Goal: Navigation & Orientation: Find specific page/section

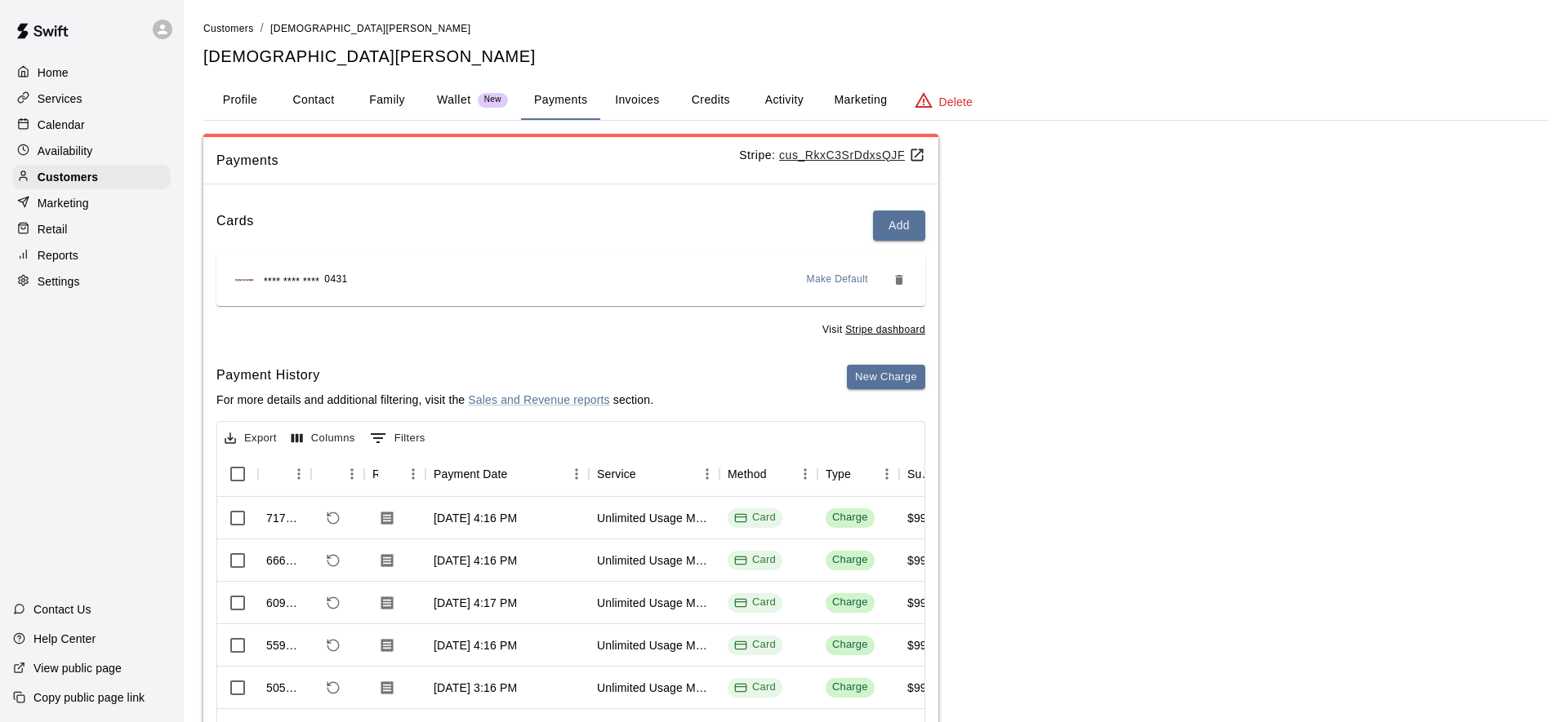
scroll to position [102, 0]
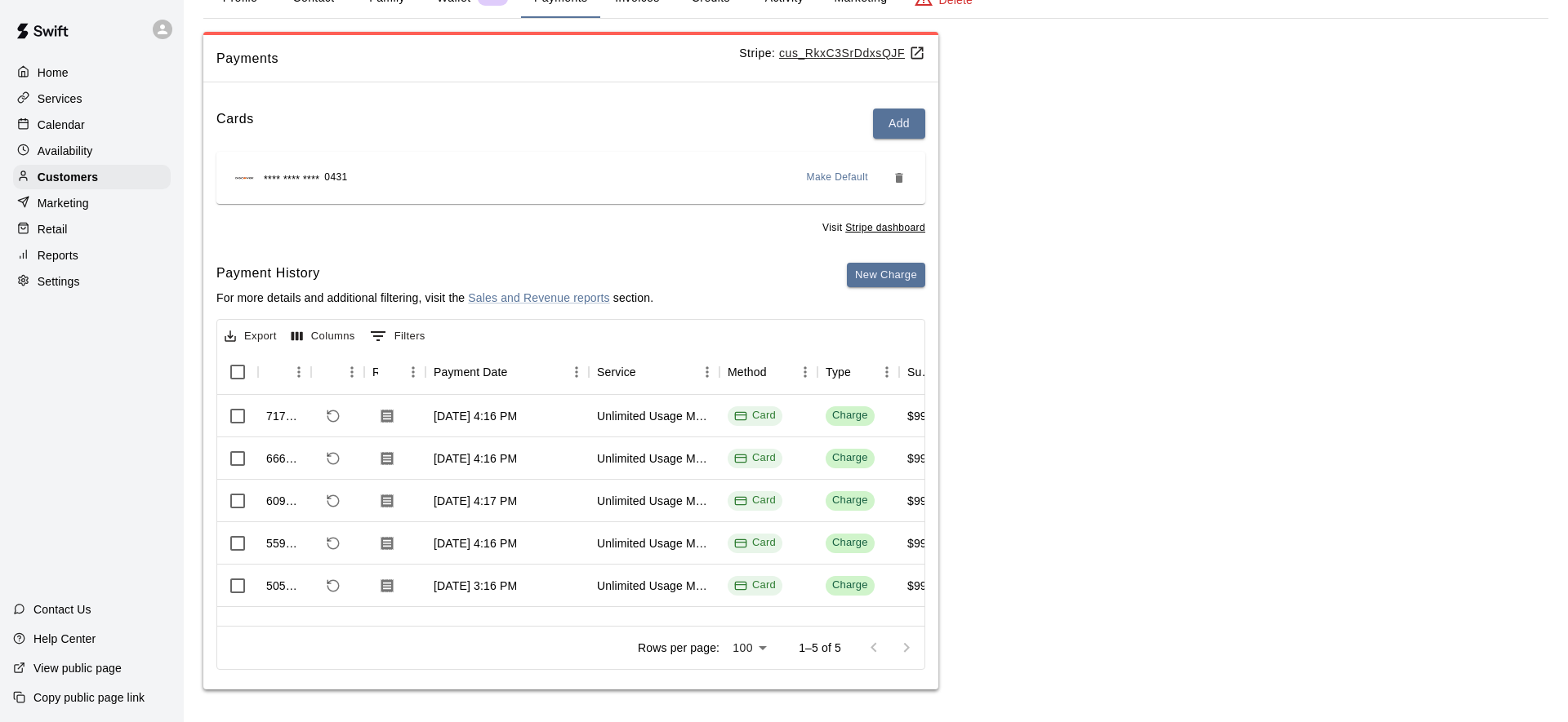
click at [86, 98] on div "Services" at bounding box center [91, 98] width 158 height 24
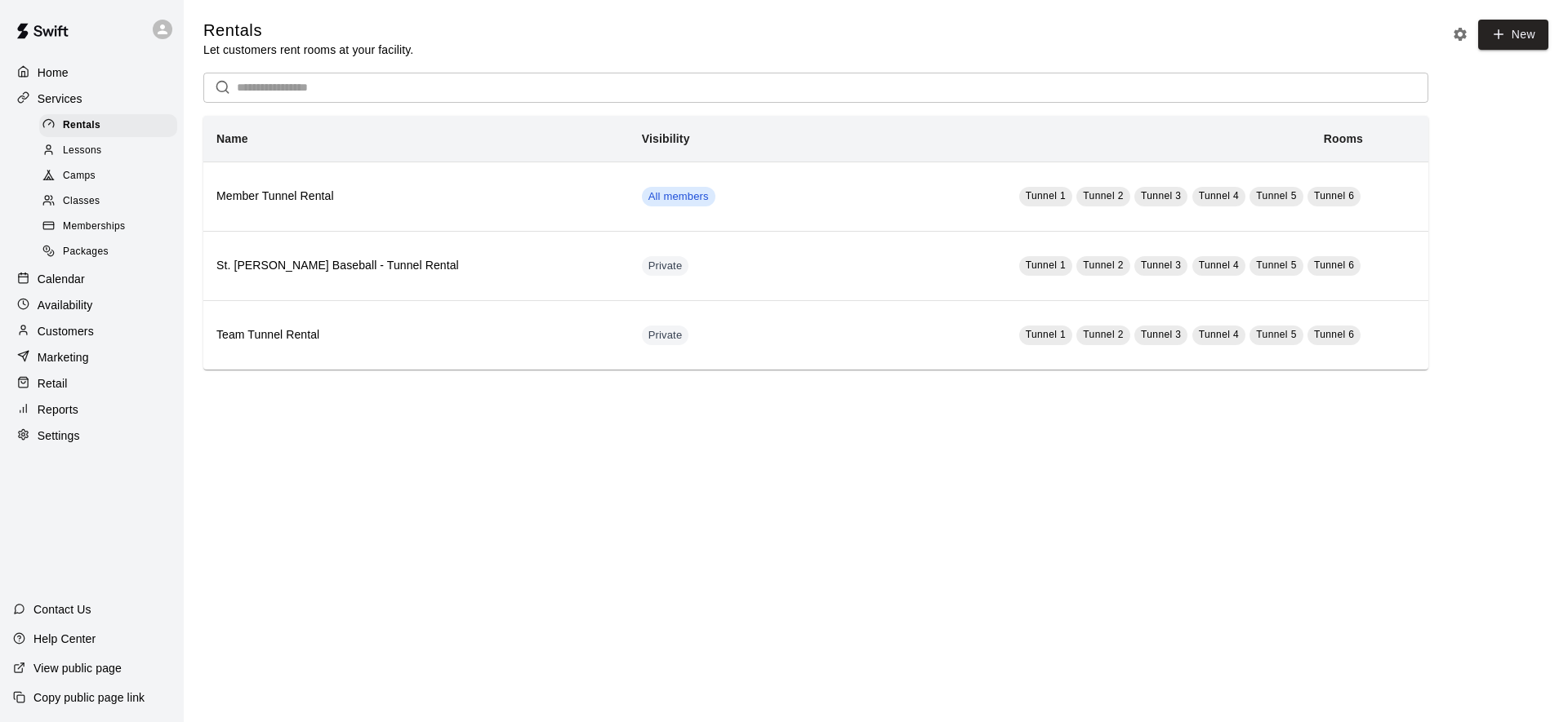
click at [91, 190] on div "Classes" at bounding box center [108, 201] width 138 height 23
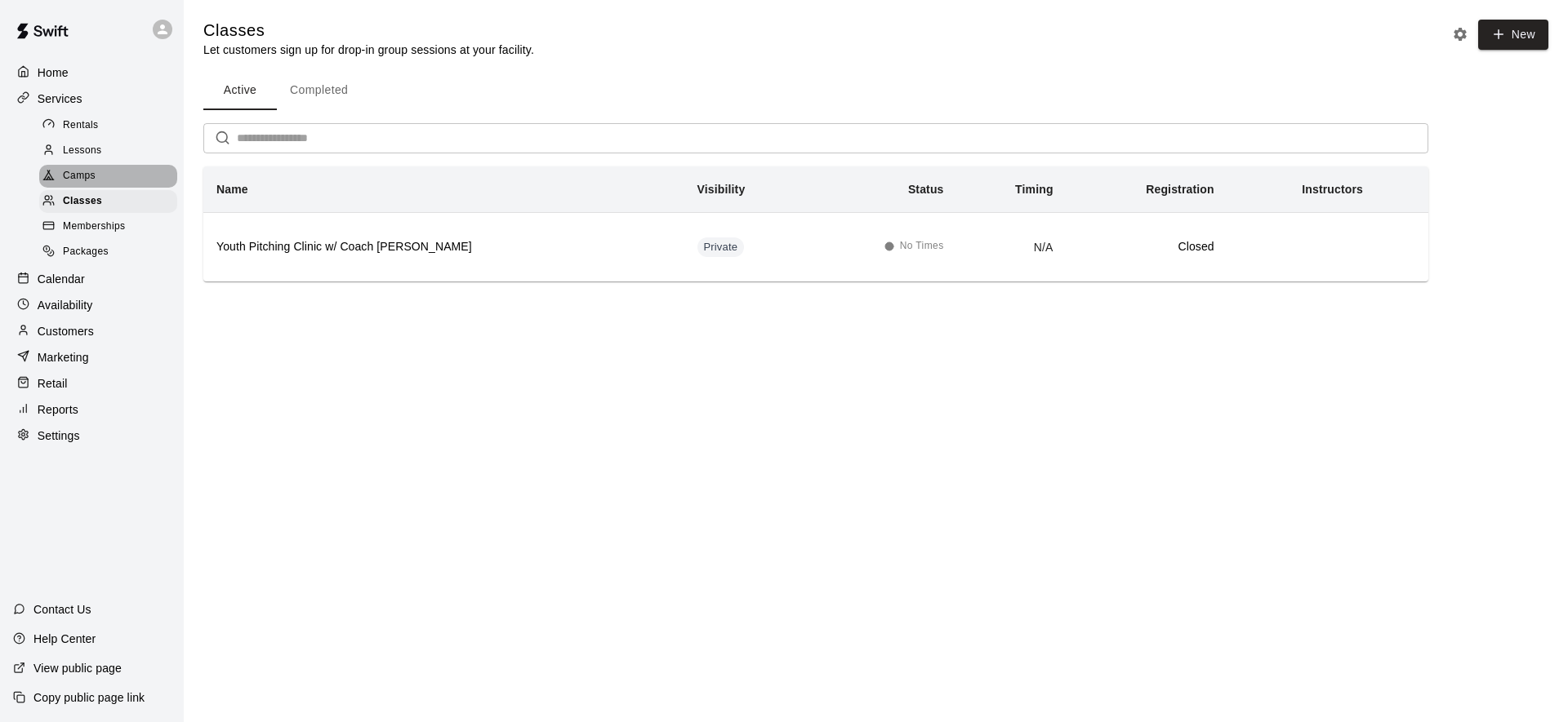
click at [91, 178] on span "Camps" at bounding box center [78, 176] width 32 height 17
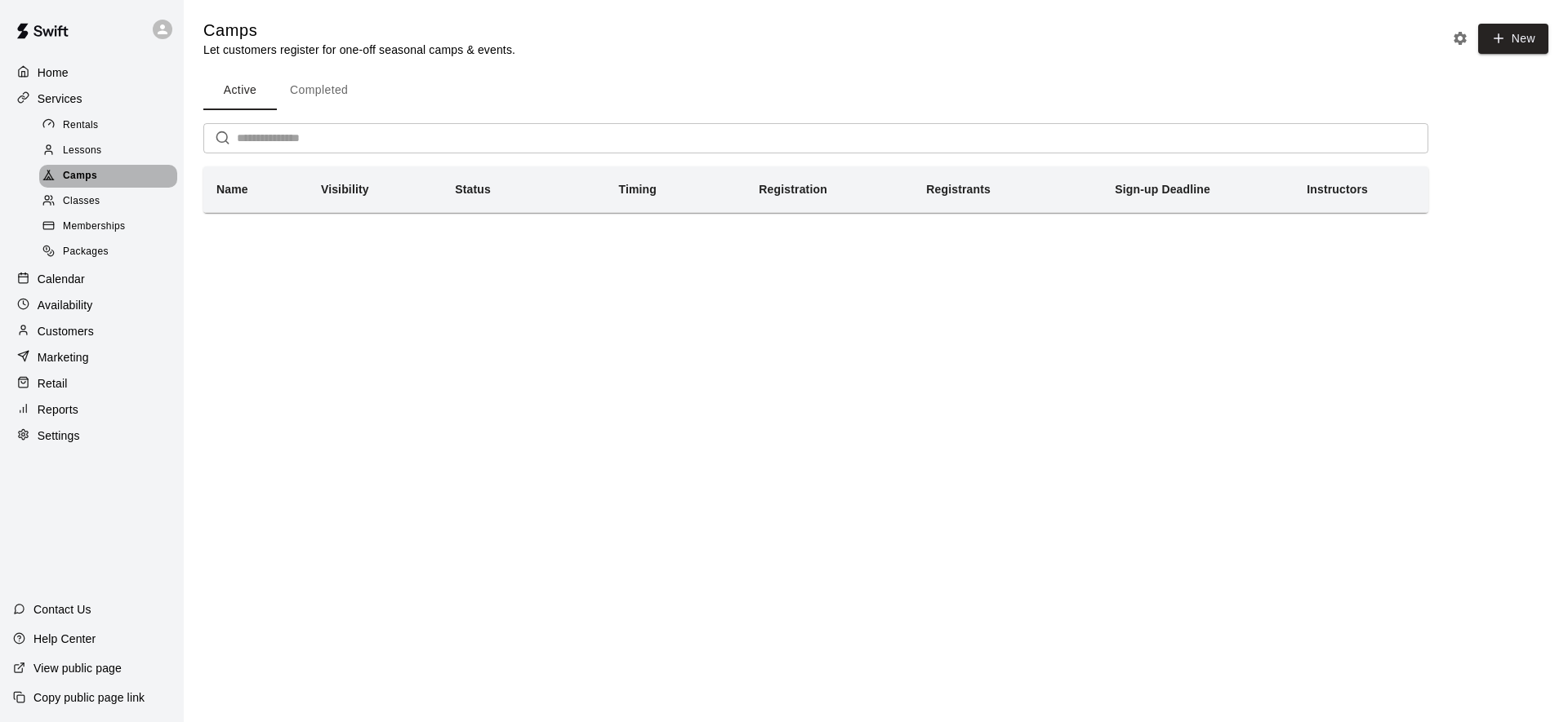
click at [108, 173] on div "Camps" at bounding box center [108, 176] width 138 height 23
click at [324, 91] on button "Completed" at bounding box center [319, 91] width 84 height 39
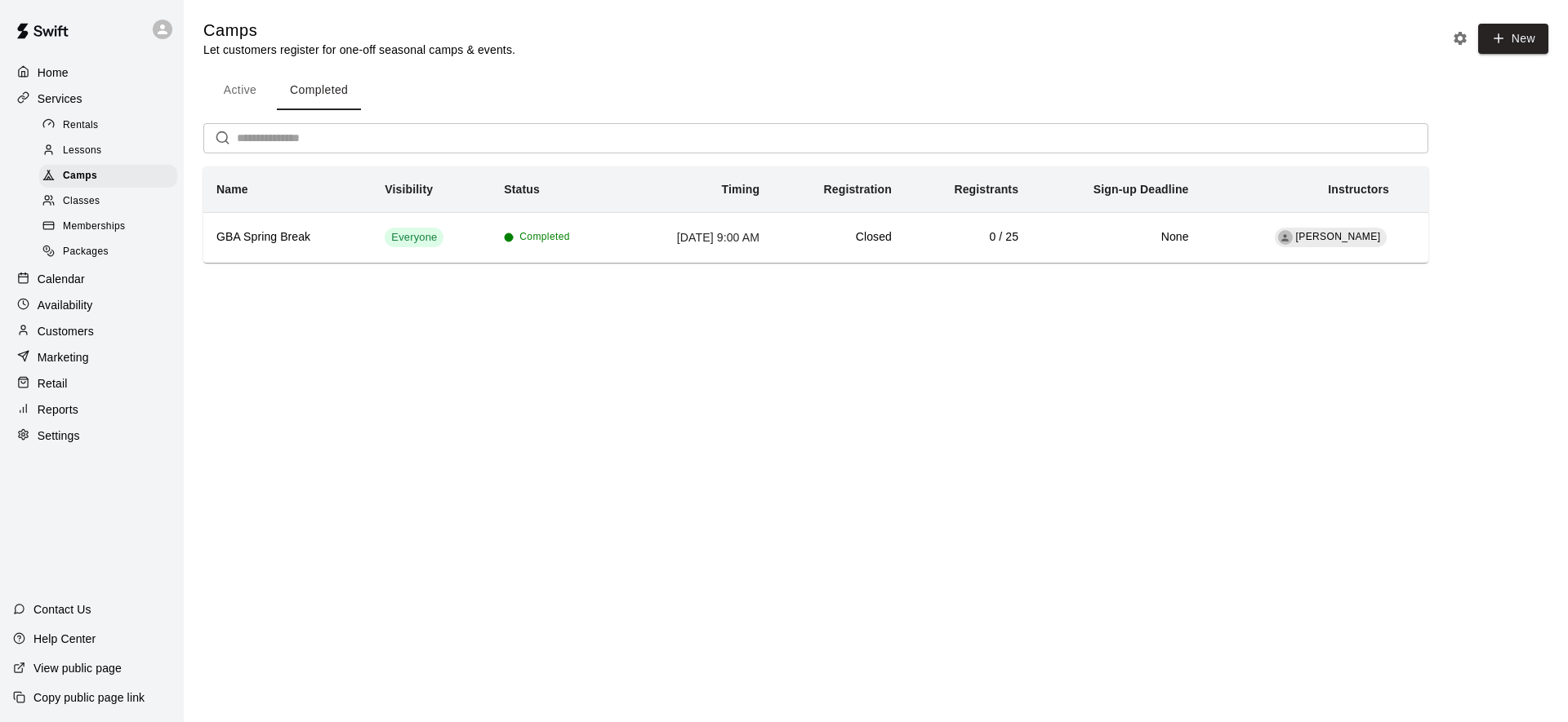
click at [84, 204] on span "Classes" at bounding box center [81, 201] width 37 height 17
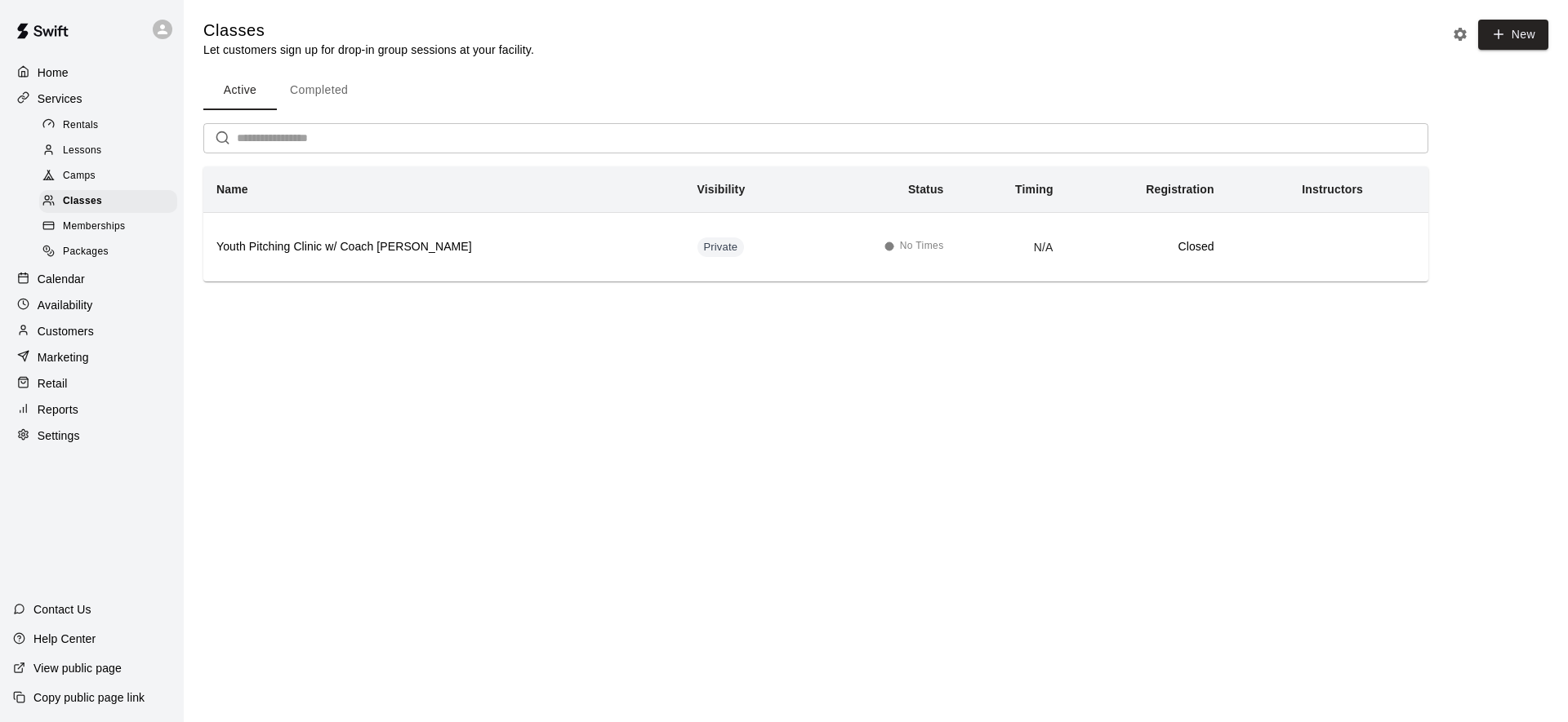
click at [320, 97] on button "Completed" at bounding box center [319, 91] width 84 height 39
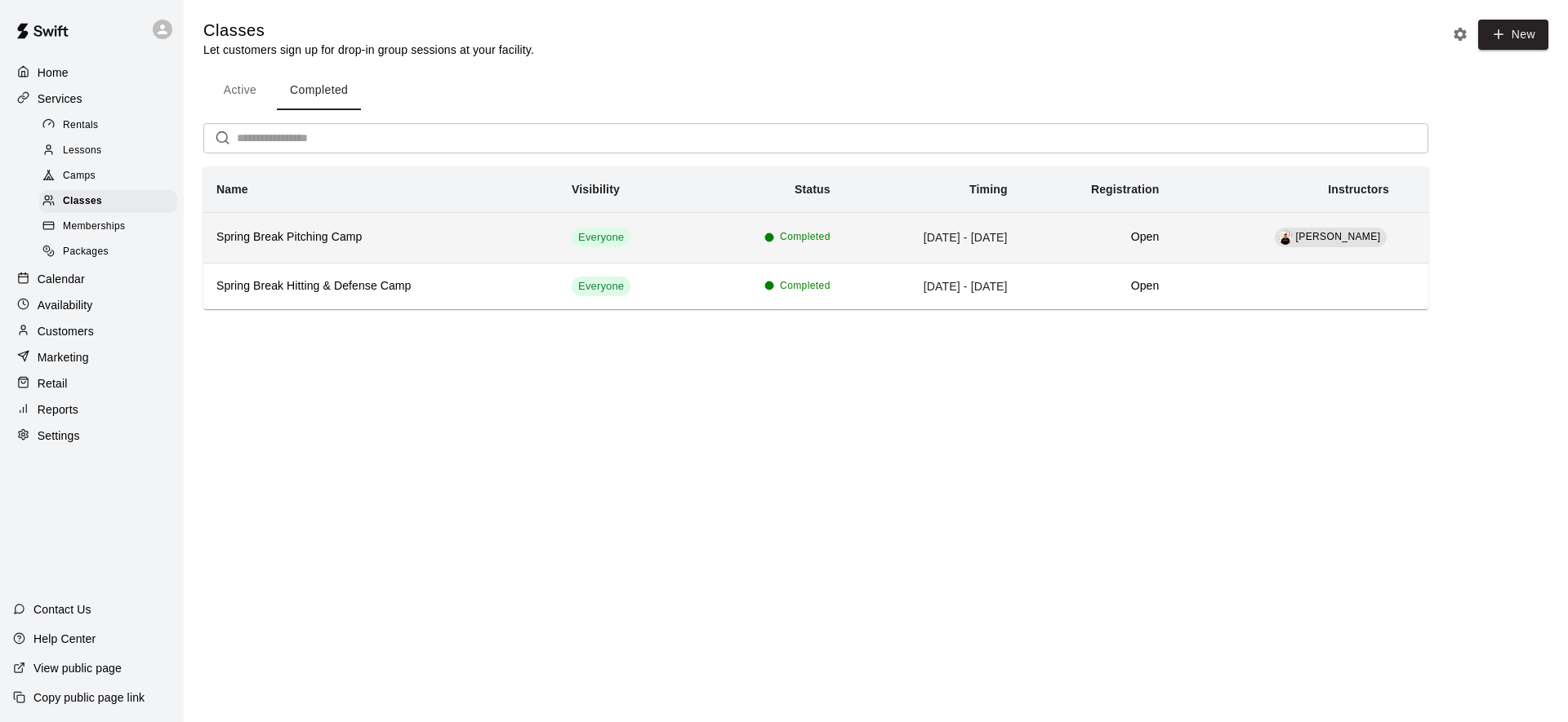
click at [394, 240] on h6 "Spring Break Pitching Camp" at bounding box center [381, 237] width 329 height 18
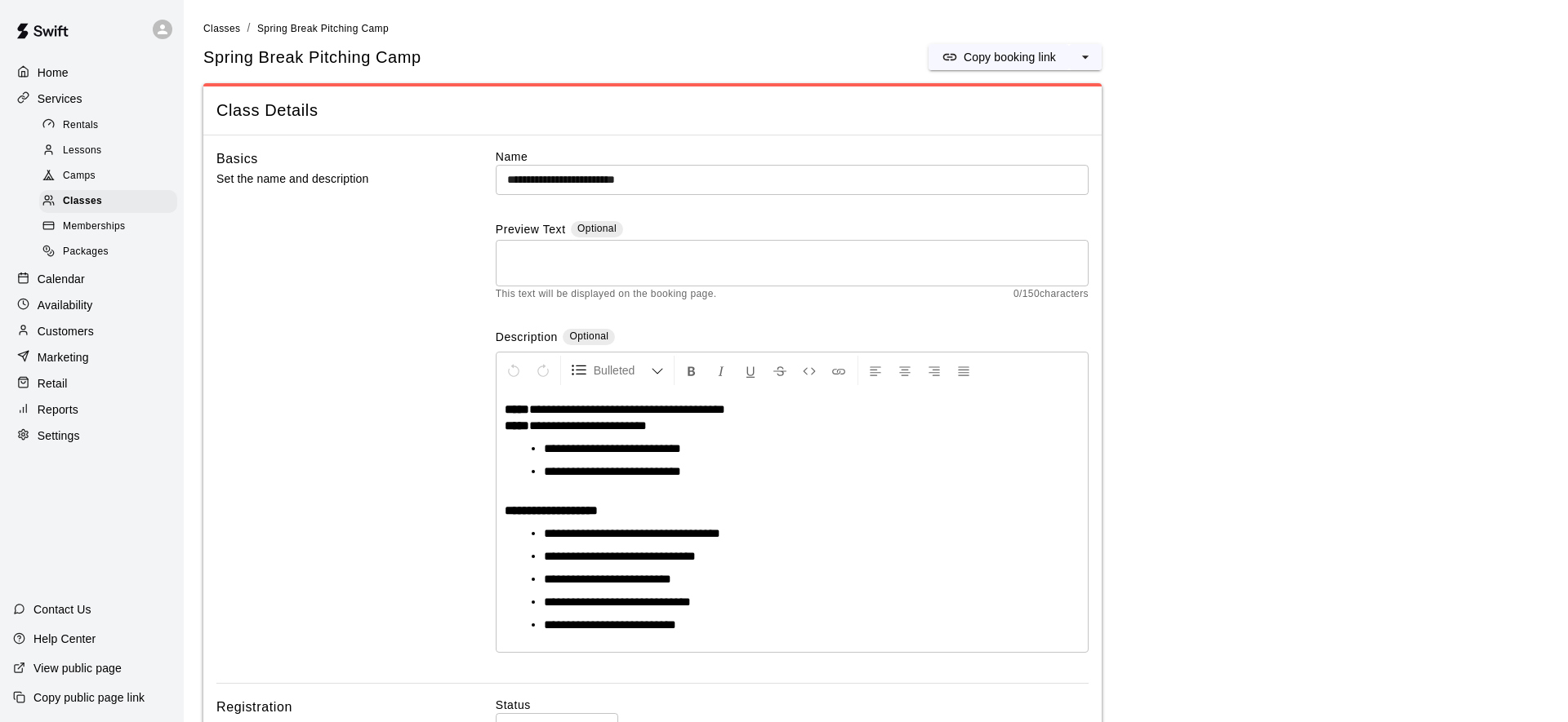
click at [301, 30] on span "Spring Break Pitching Camp" at bounding box center [322, 28] width 132 height 11
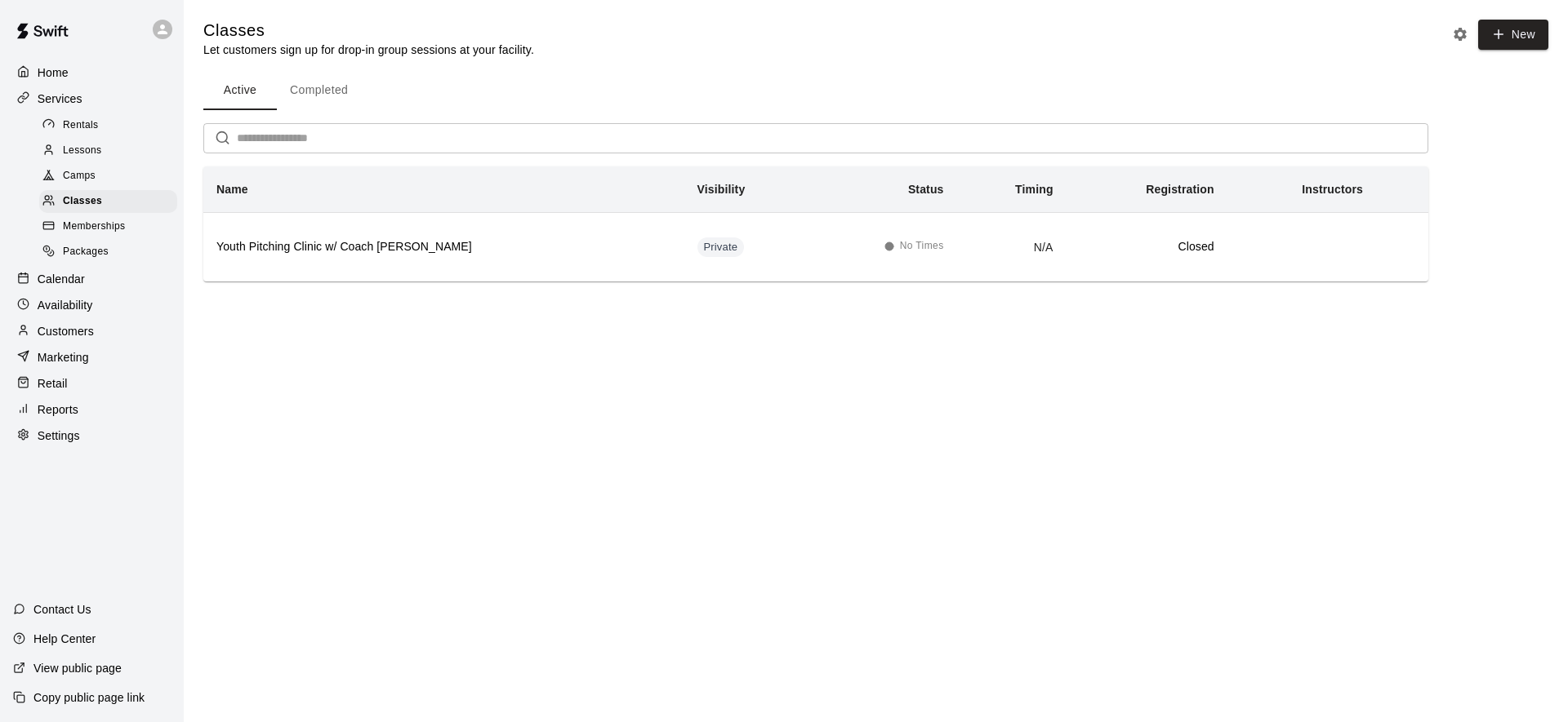
click at [316, 98] on button "Completed" at bounding box center [319, 91] width 84 height 39
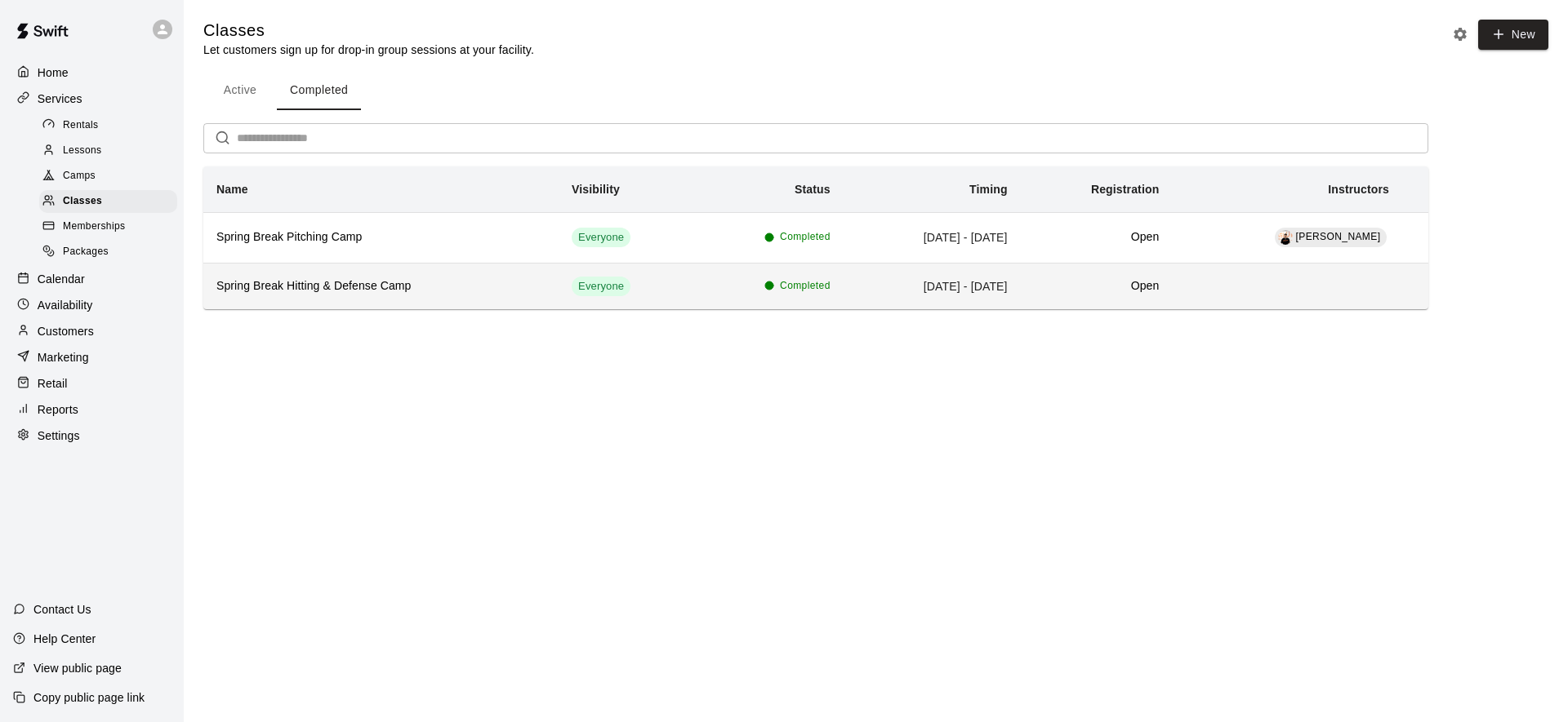
click at [443, 289] on h6 "Spring Break Hitting & Defense Camp" at bounding box center [381, 287] width 329 height 18
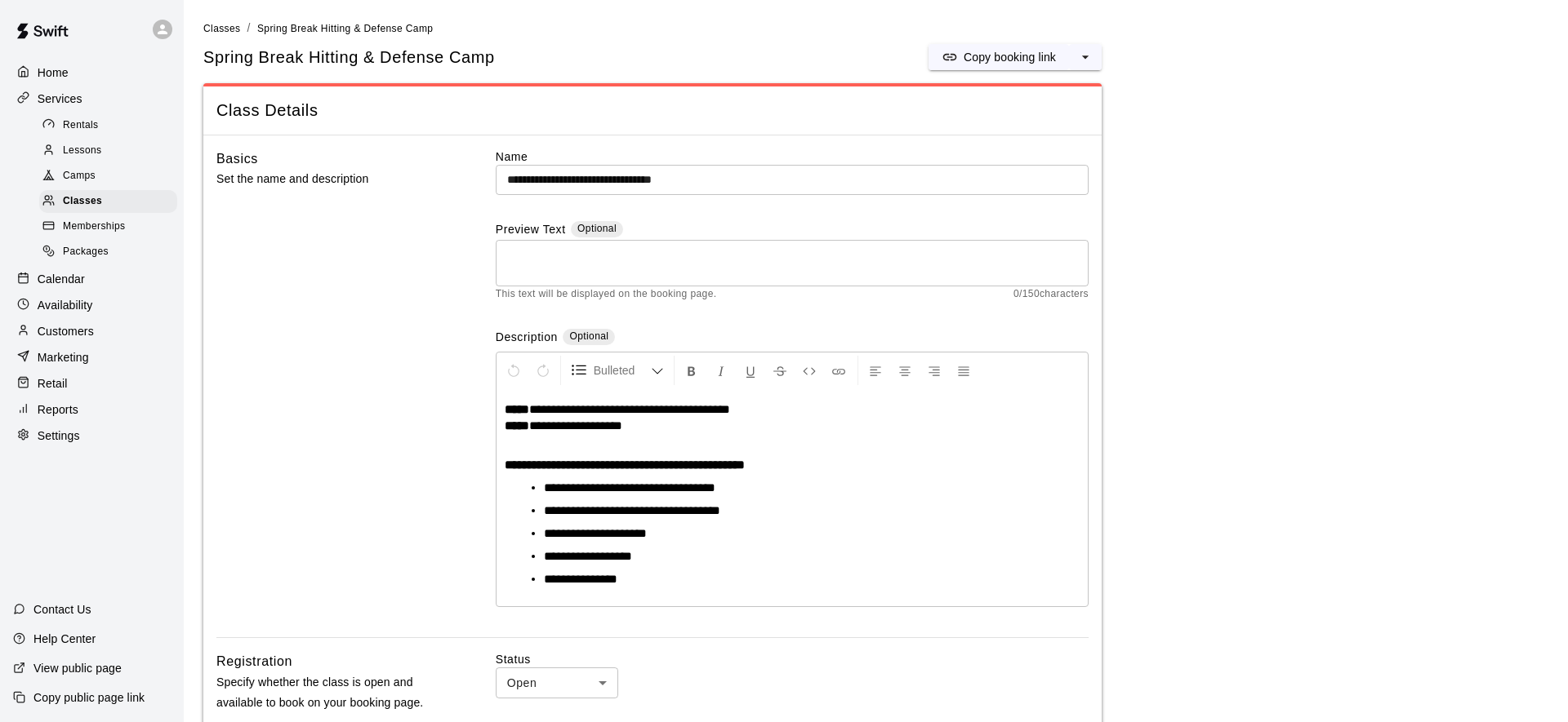
click at [83, 283] on p "Calendar" at bounding box center [61, 279] width 47 height 17
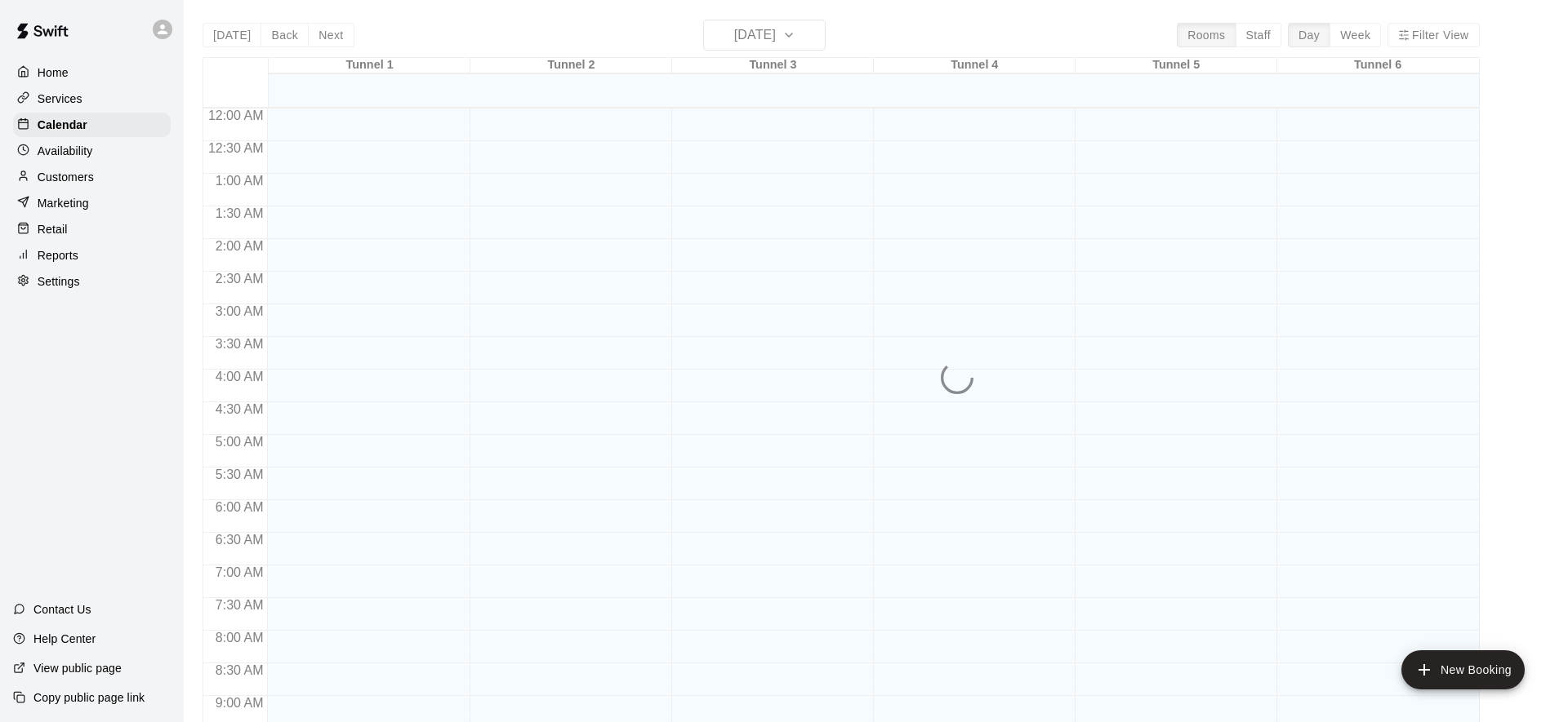
scroll to position [886, 0]
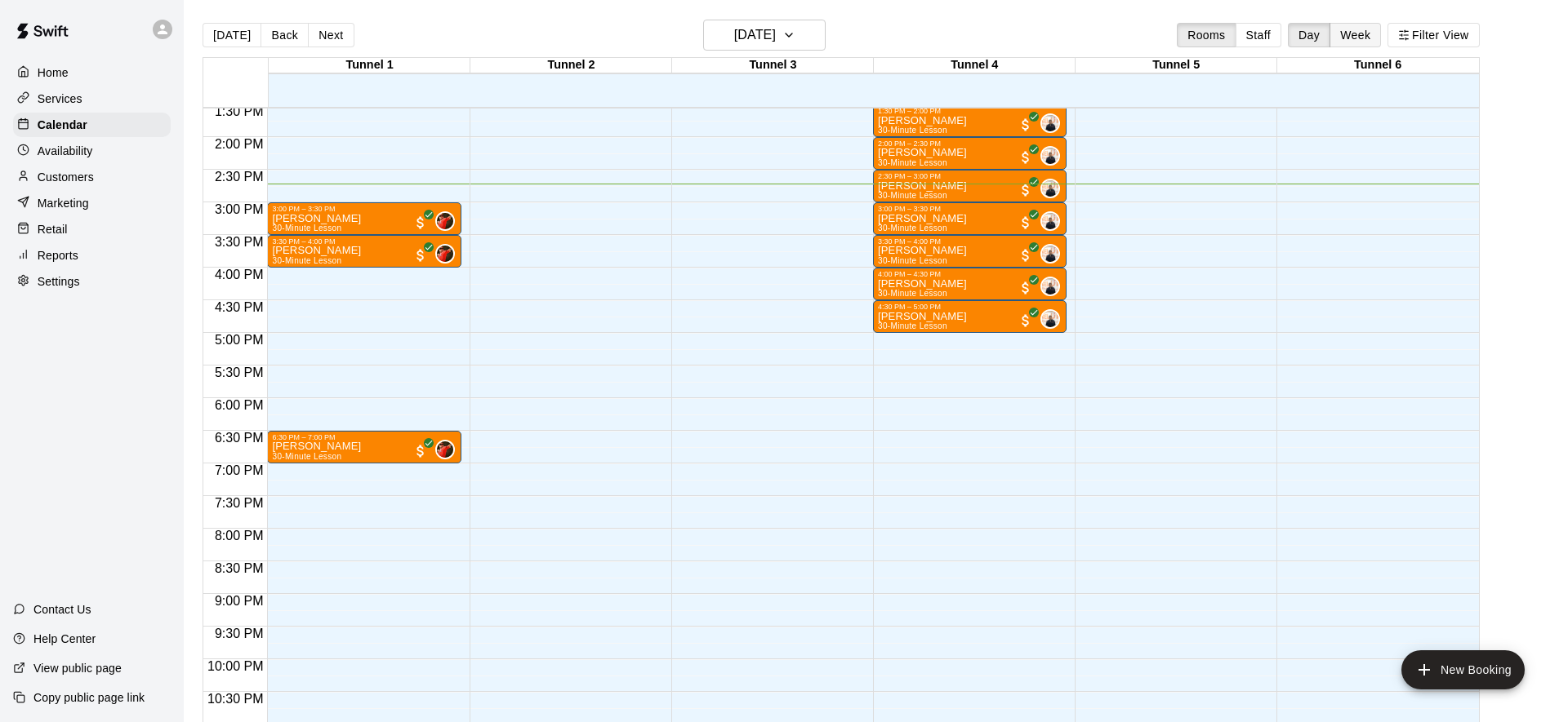
click at [1349, 36] on button "Week" at bounding box center [1355, 35] width 51 height 24
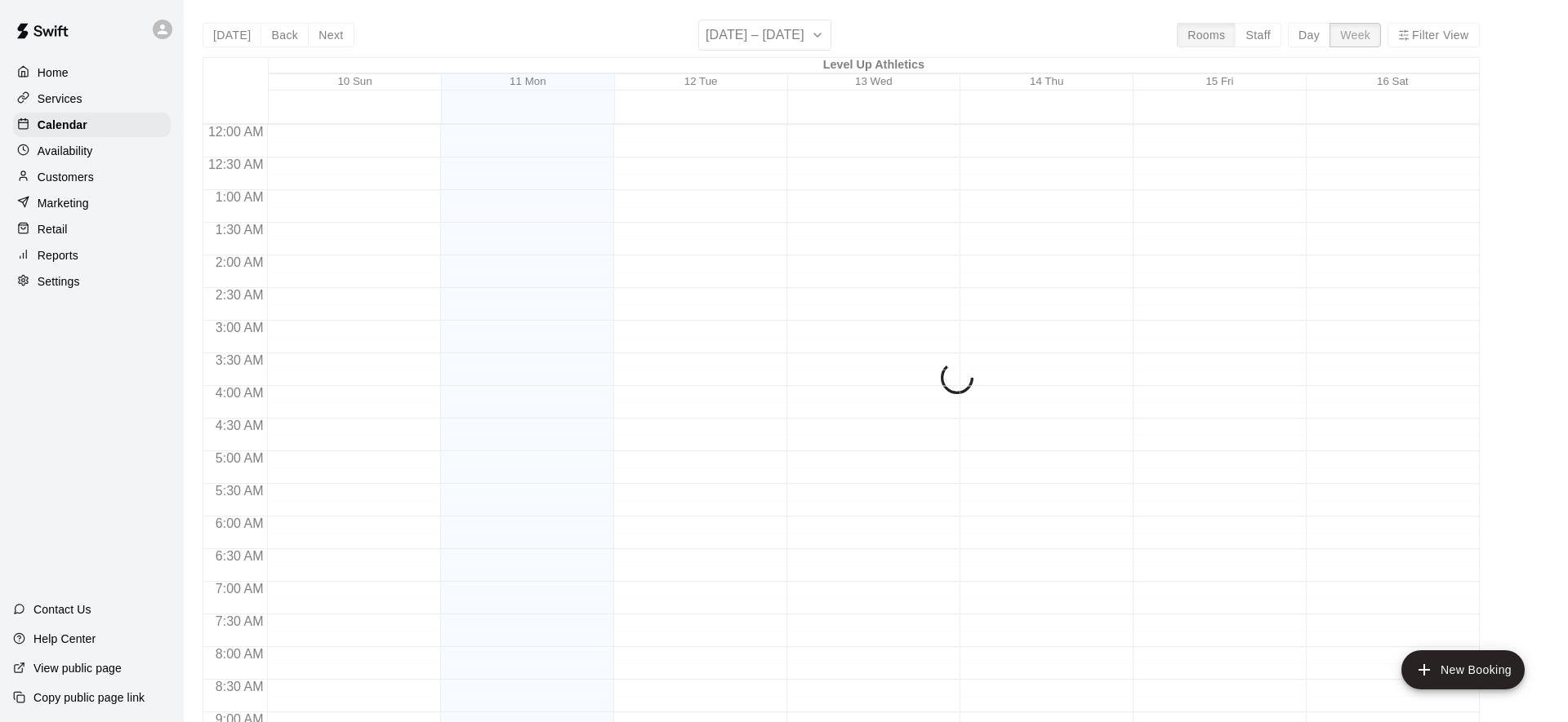
scroll to position [951, 0]
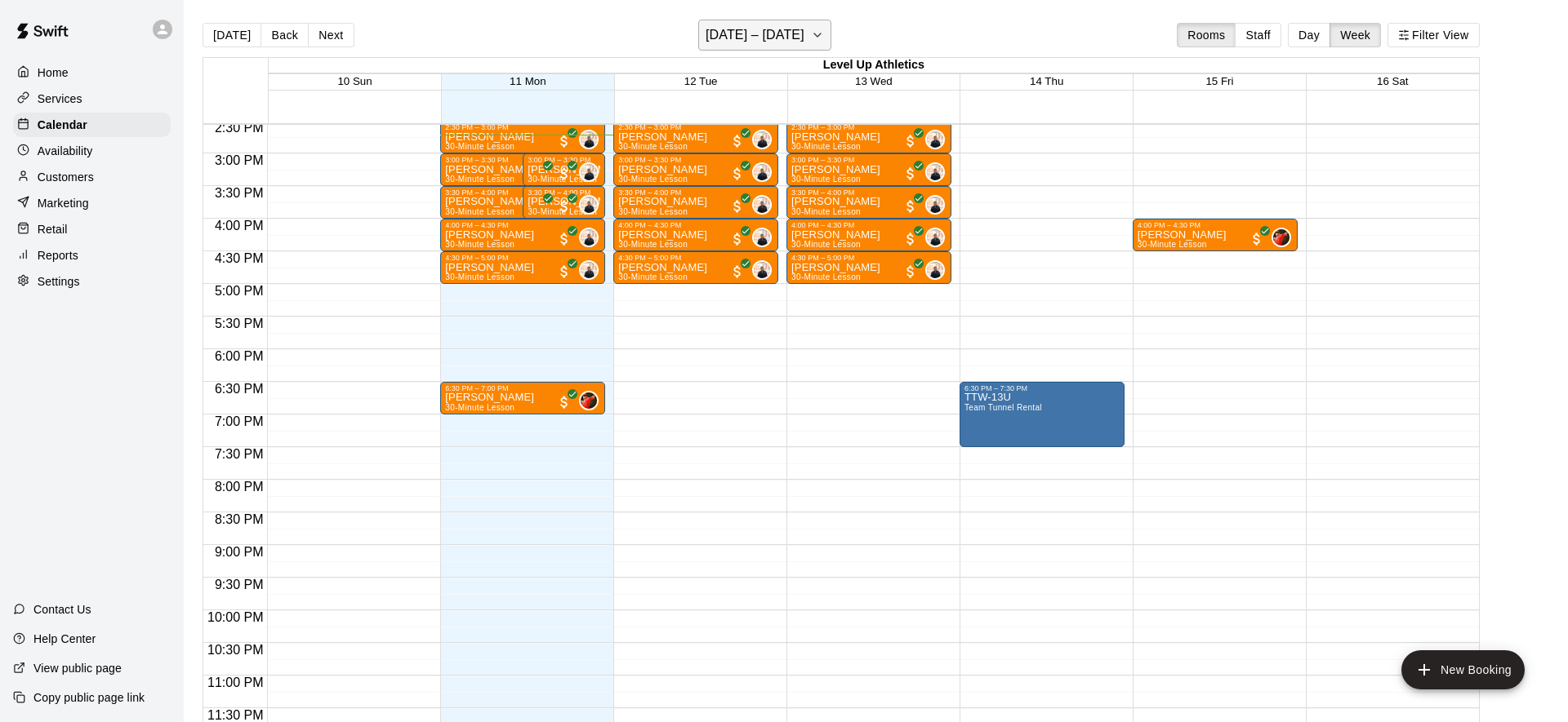
click at [811, 36] on icon "button" at bounding box center [817, 35] width 13 height 19
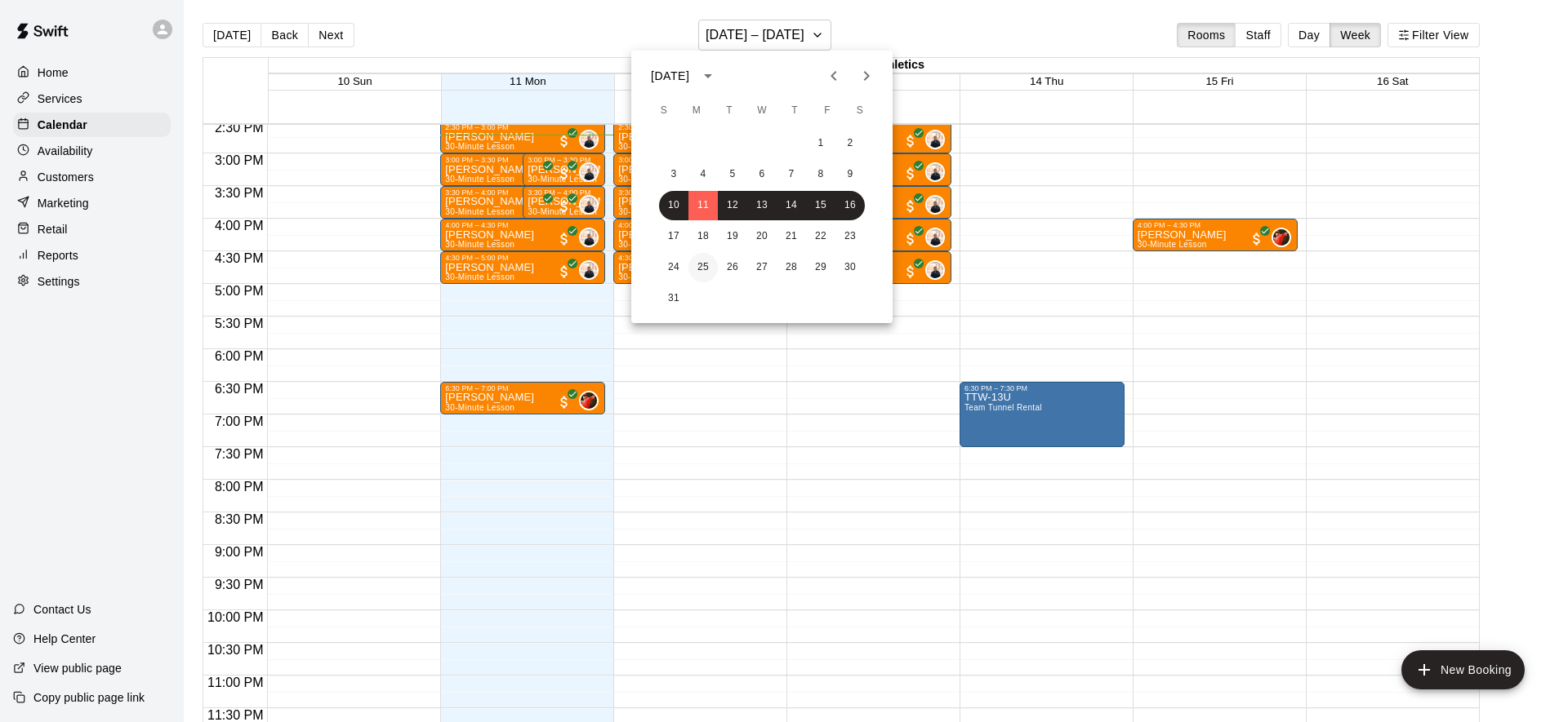
click at [705, 267] on button "25" at bounding box center [703, 268] width 30 height 30
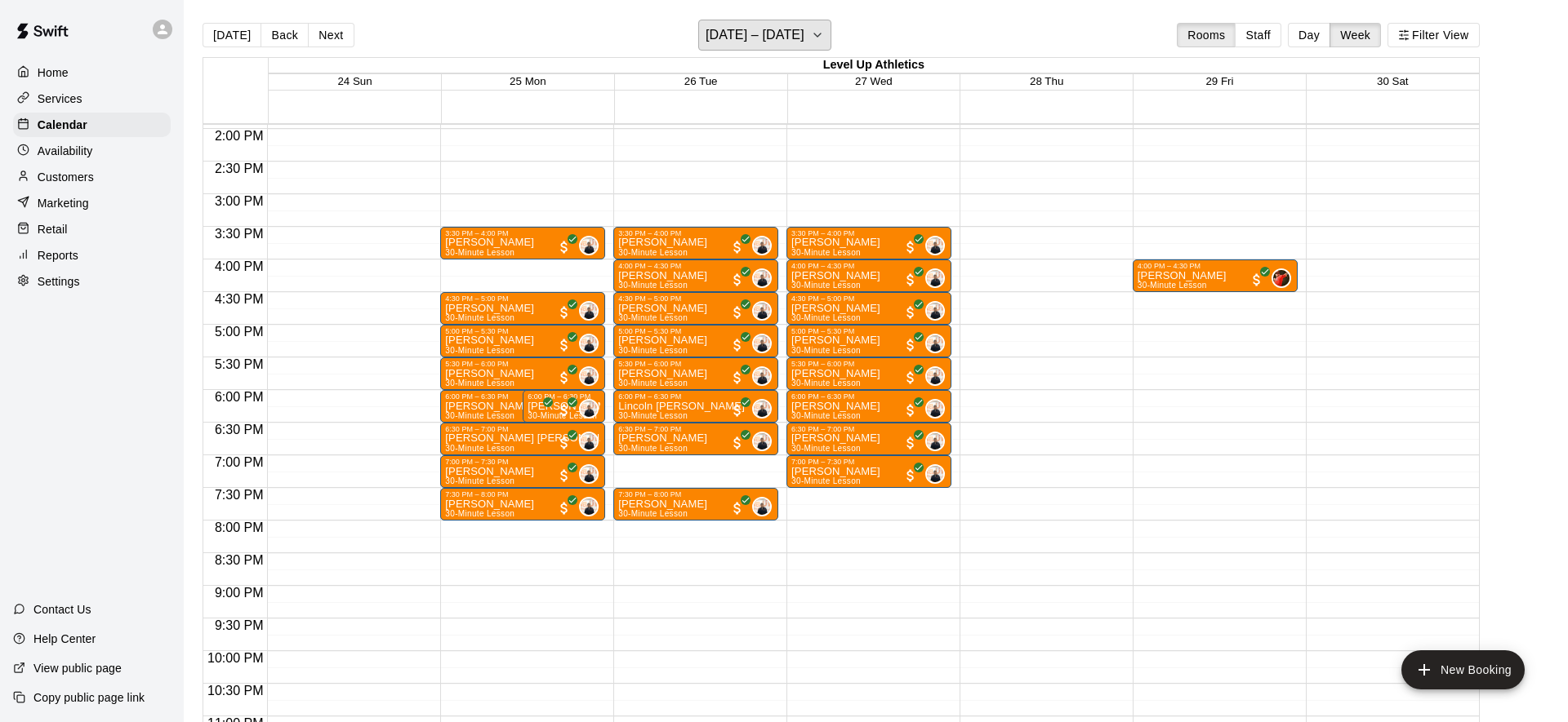
scroll to position [903, 0]
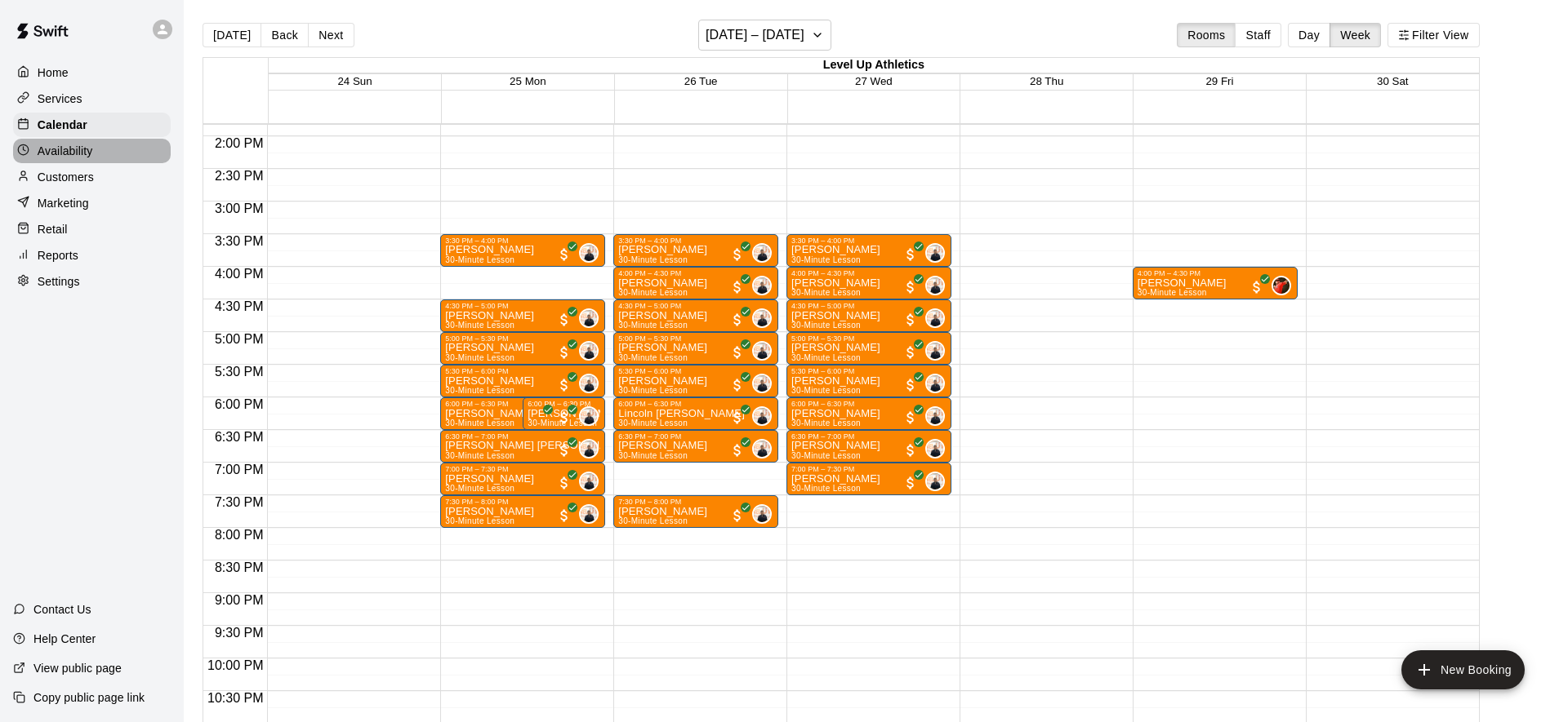
click at [86, 146] on p "Availability" at bounding box center [65, 151] width 56 height 17
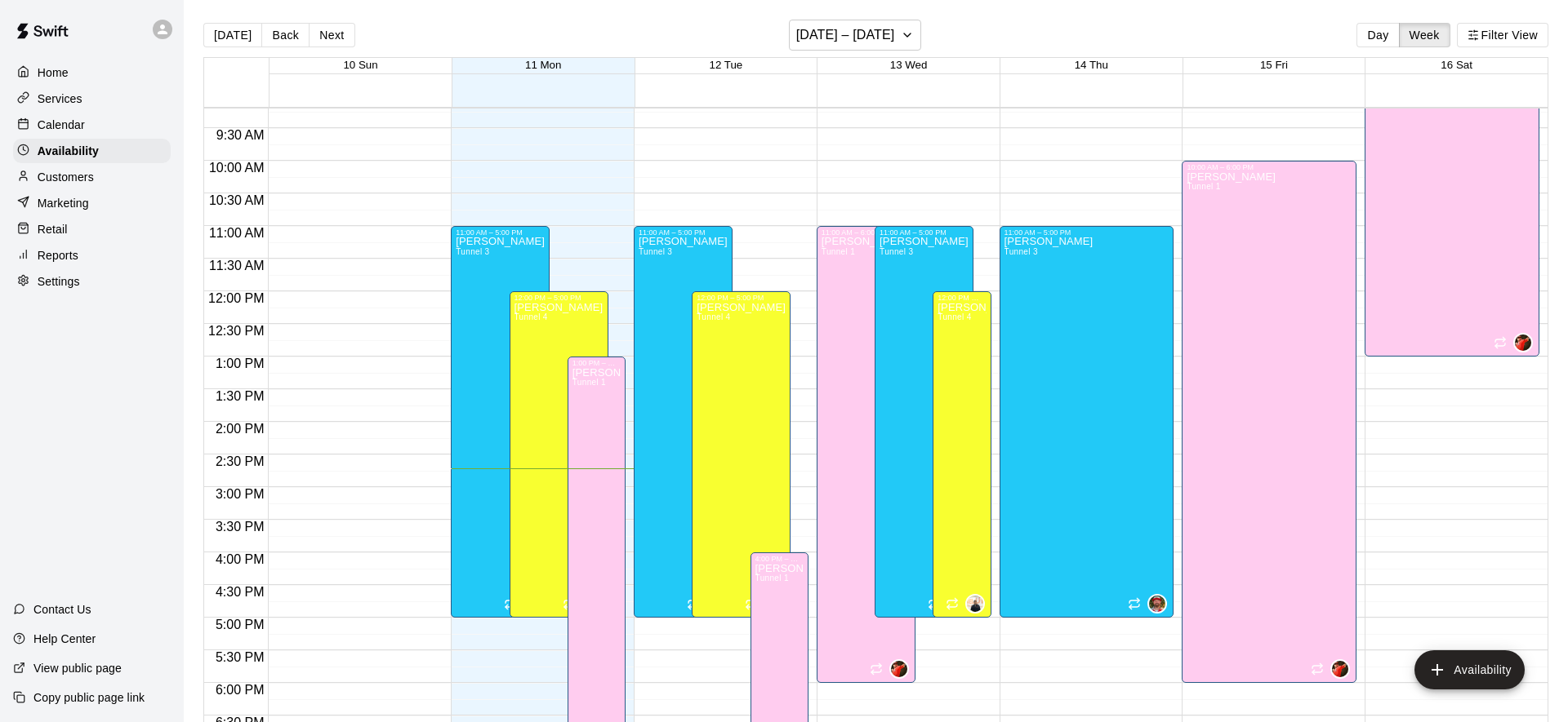
scroll to position [658, 0]
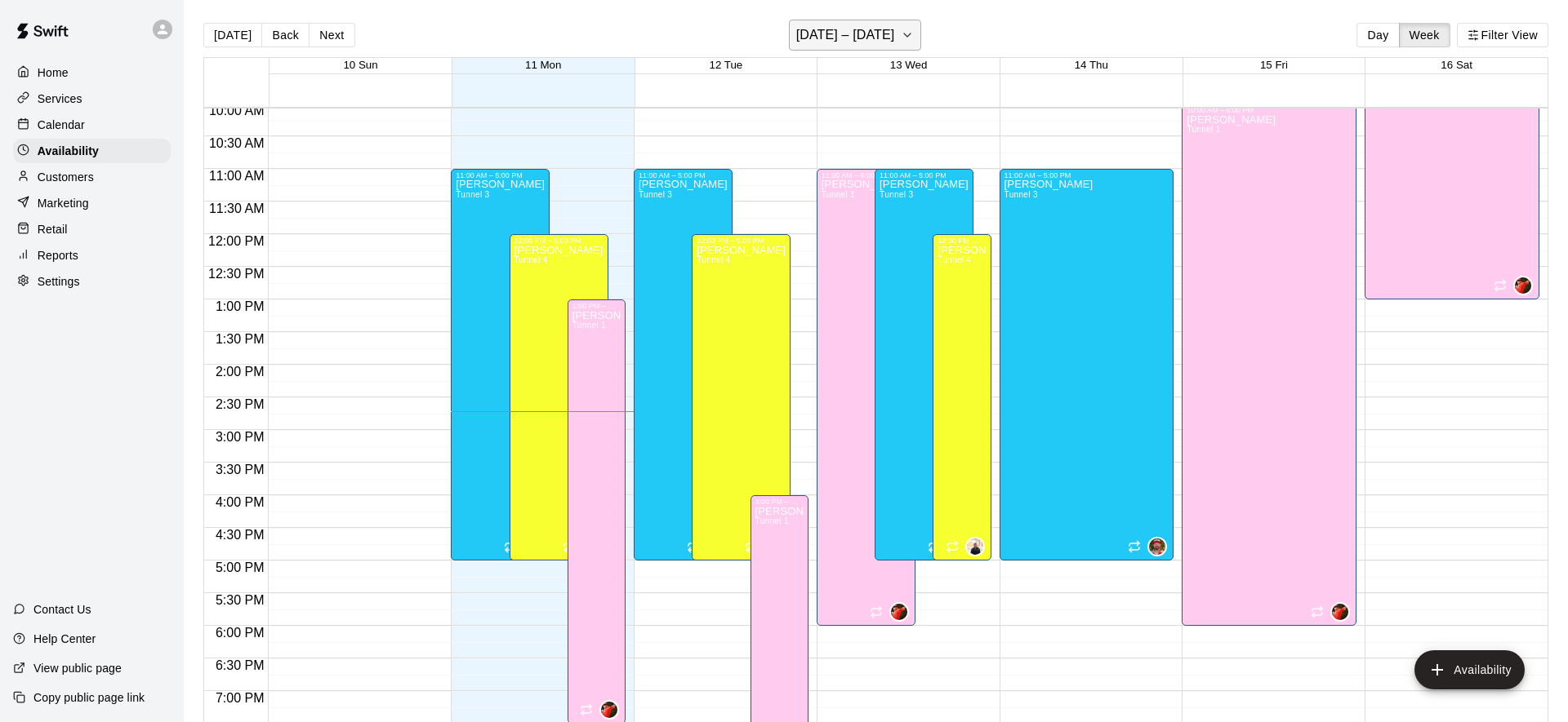
click at [886, 44] on h6 "[DATE] – [DATE]" at bounding box center [845, 35] width 98 height 23
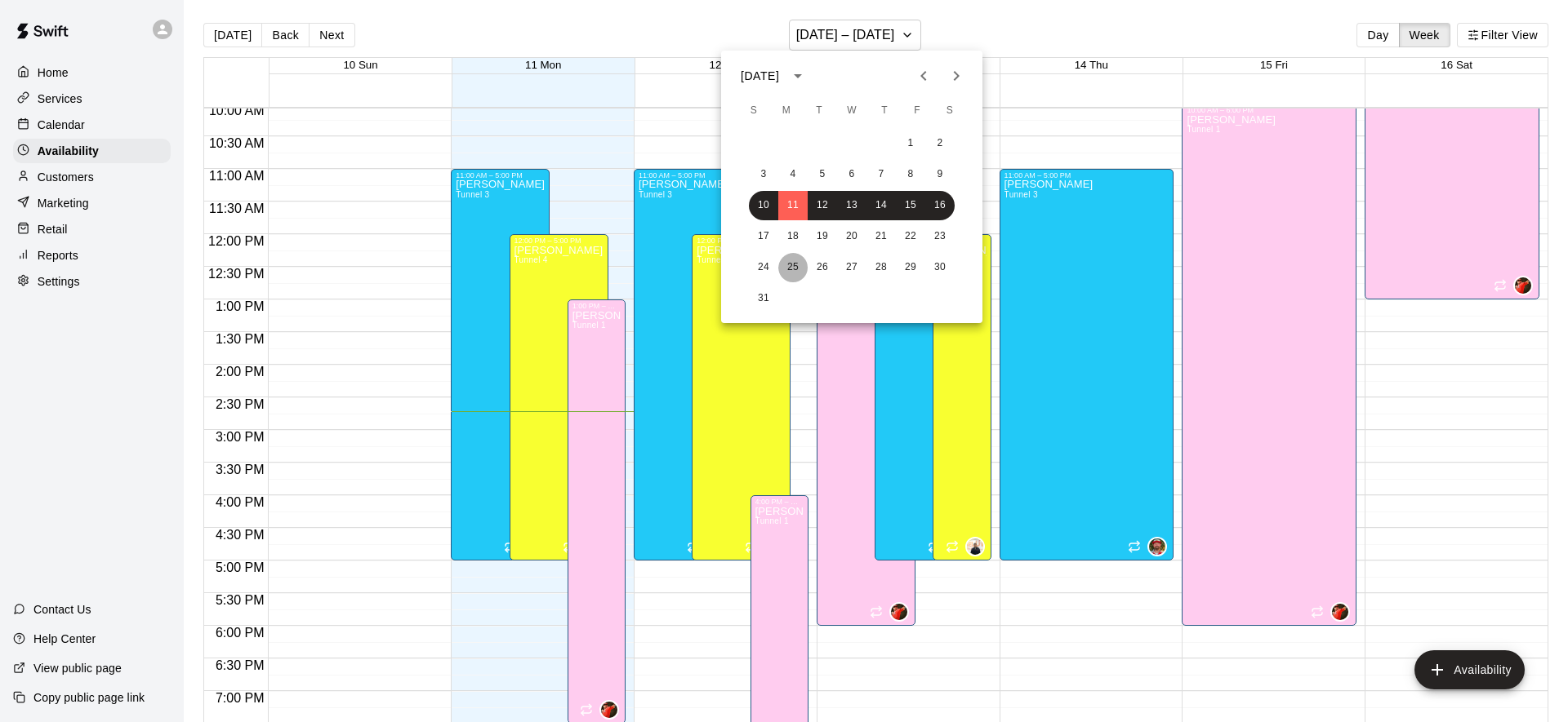
click at [781, 260] on button "25" at bounding box center [793, 268] width 30 height 30
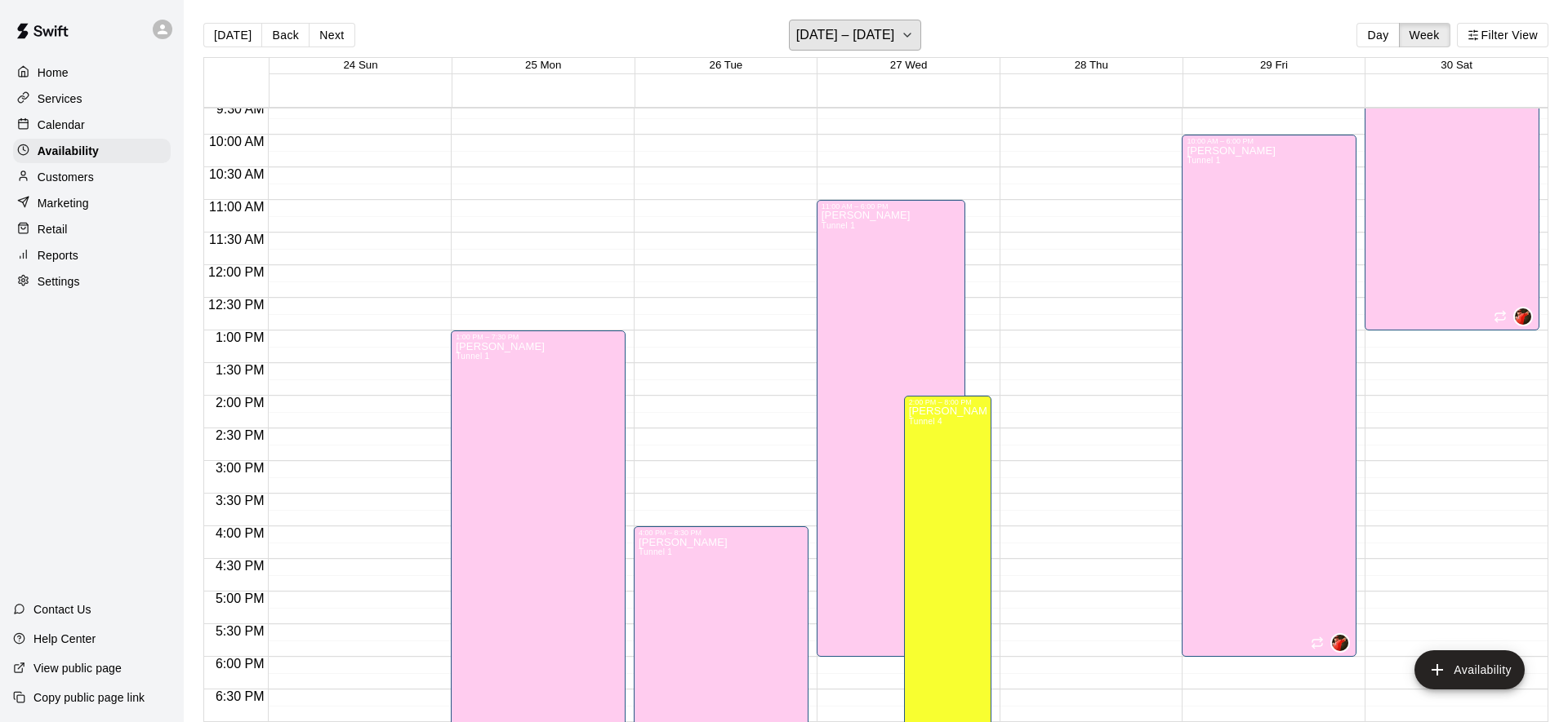
scroll to position [579, 0]
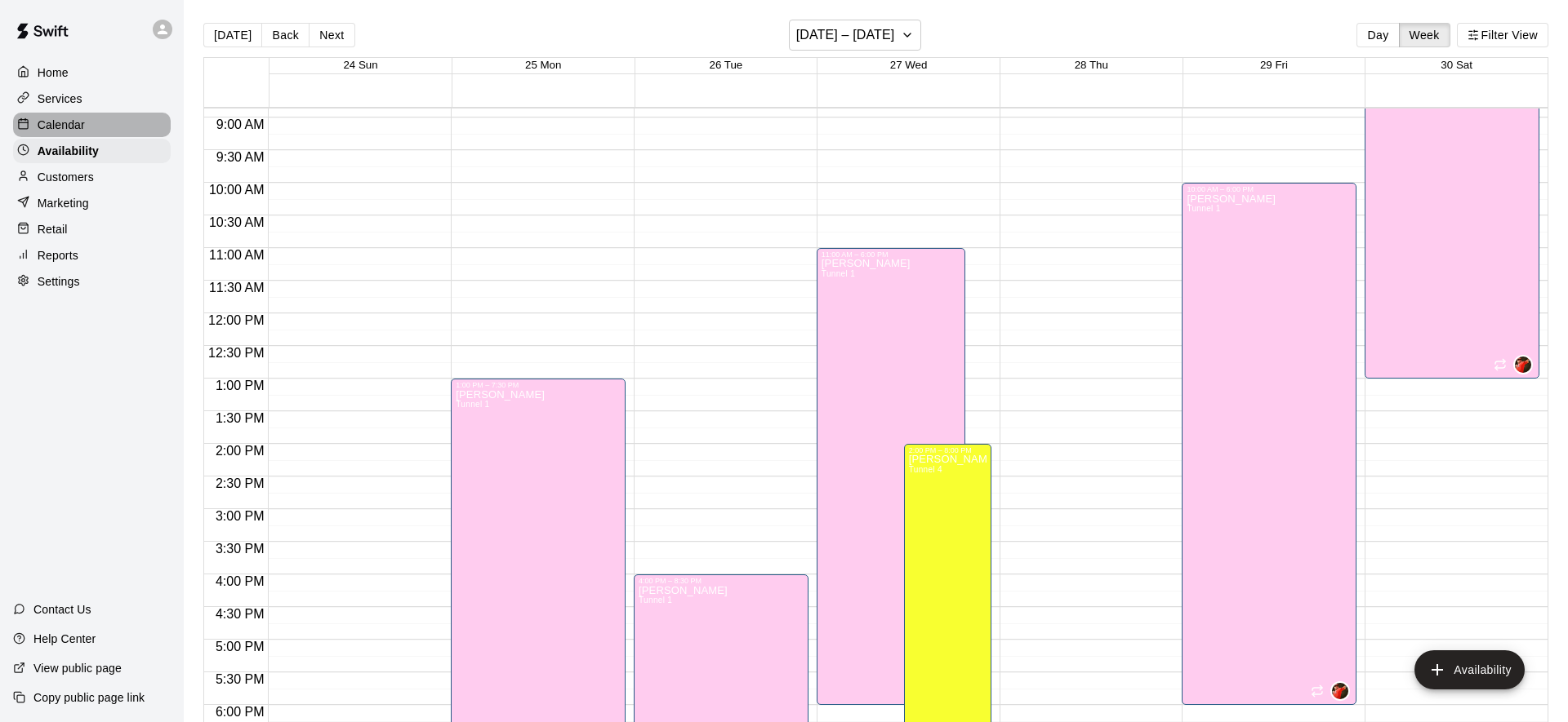
click at [92, 125] on div "Calendar" at bounding box center [91, 125] width 158 height 24
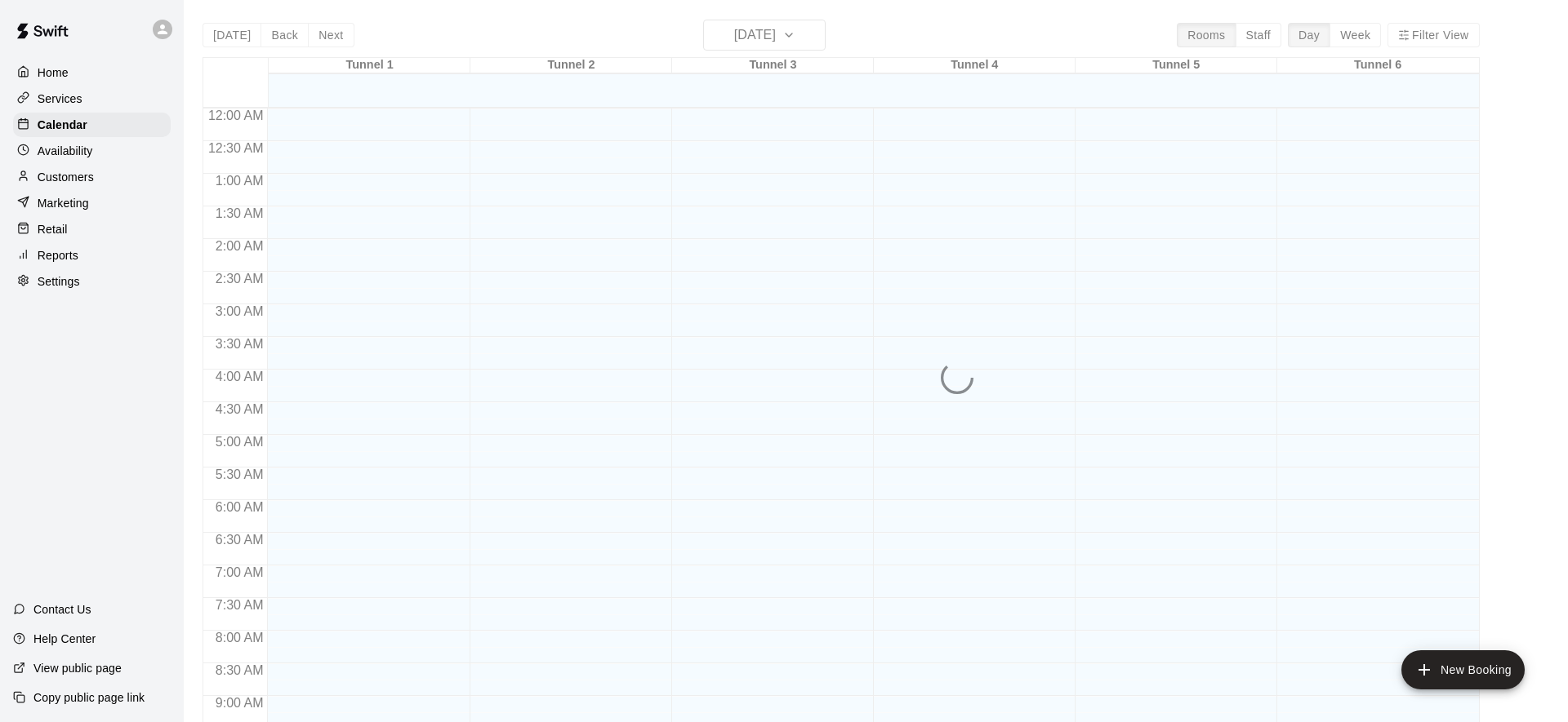
scroll to position [886, 0]
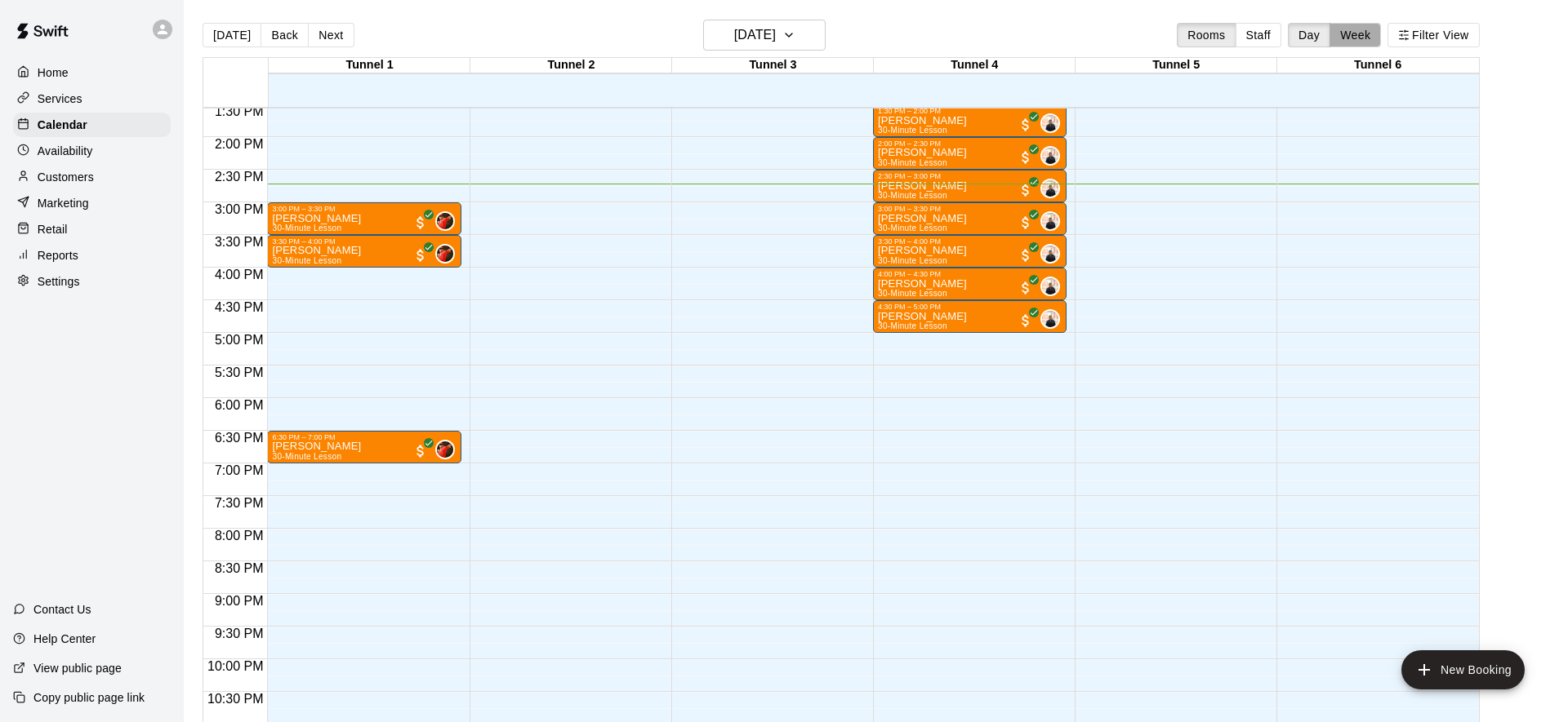
click at [1349, 37] on button "Week" at bounding box center [1355, 35] width 51 height 24
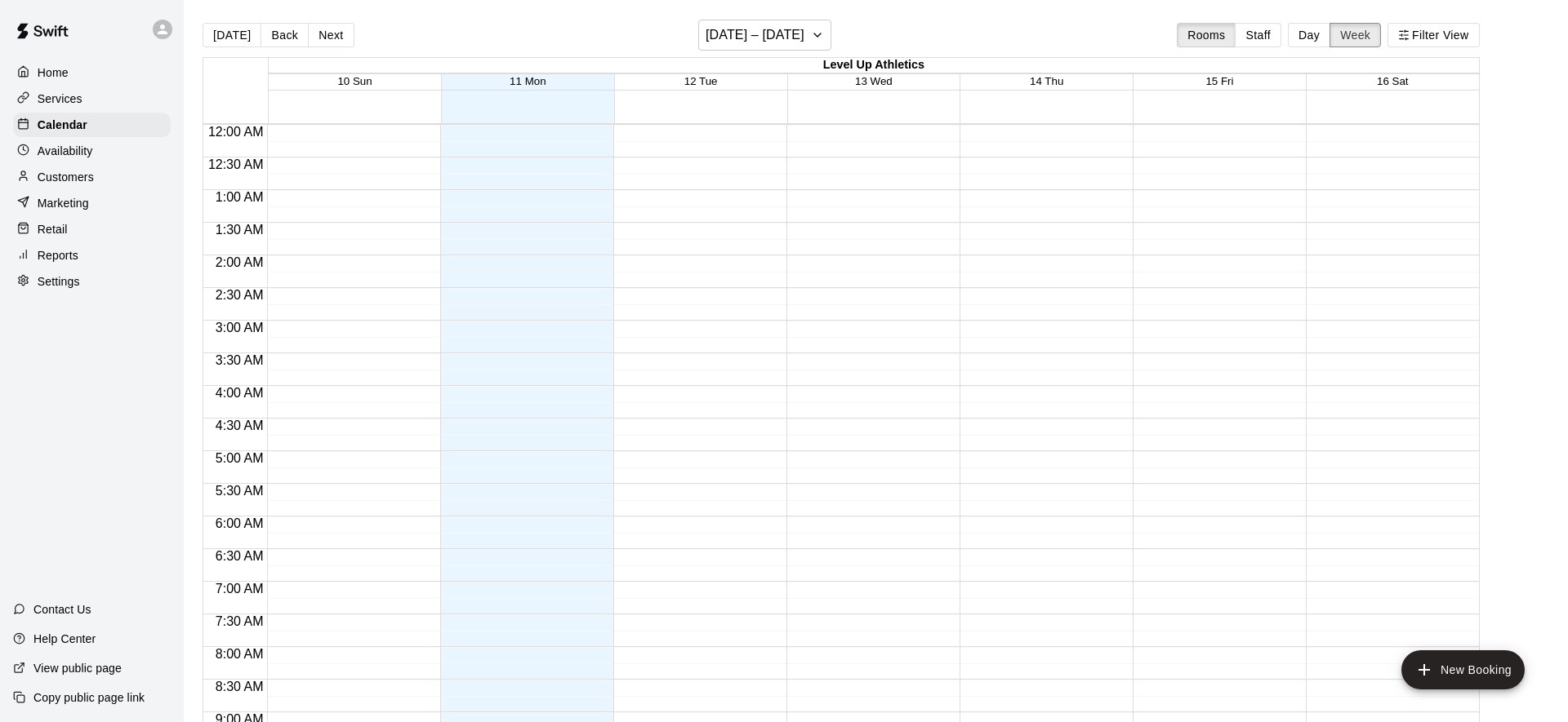
scroll to position [951, 0]
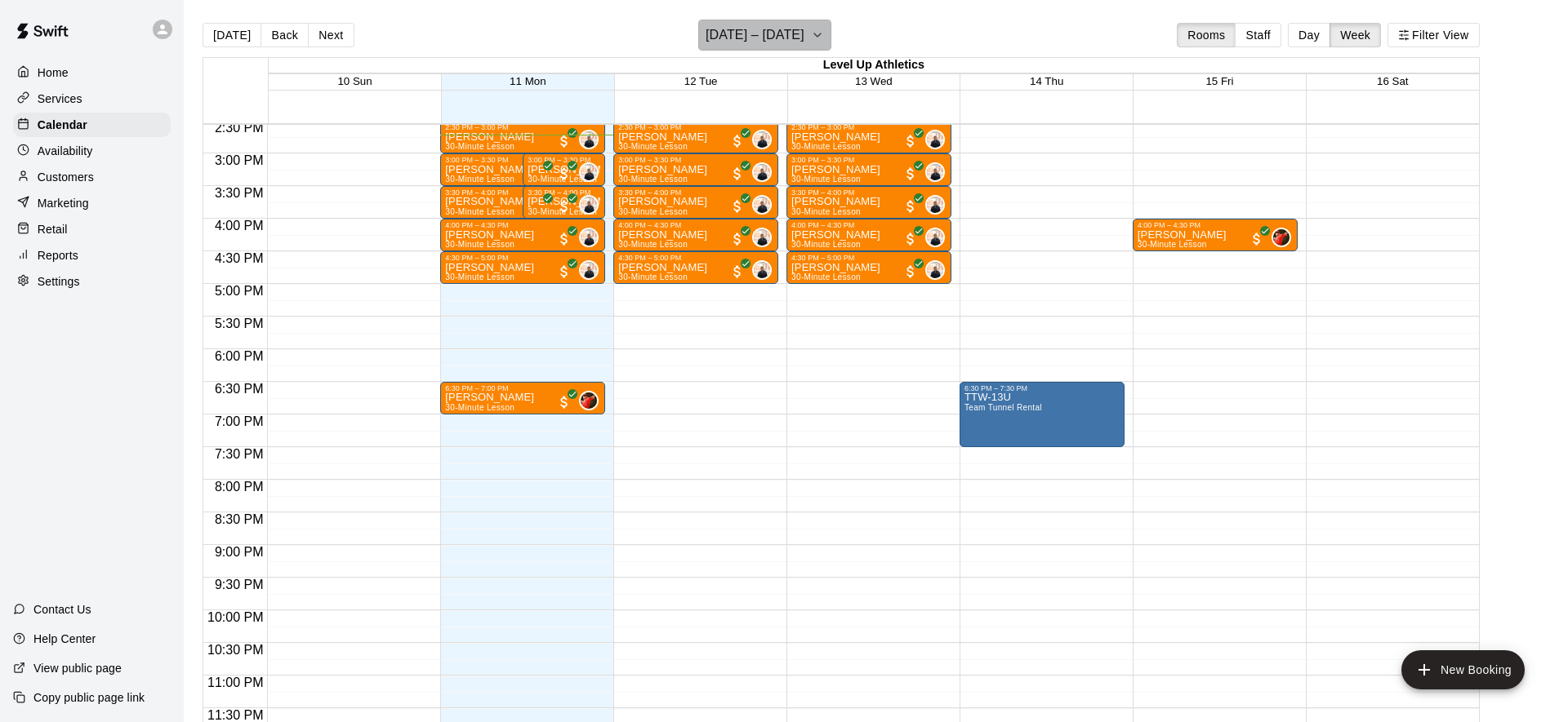
click at [811, 42] on icon "button" at bounding box center [817, 35] width 13 height 19
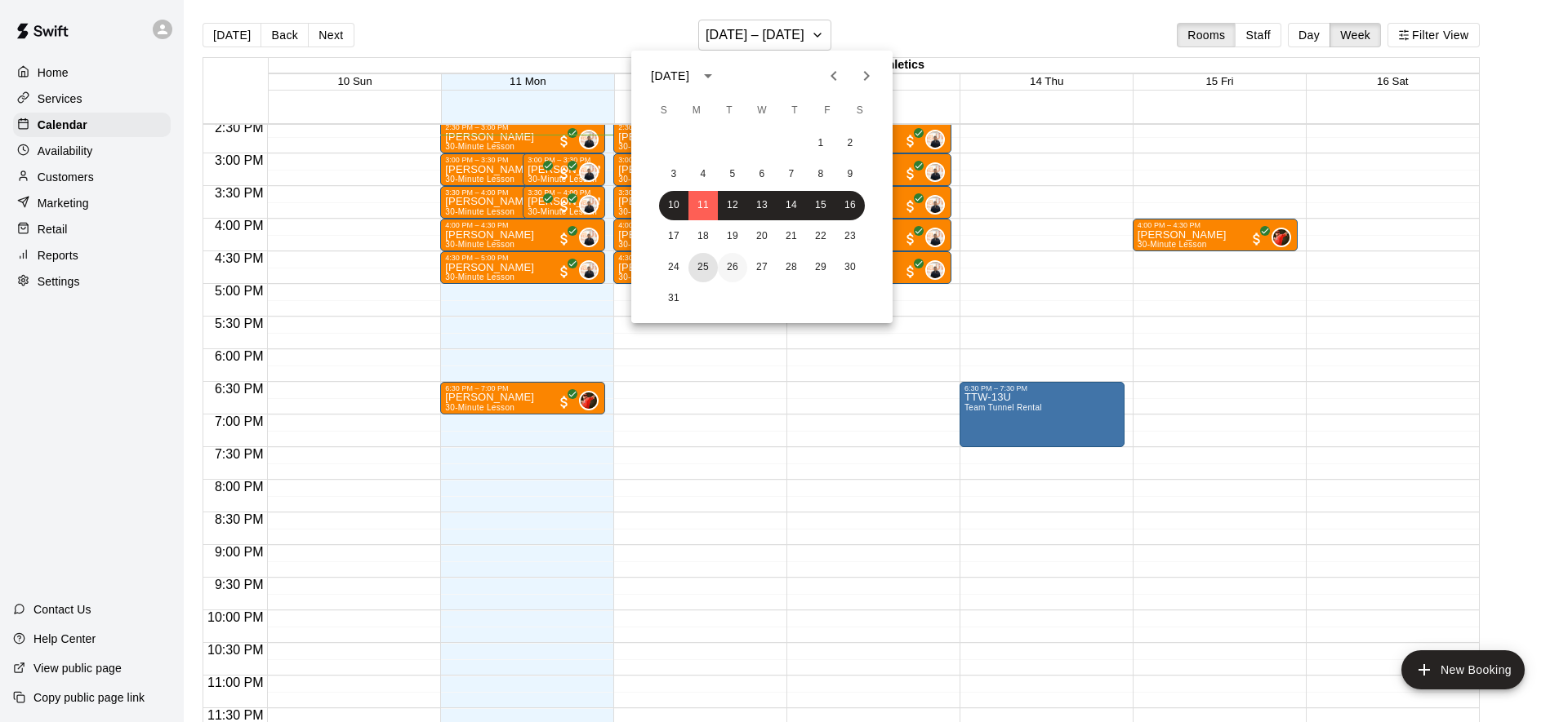
drag, startPoint x: 699, startPoint y: 265, endPoint x: 733, endPoint y: 263, distance: 34.1
click at [699, 265] on button "25" at bounding box center [703, 268] width 30 height 30
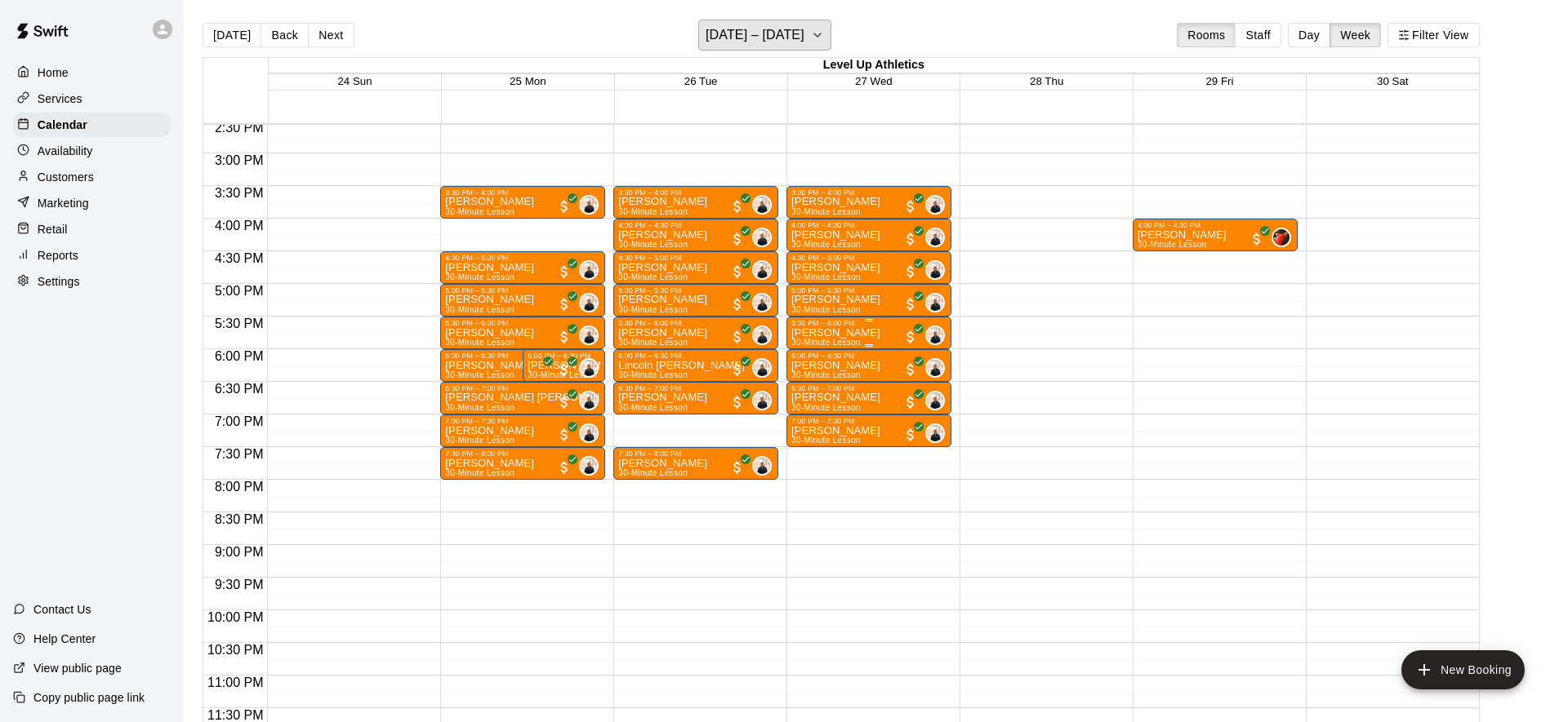
scroll to position [3, 0]
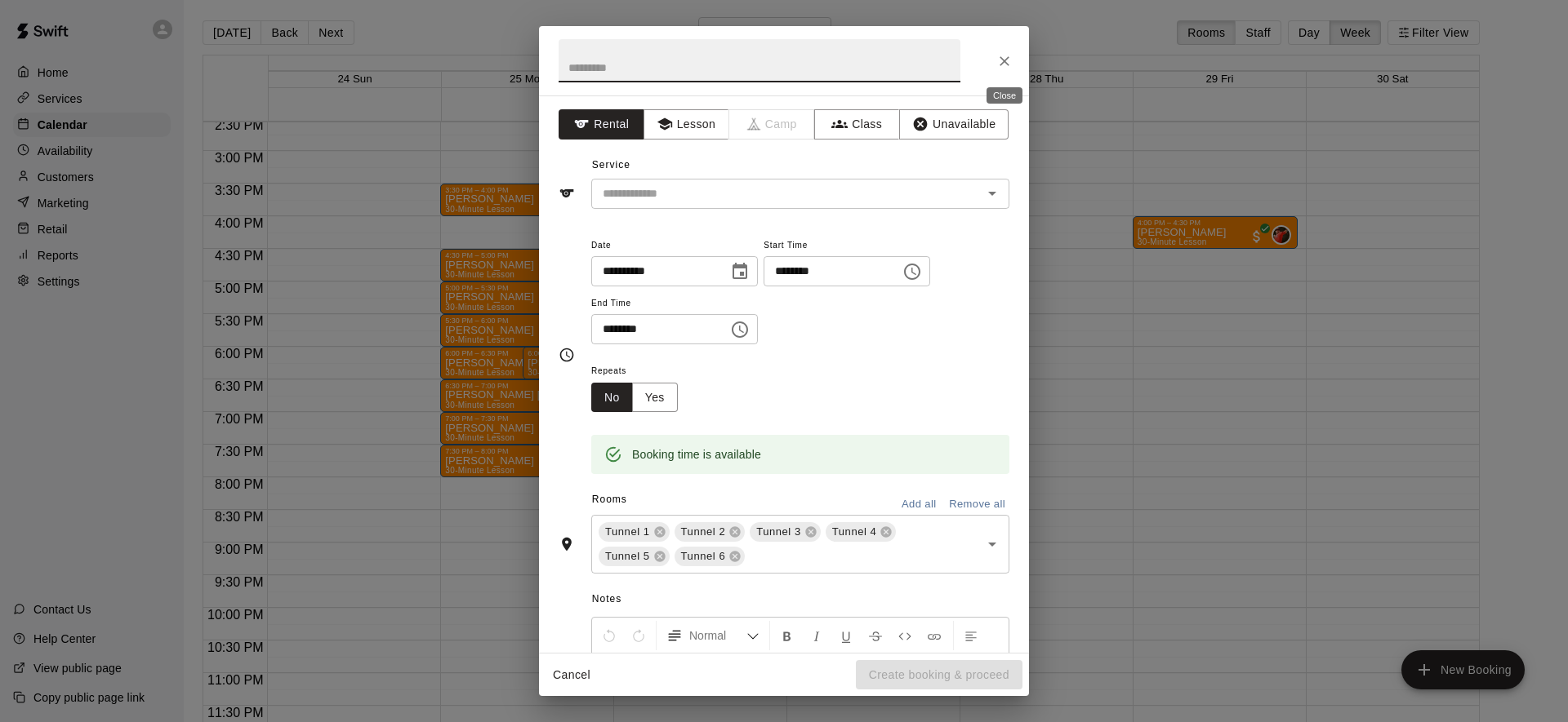
click at [1010, 59] on icon "Close" at bounding box center [1004, 61] width 17 height 17
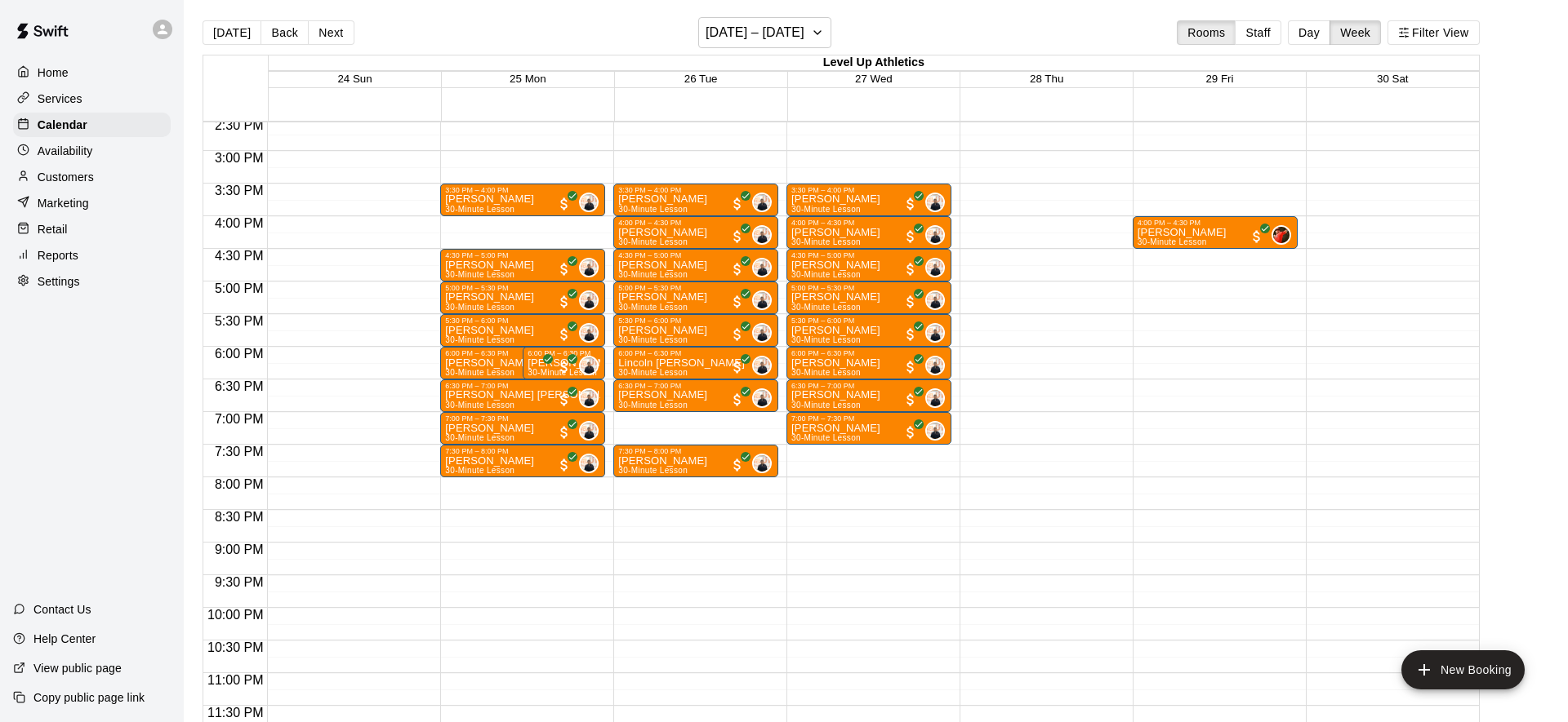
drag, startPoint x: 1023, startPoint y: 27, endPoint x: 1002, endPoint y: 96, distance: 72.1
click at [1023, 27] on div "[DATE] Back Next [DATE] – [DATE] Rooms Staff Day Week Filter View" at bounding box center [841, 36] width 1277 height 37
click at [814, 34] on icon "button" at bounding box center [817, 32] width 13 height 19
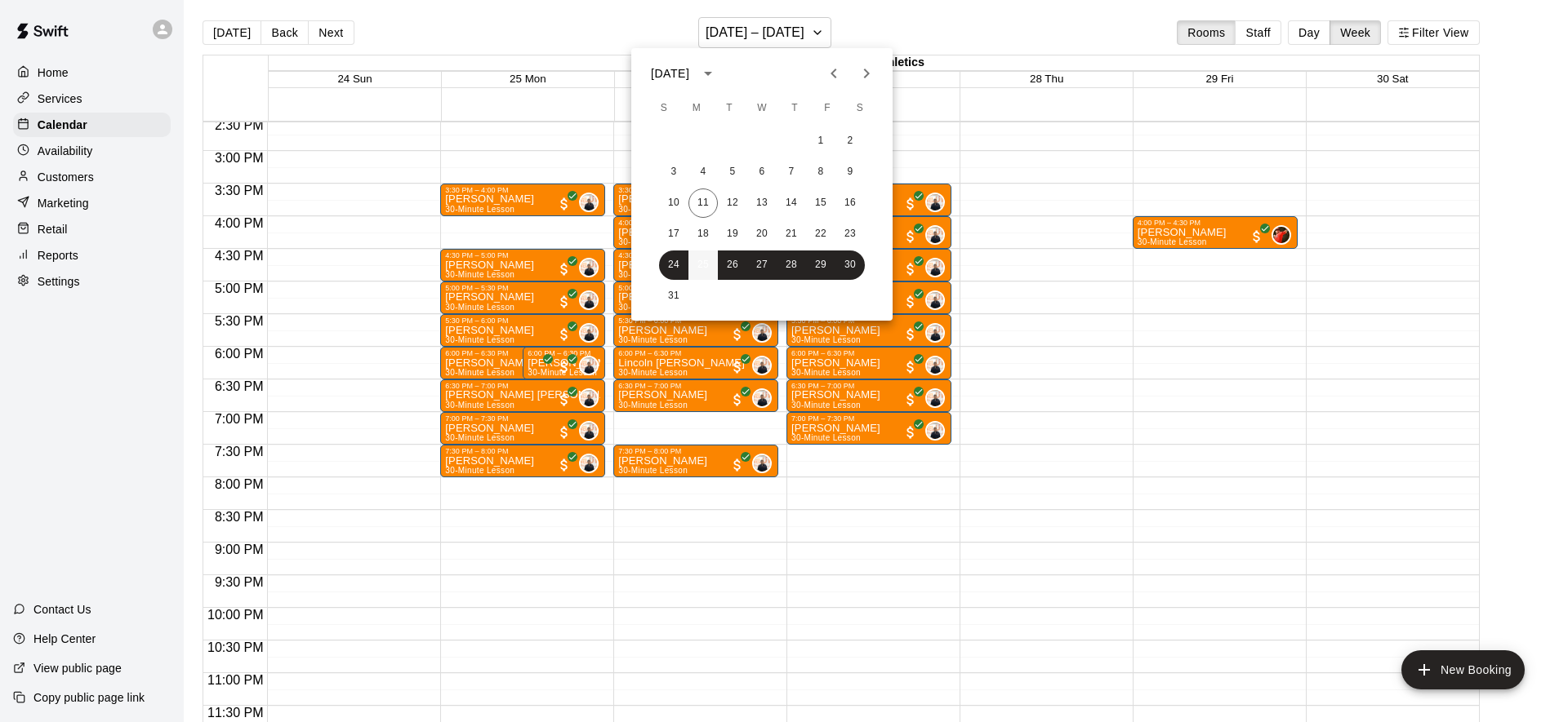
click at [698, 266] on button "25" at bounding box center [703, 266] width 30 height 30
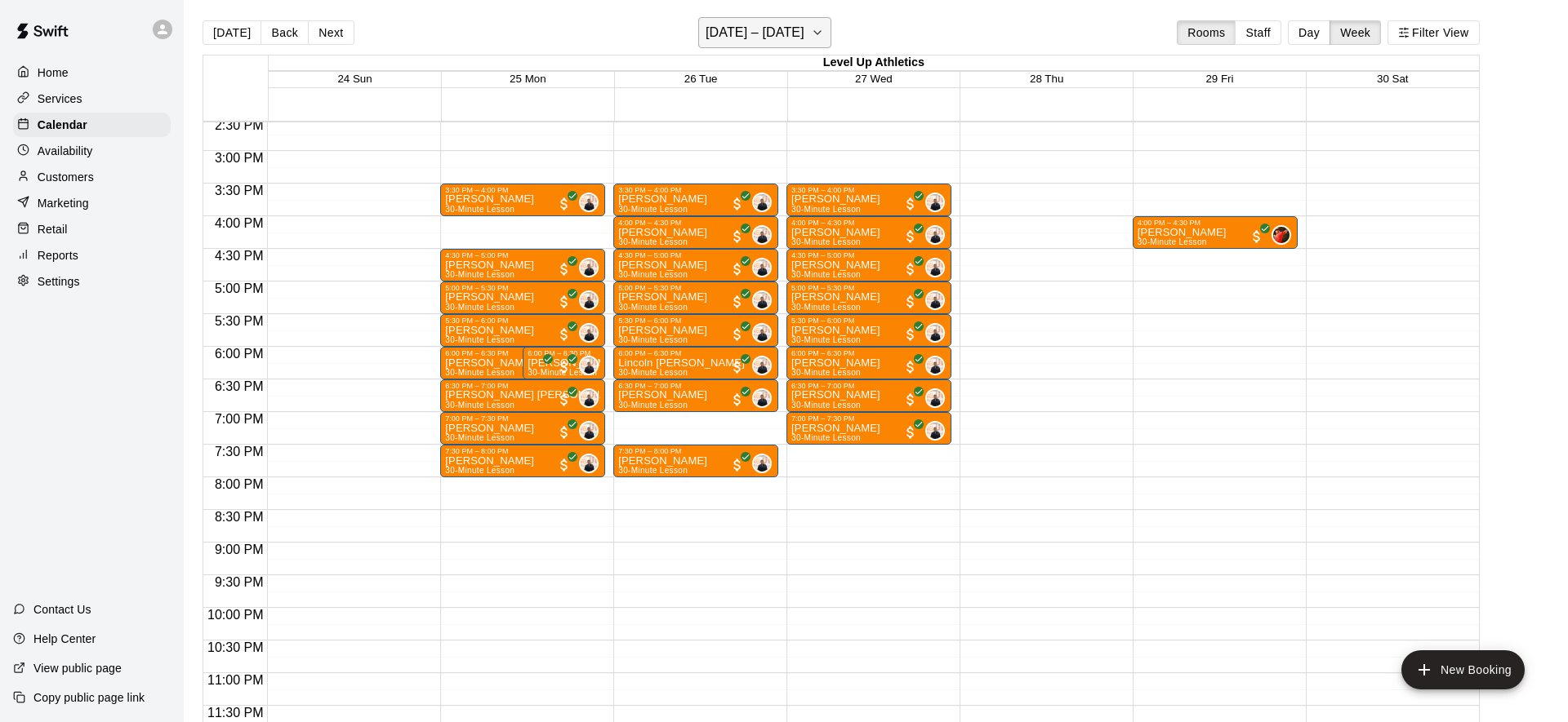
click at [779, 32] on h6 "[DATE] – [DATE]" at bounding box center [754, 32] width 98 height 23
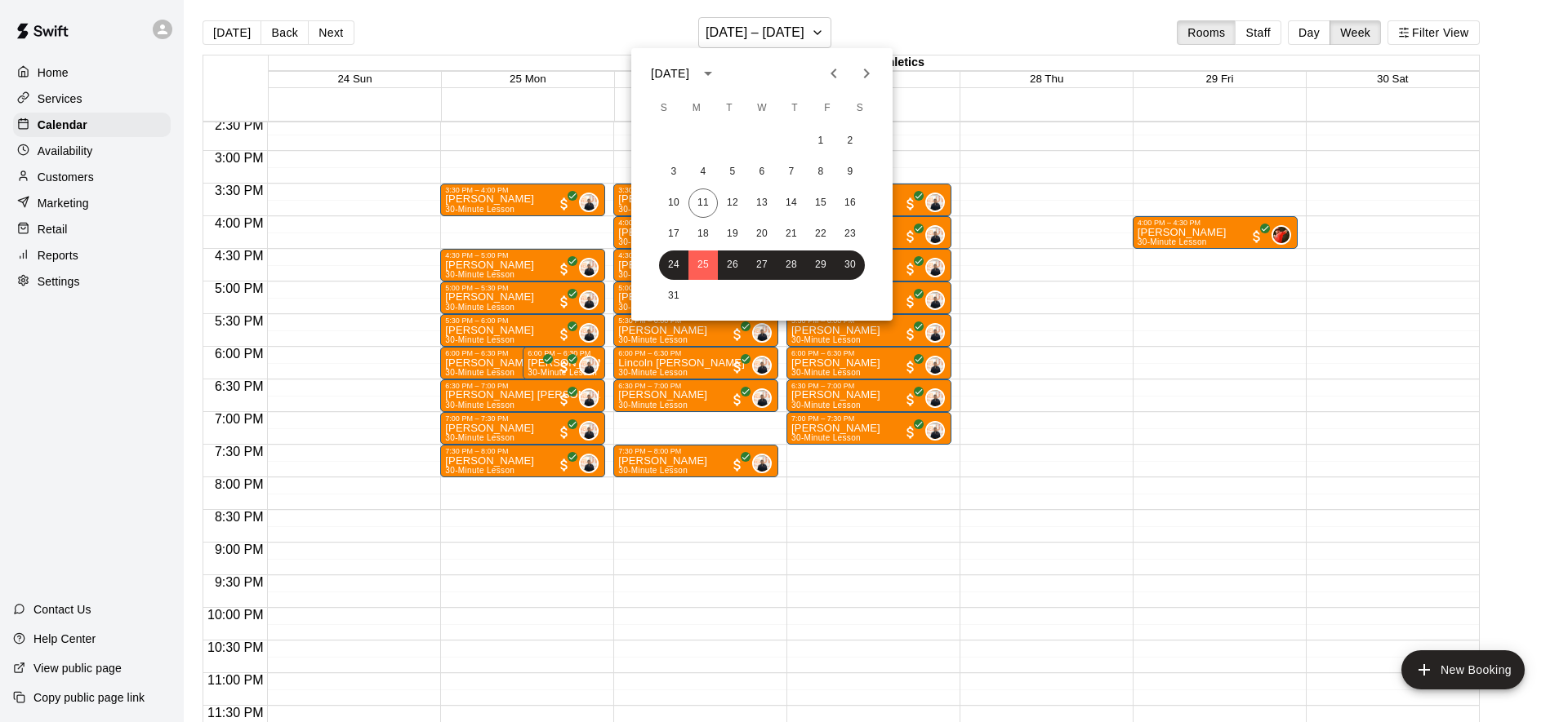
click at [1308, 32] on div at bounding box center [784, 361] width 1568 height 722
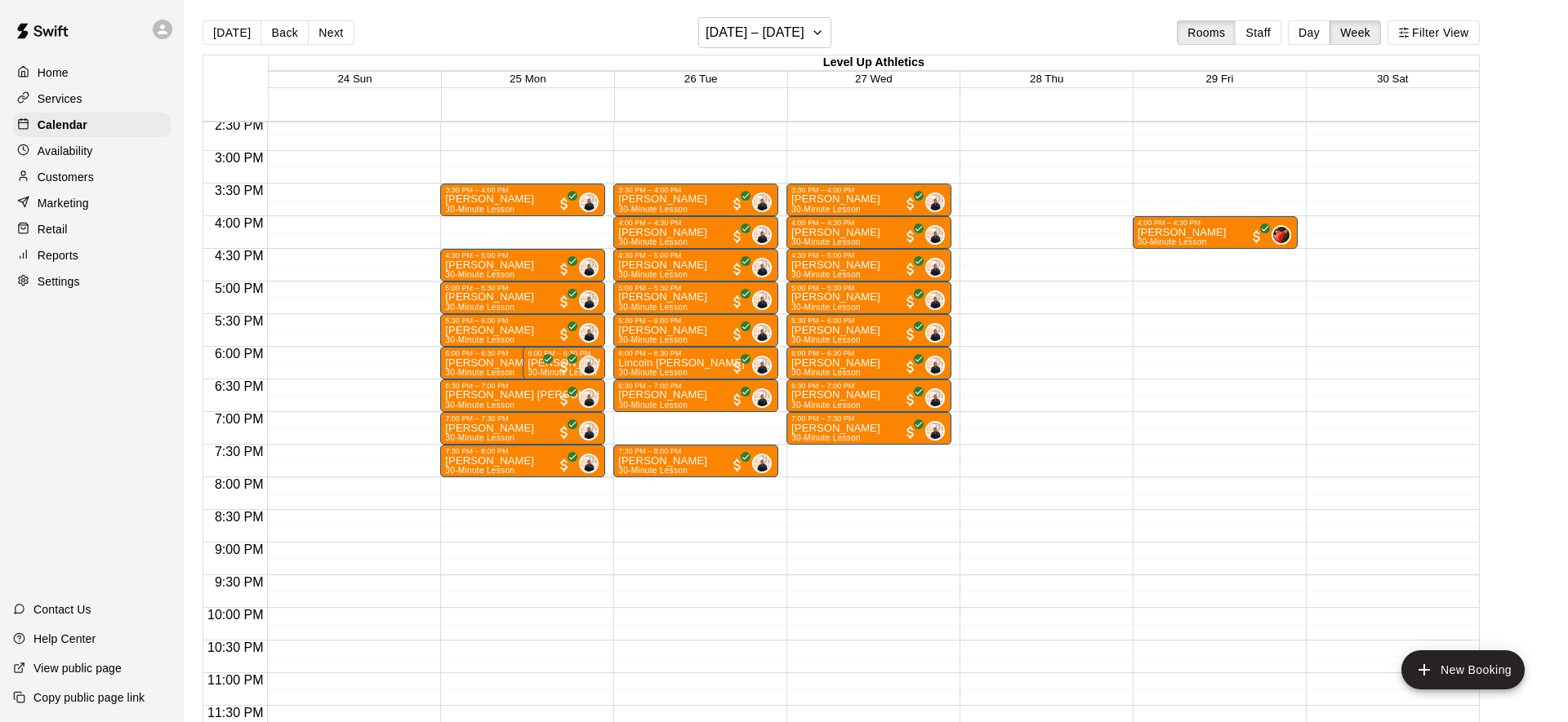
click at [1311, 32] on div "[DATE] S M T W T F S 1 2 3 4 5 6 7 8 9 10 11 12 13 14 15 16 17 18 19 20 21 22 2…" at bounding box center [784, 361] width 1568 height 722
click at [1308, 36] on button "Day" at bounding box center [1308, 32] width 43 height 24
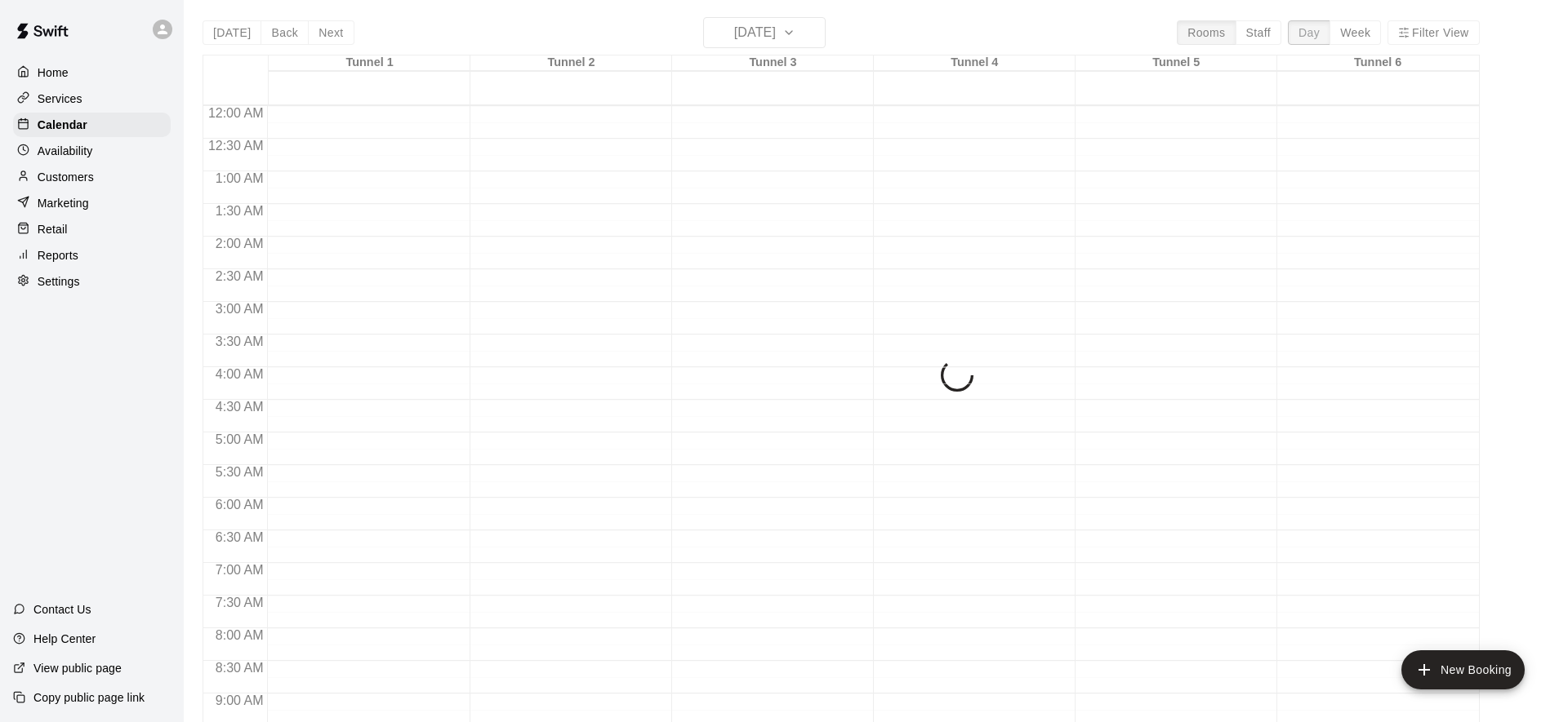
scroll to position [935, 0]
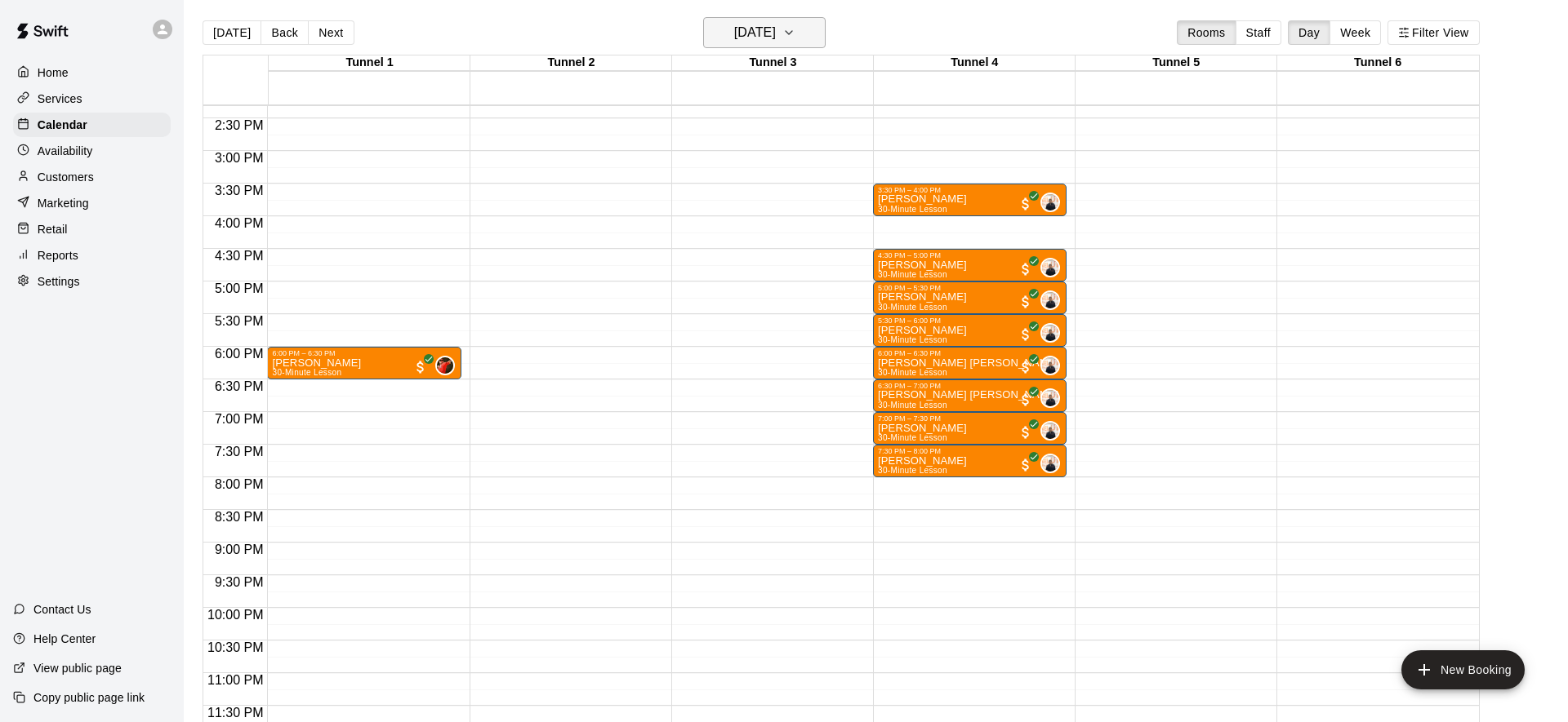
click at [756, 34] on h6 "[DATE]" at bounding box center [755, 32] width 42 height 23
click at [702, 268] on button "25" at bounding box center [697, 266] width 30 height 30
click at [614, 32] on div "[DATE] Back [DATE][DATE] Rooms Staff Day Week Filter View" at bounding box center [841, 36] width 1277 height 37
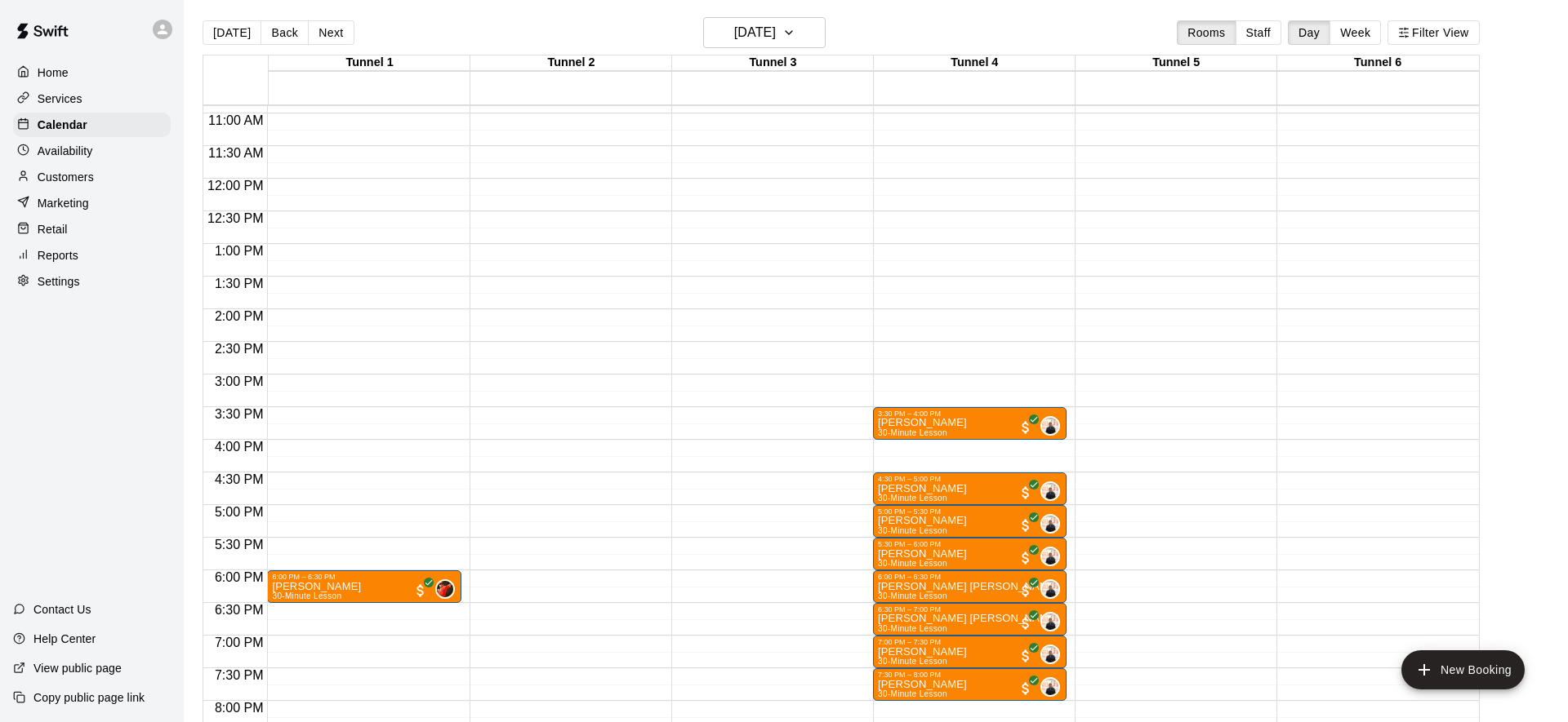
scroll to position [919, 0]
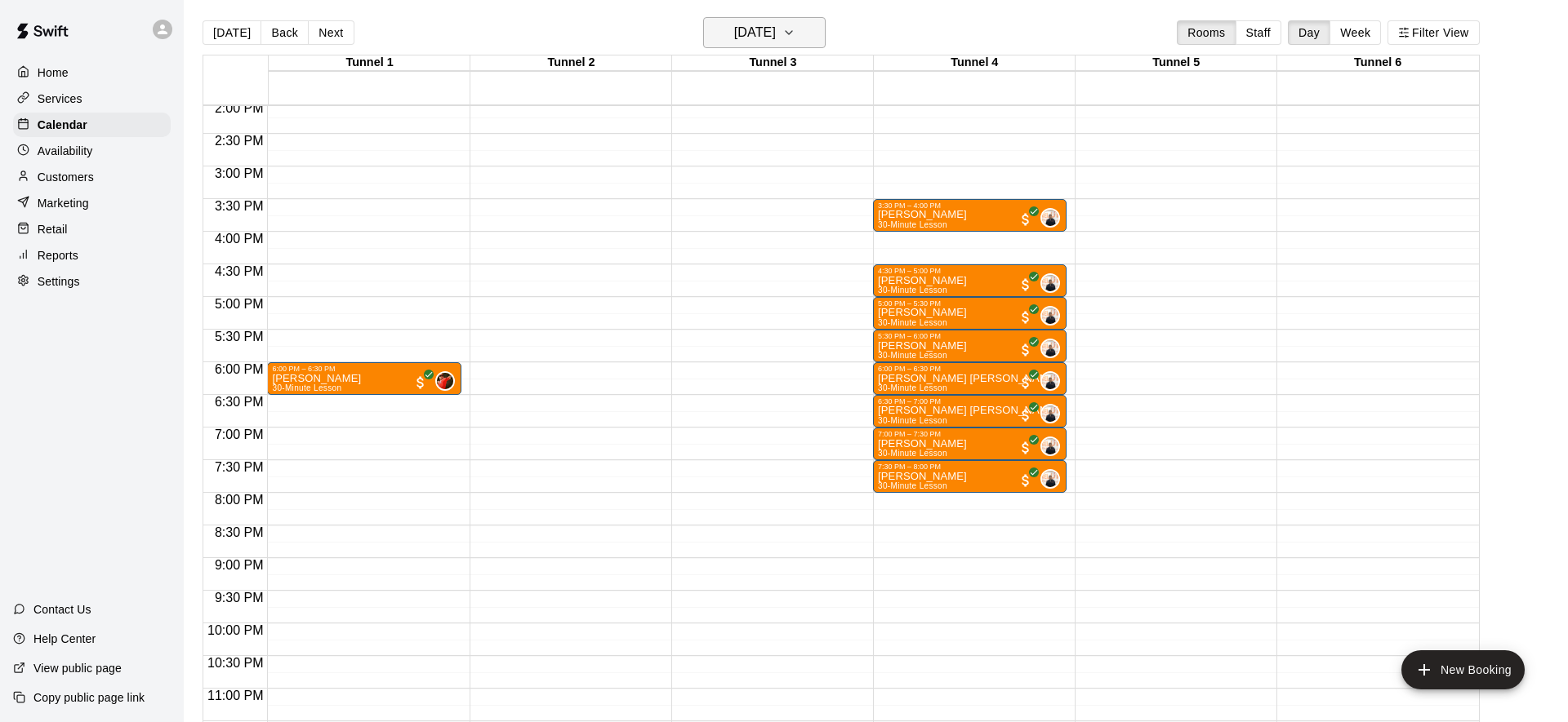
click at [776, 19] on button "[DATE]" at bounding box center [764, 33] width 123 height 31
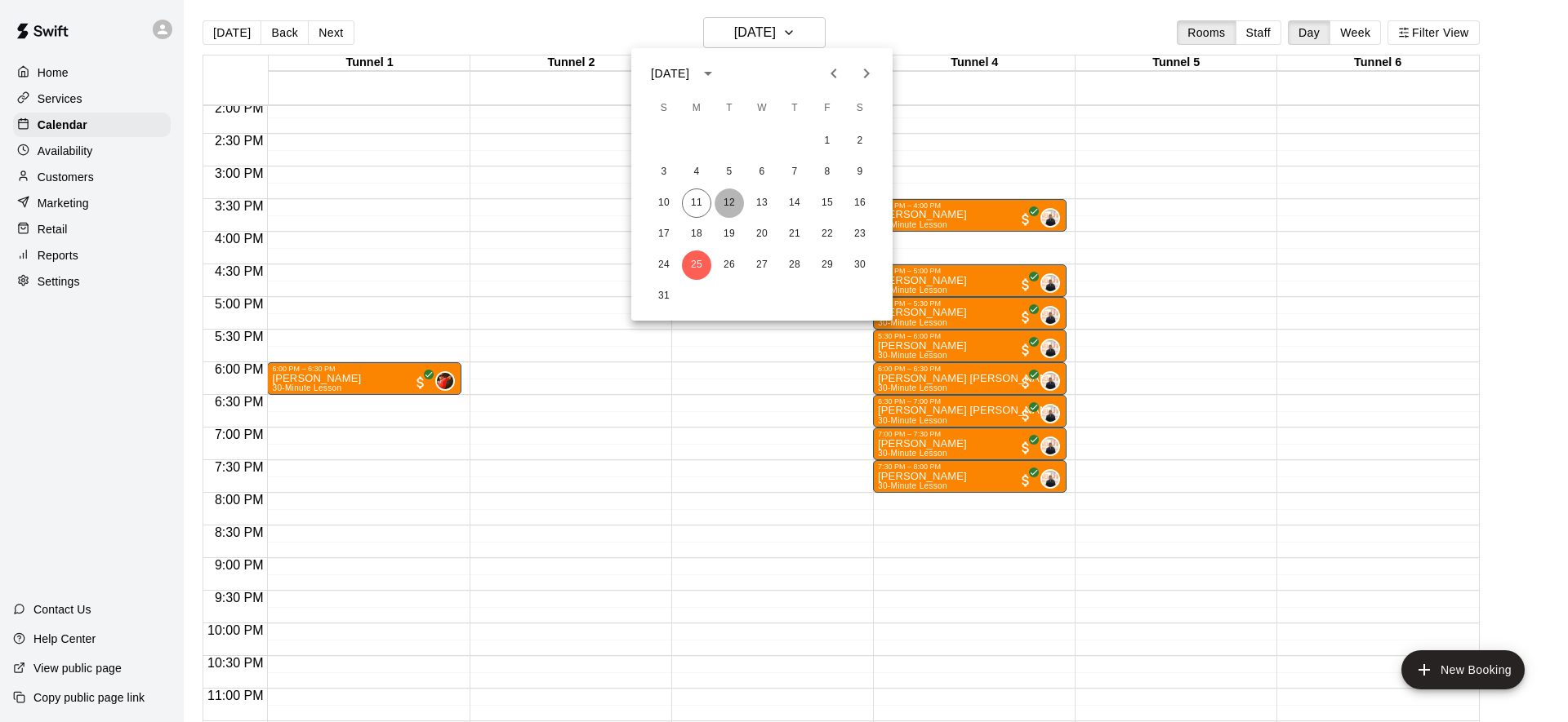
click at [733, 209] on button "12" at bounding box center [729, 204] width 30 height 30
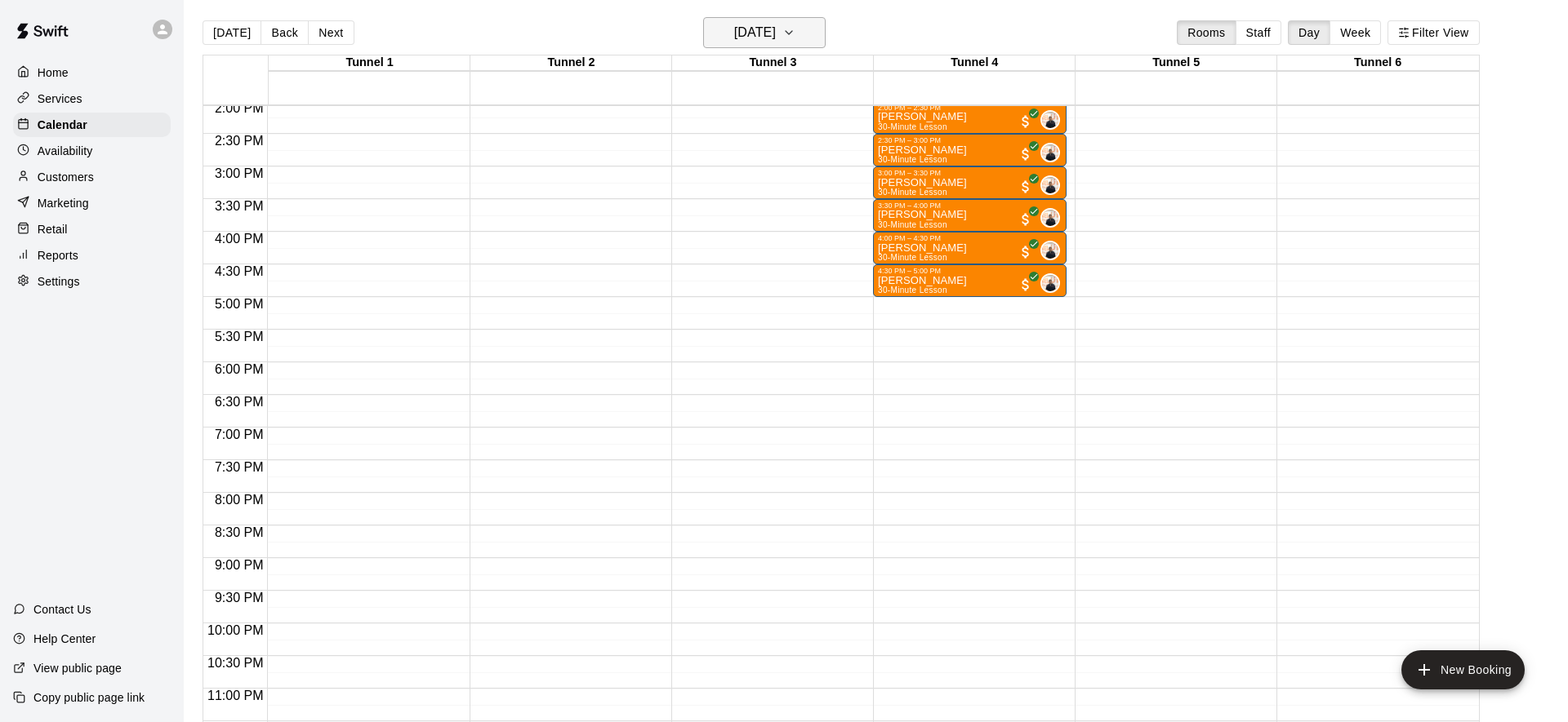
click at [775, 25] on h6 "[DATE]" at bounding box center [755, 32] width 42 height 23
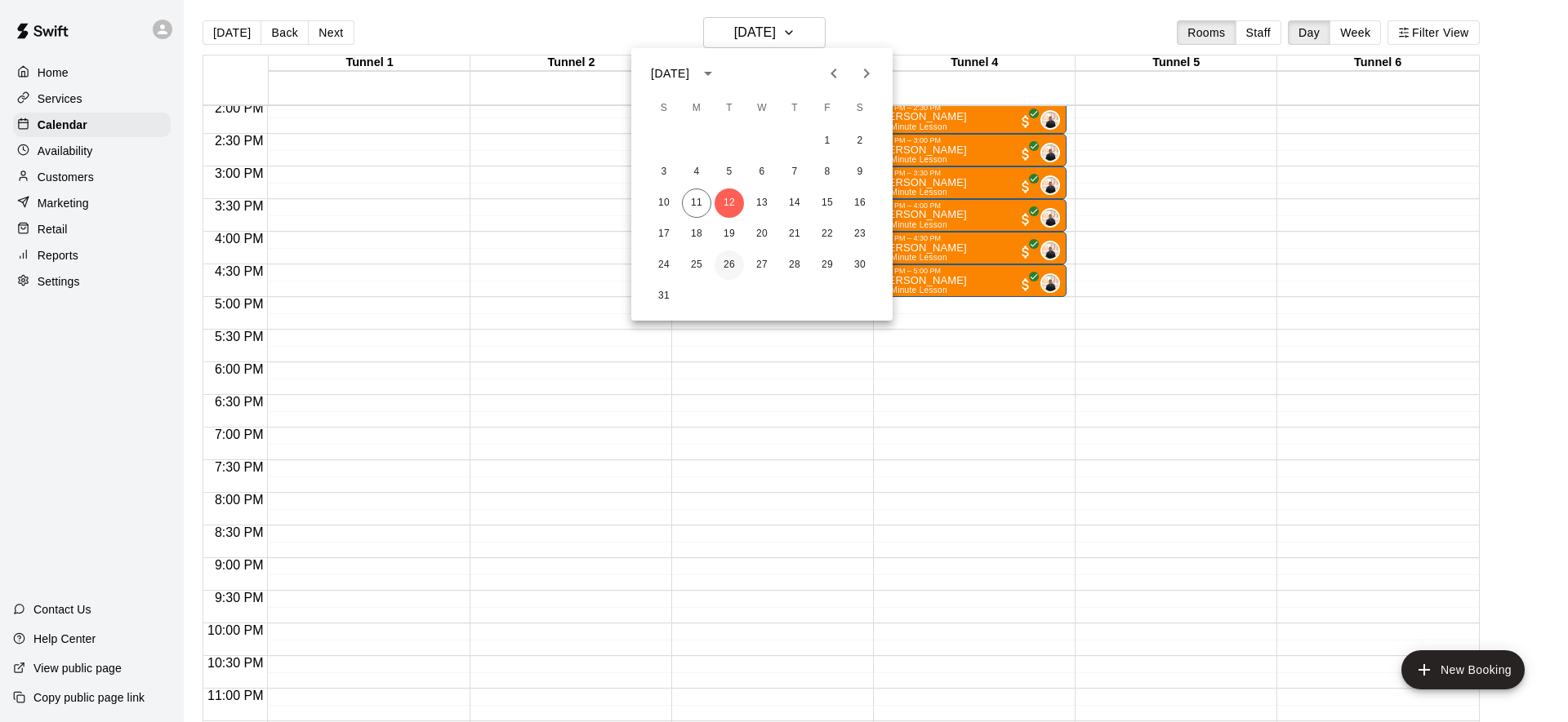
click at [738, 264] on button "26" at bounding box center [729, 266] width 30 height 30
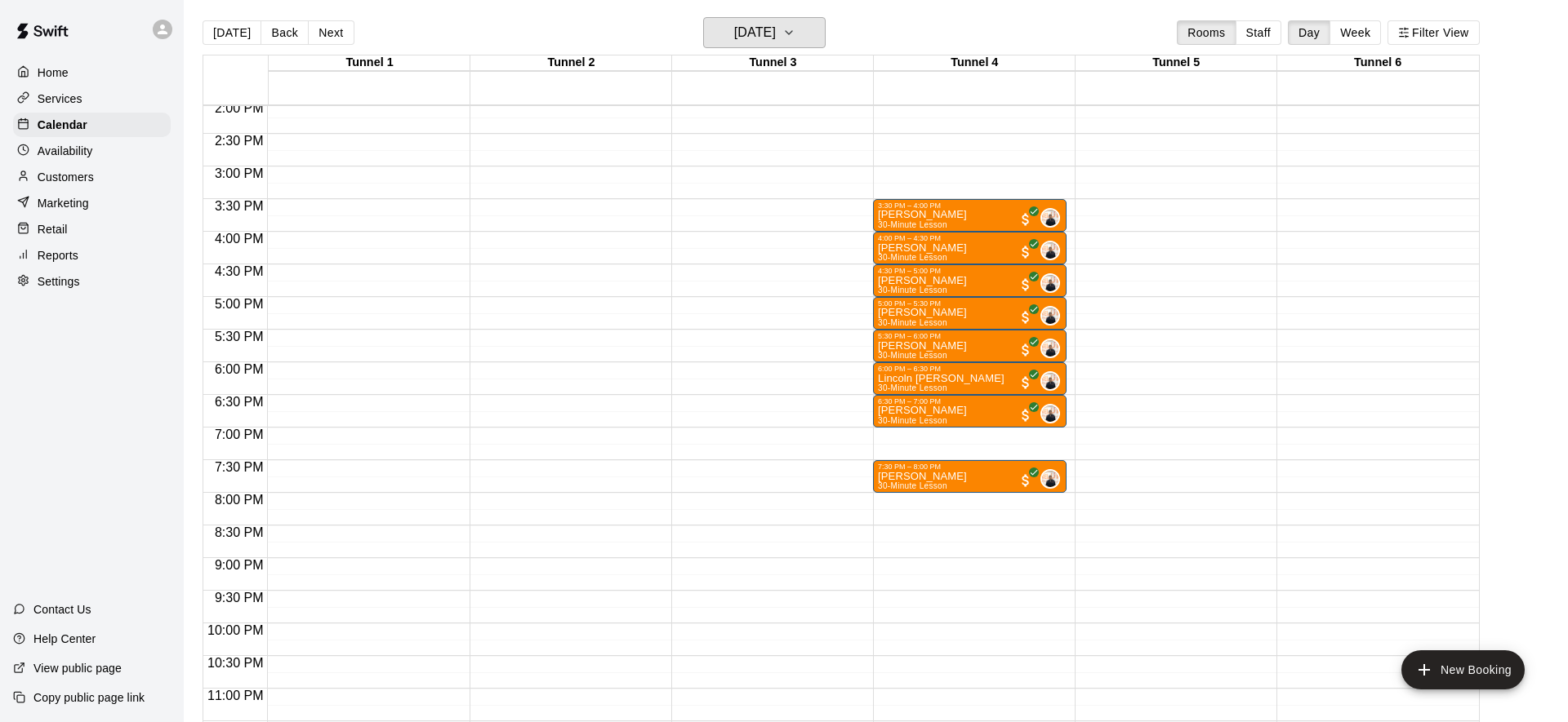
scroll to position [784, 0]
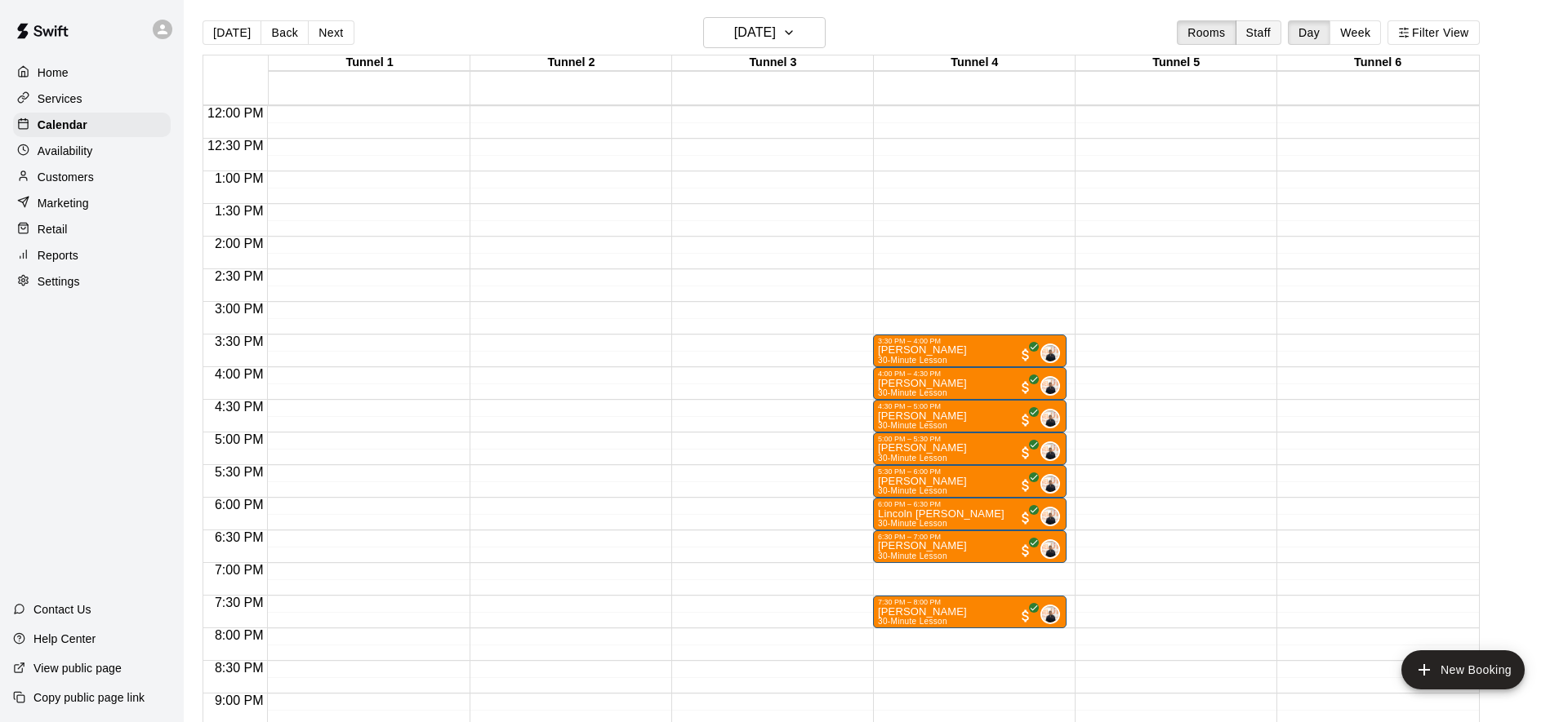
click at [1259, 30] on button "Staff" at bounding box center [1258, 32] width 46 height 24
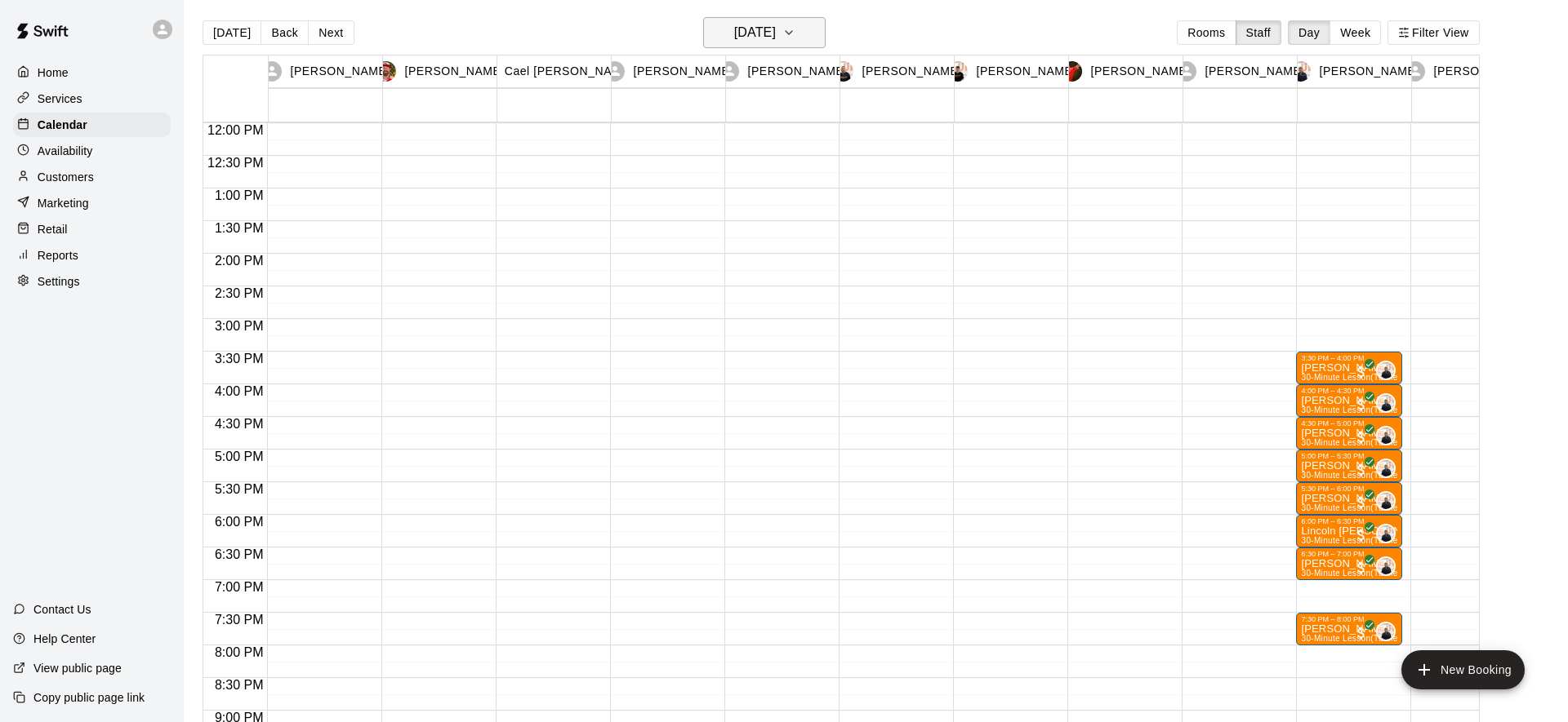
click at [767, 30] on h6 "[DATE]" at bounding box center [755, 32] width 42 height 23
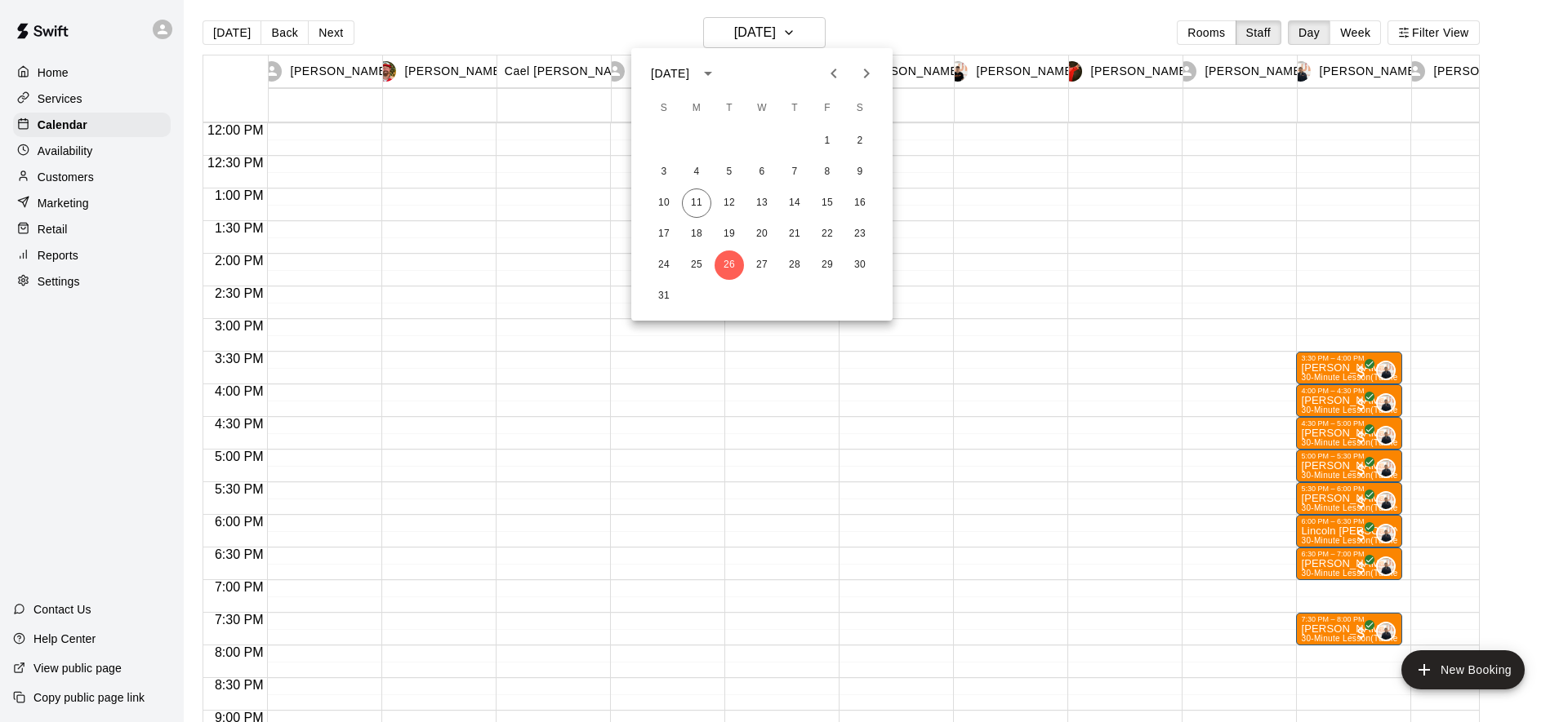
click at [479, 26] on div at bounding box center [784, 361] width 1568 height 722
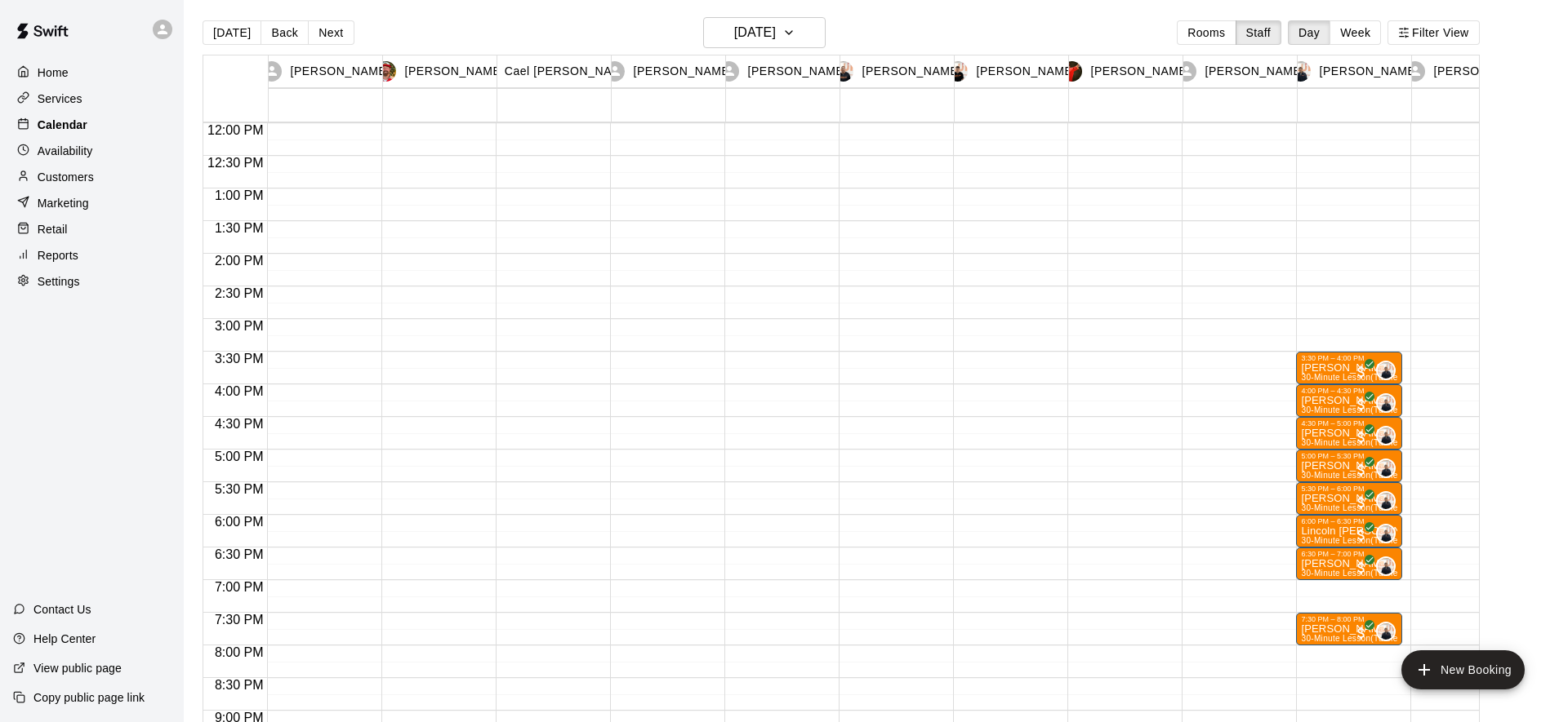
click at [60, 124] on p "Calendar" at bounding box center [62, 125] width 50 height 17
click at [1204, 38] on button "Rooms" at bounding box center [1206, 35] width 58 height 24
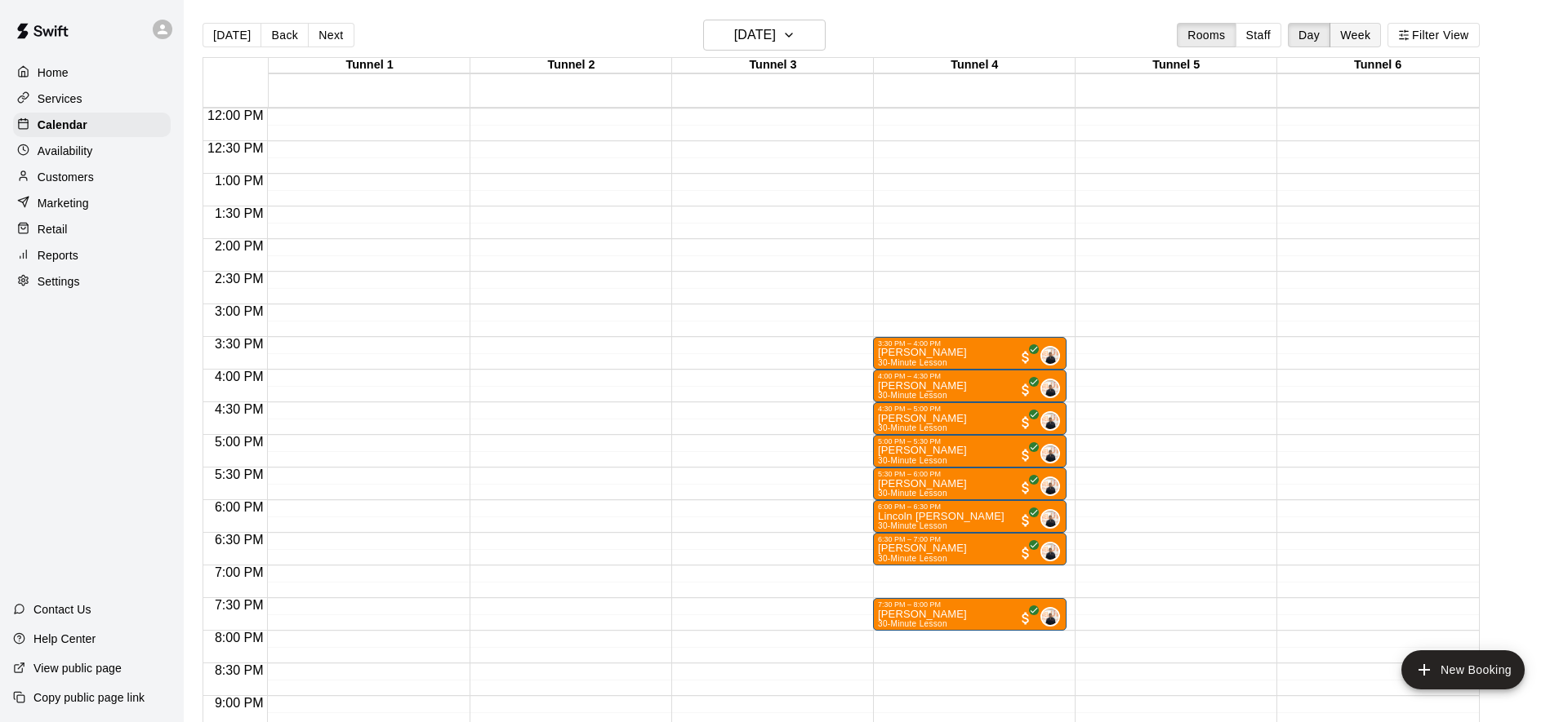
click at [1352, 36] on button "Week" at bounding box center [1355, 35] width 51 height 24
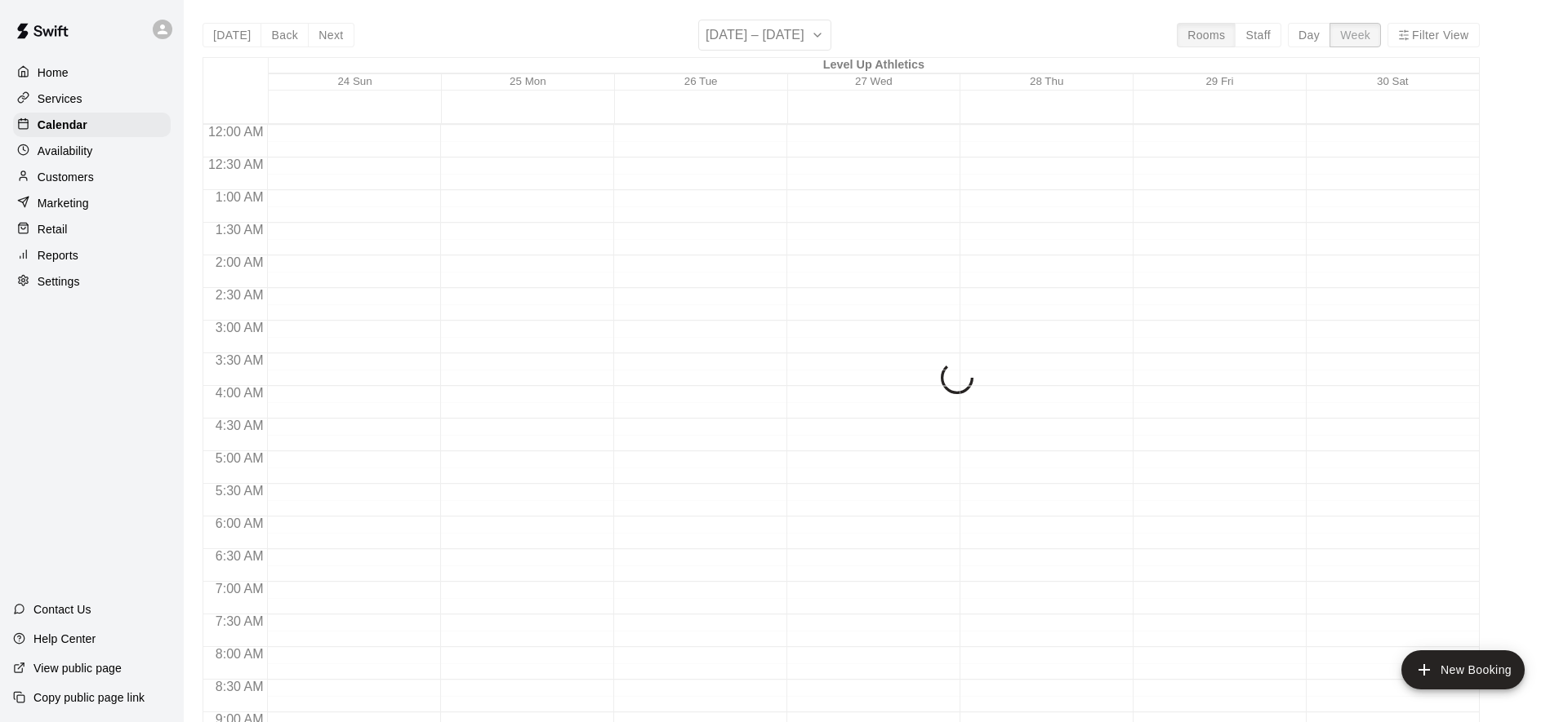
scroll to position [951, 0]
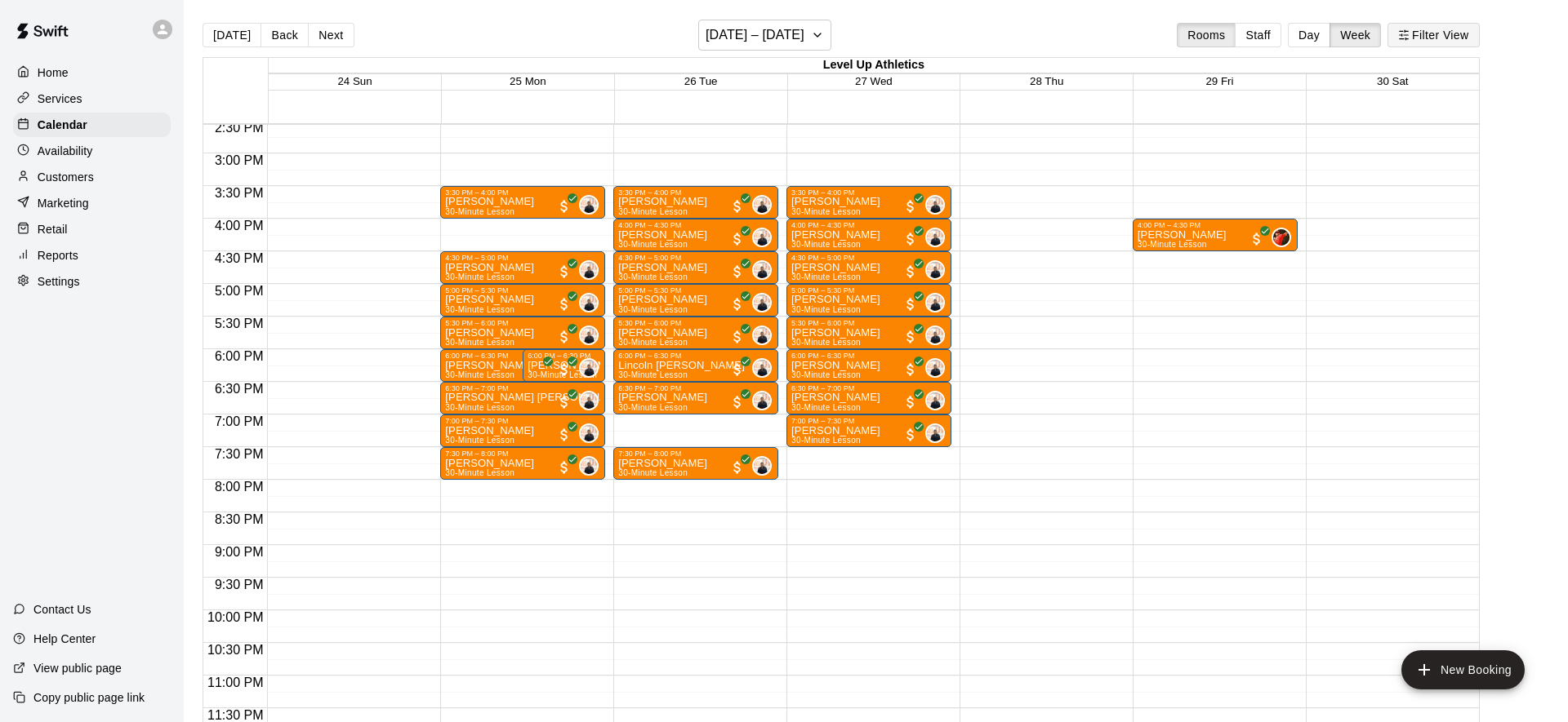
click at [1471, 36] on button "Filter View" at bounding box center [1432, 35] width 91 height 24
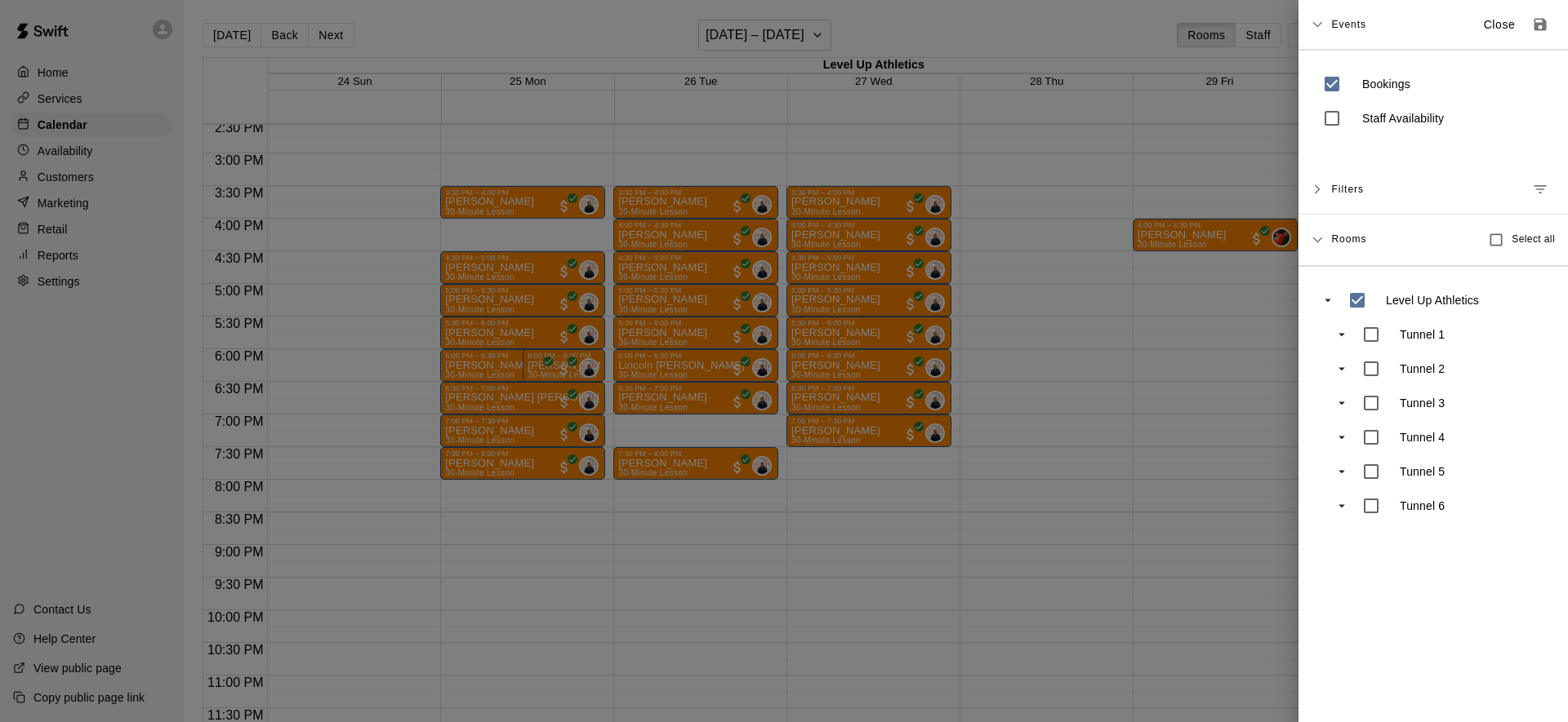
click at [1355, 122] on div "Staff Availability" at bounding box center [1433, 118] width 237 height 34
click at [1547, 26] on icon "Save as default view" at bounding box center [1539, 24] width 17 height 17
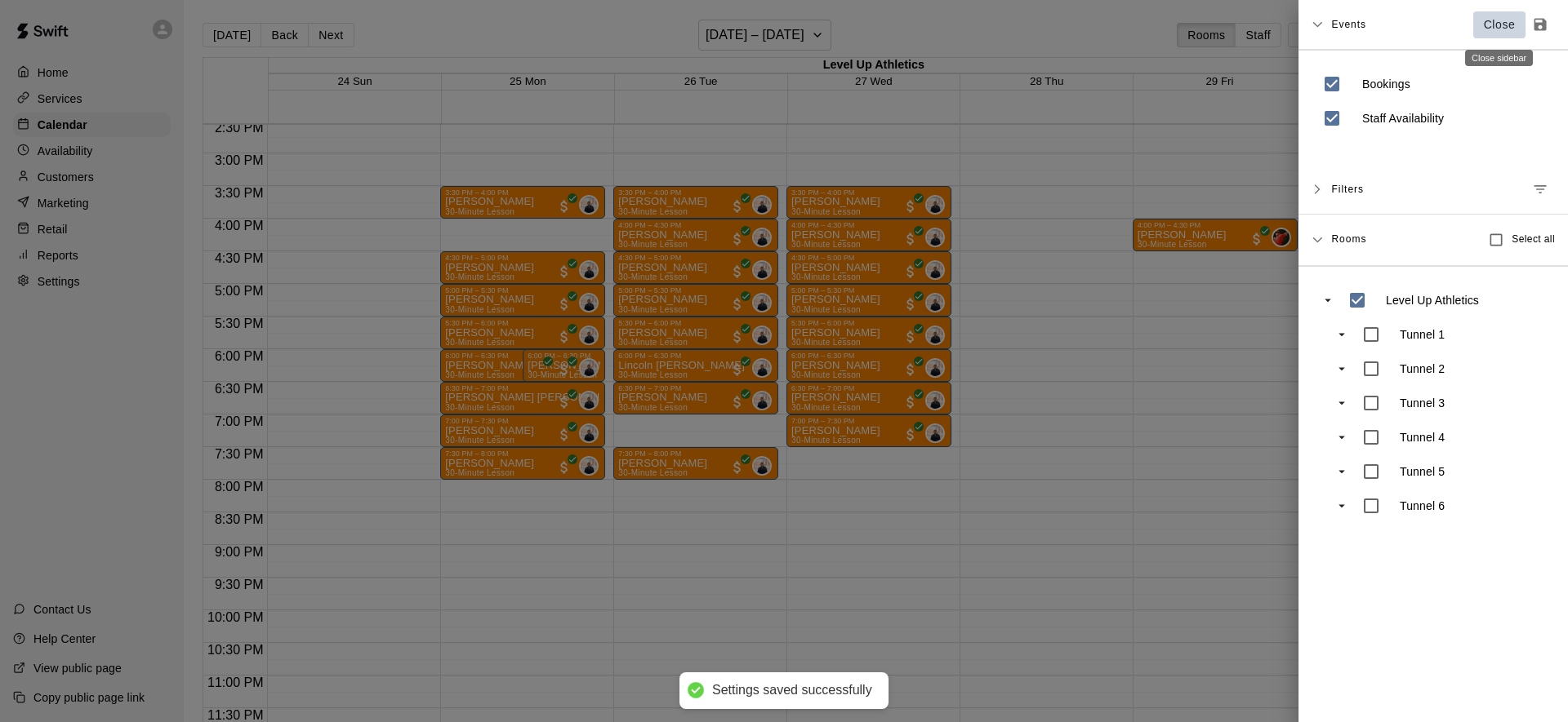
click at [1484, 30] on p "Close" at bounding box center [1499, 25] width 32 height 17
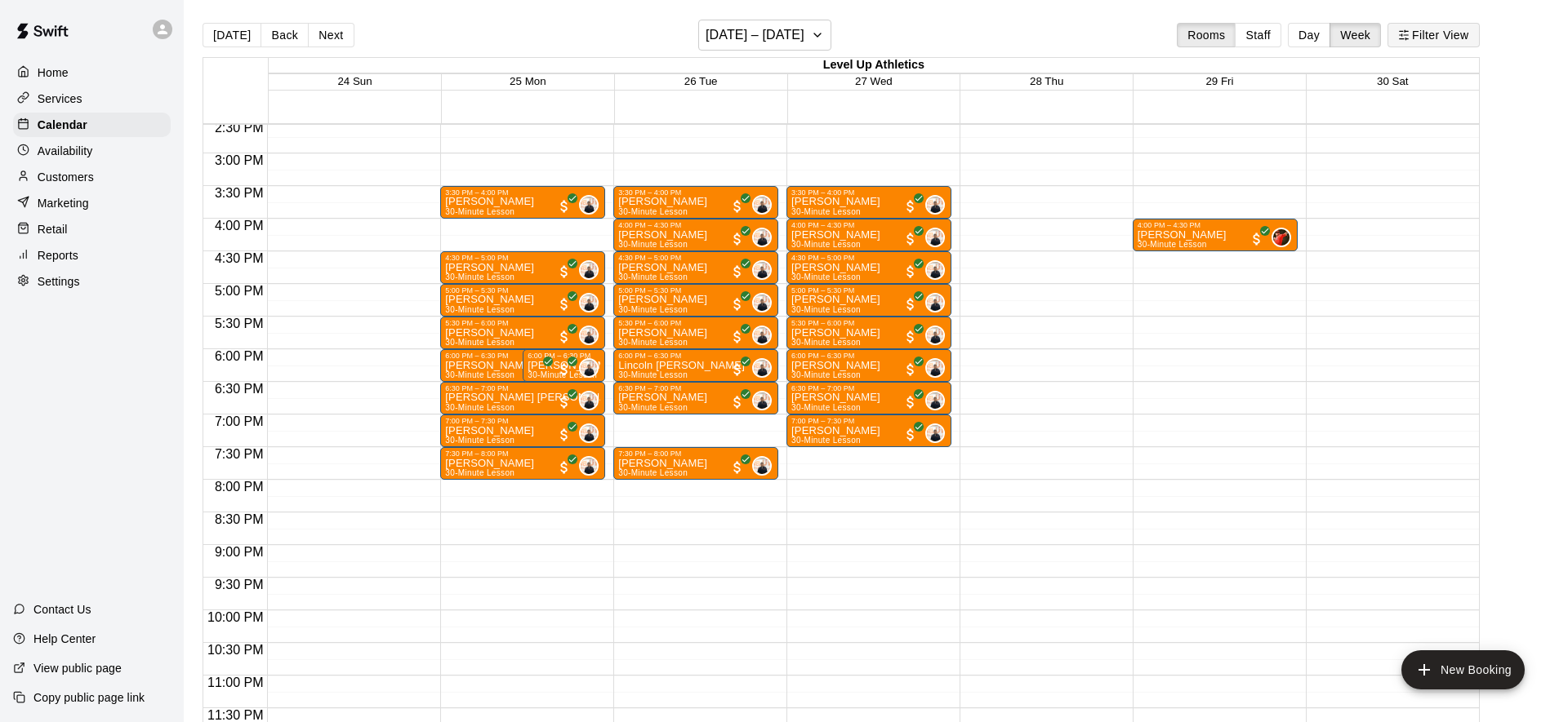
click at [1444, 28] on button "Filter View" at bounding box center [1432, 35] width 91 height 24
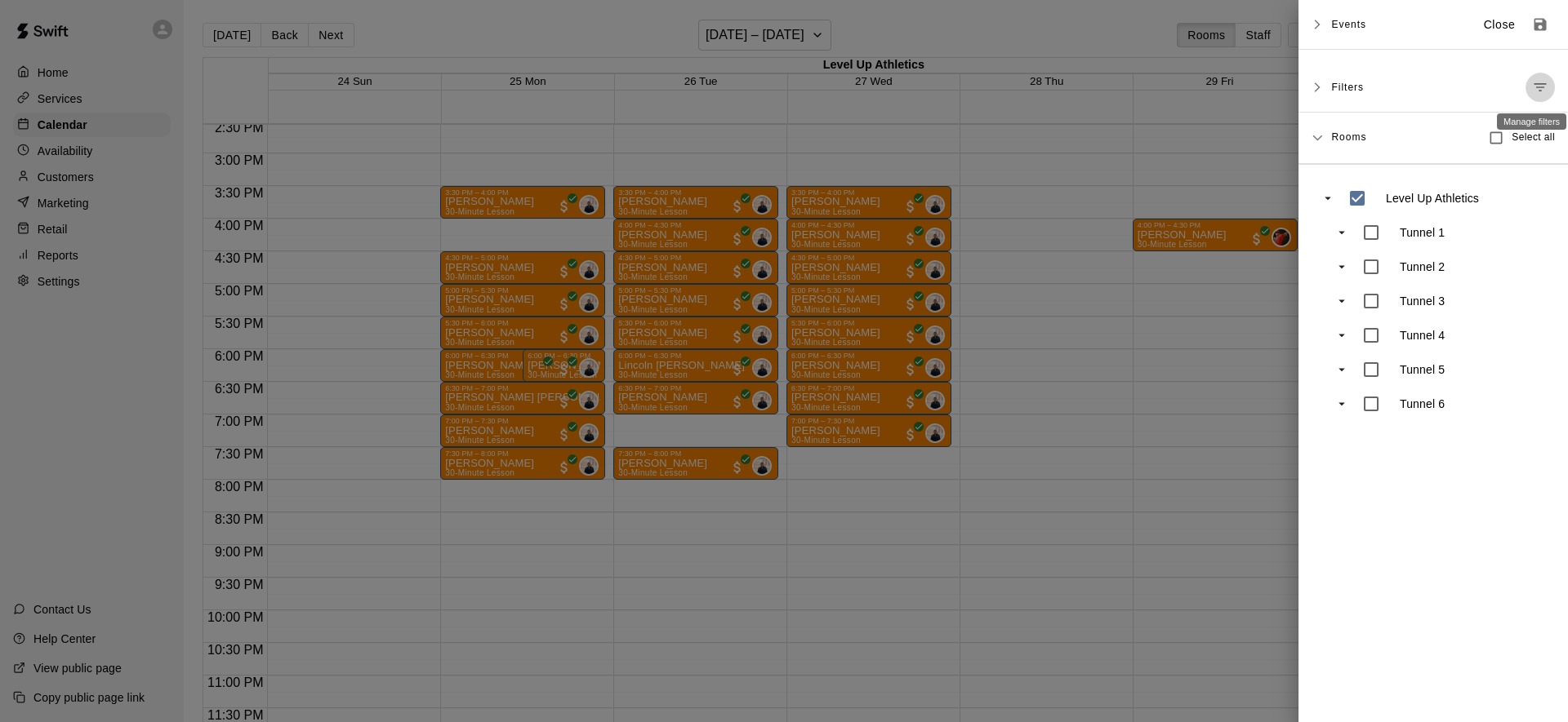
click at [1530, 86] on button "Manage filters" at bounding box center [1540, 87] width 30 height 30
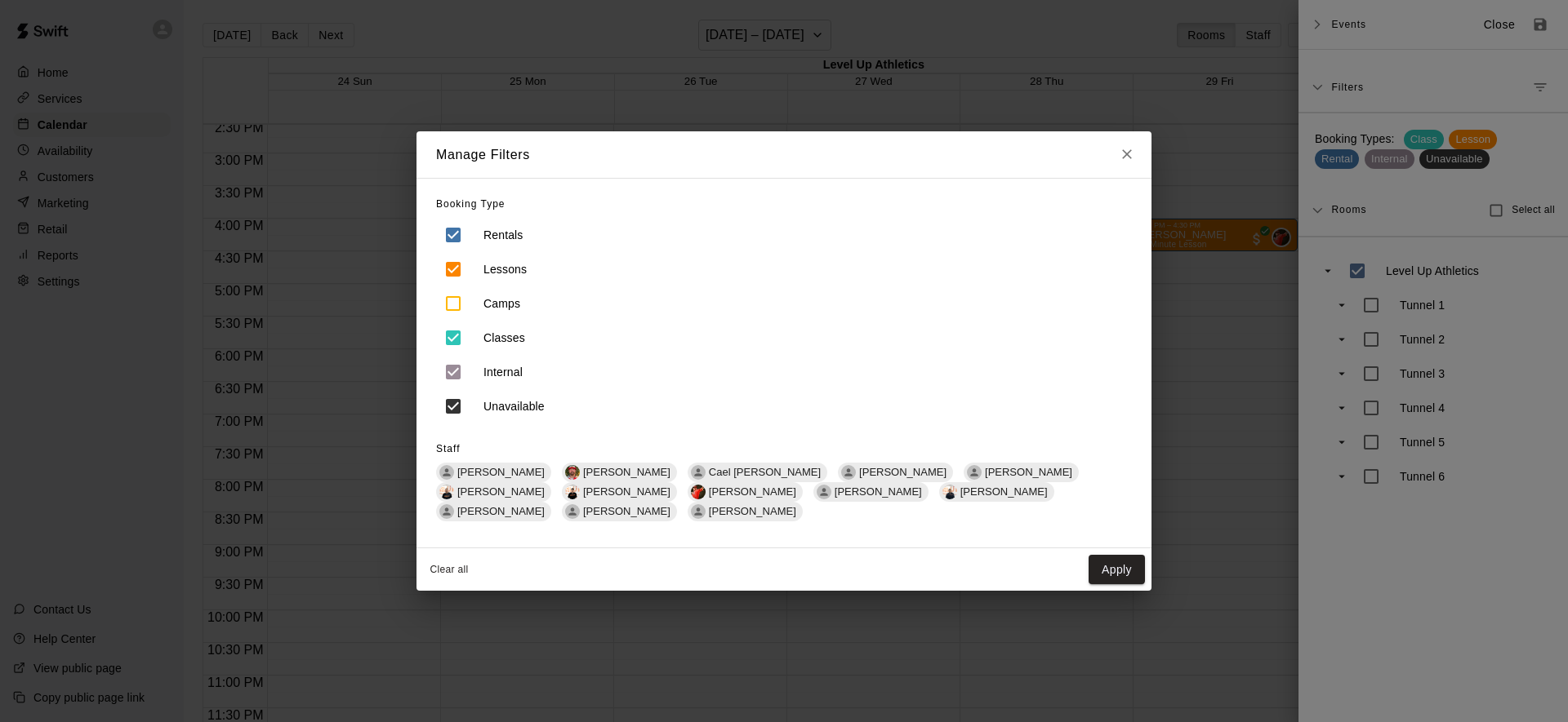
click at [1375, 91] on div "Manage Filters Booking Type Rentals Lessons Camps Classes Internal Unavailable …" at bounding box center [784, 361] width 1568 height 722
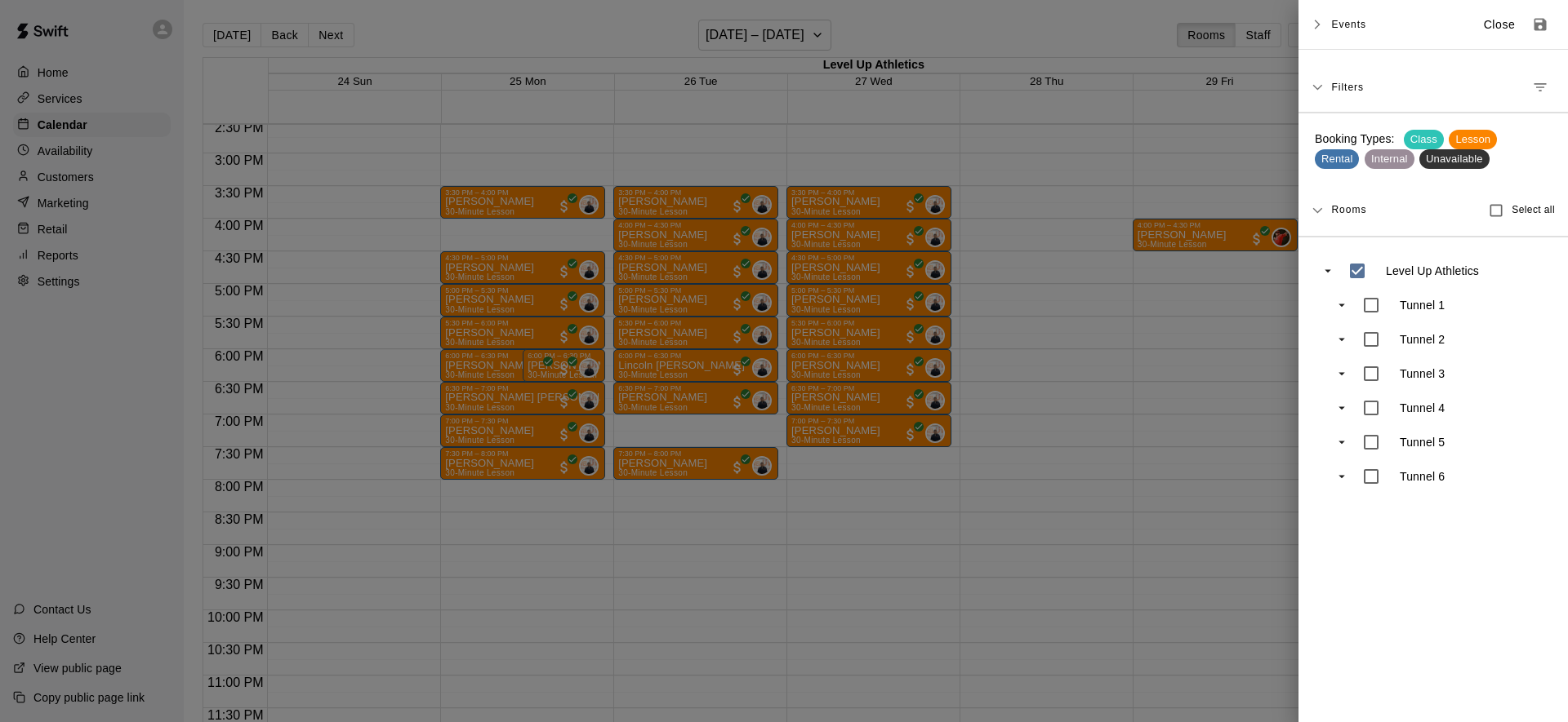
click at [1338, 32] on span "Events" at bounding box center [1348, 24] width 35 height 30
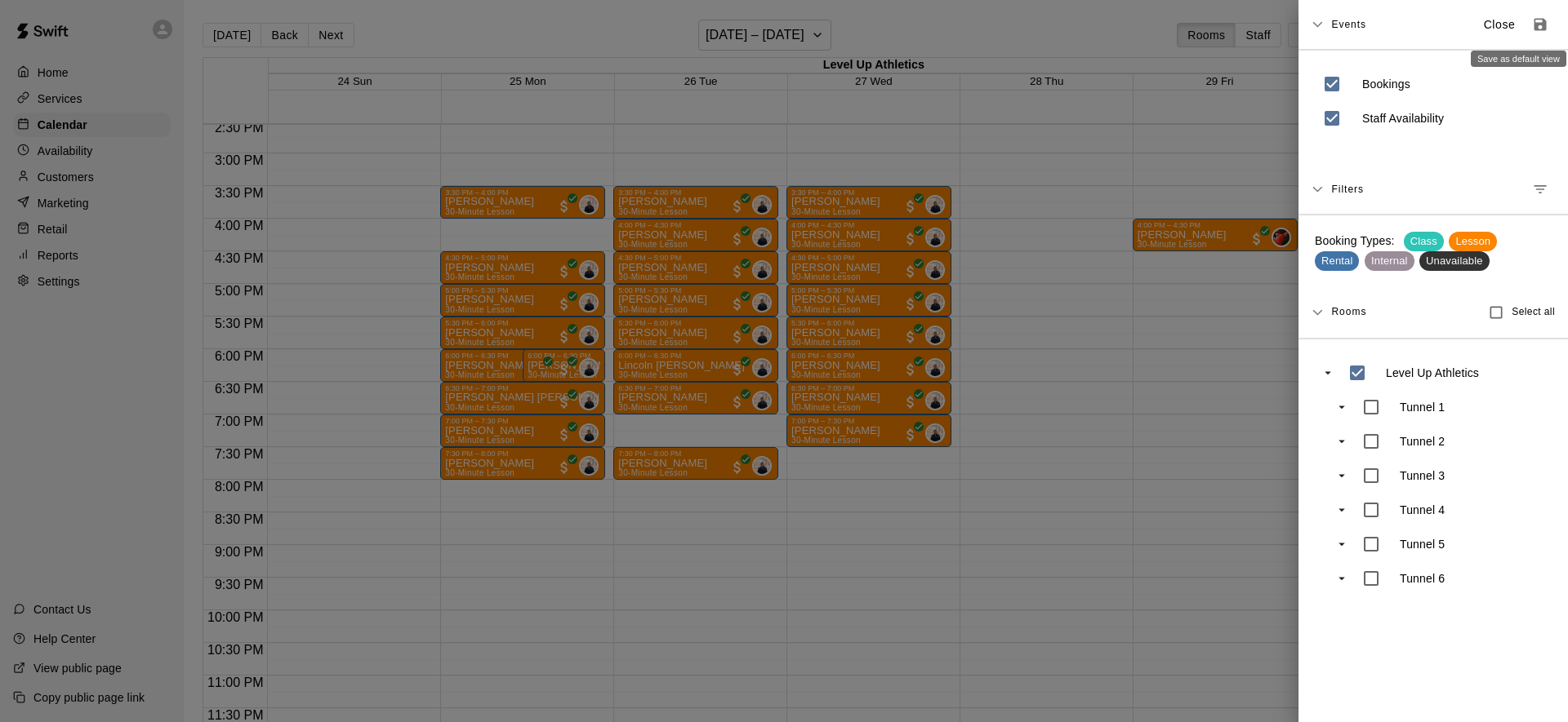
click at [1536, 27] on icon "Save as default view" at bounding box center [1540, 25] width 12 height 12
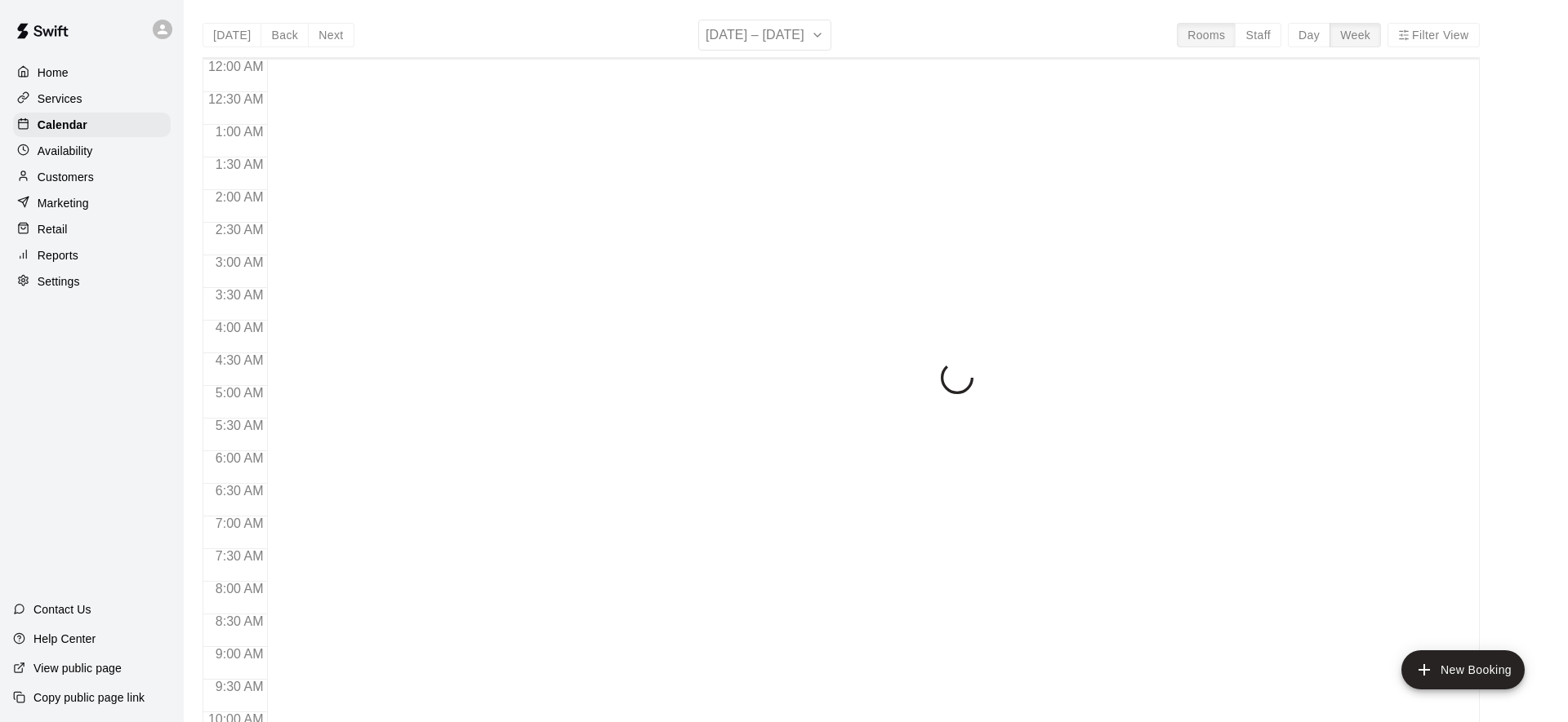
scroll to position [886, 0]
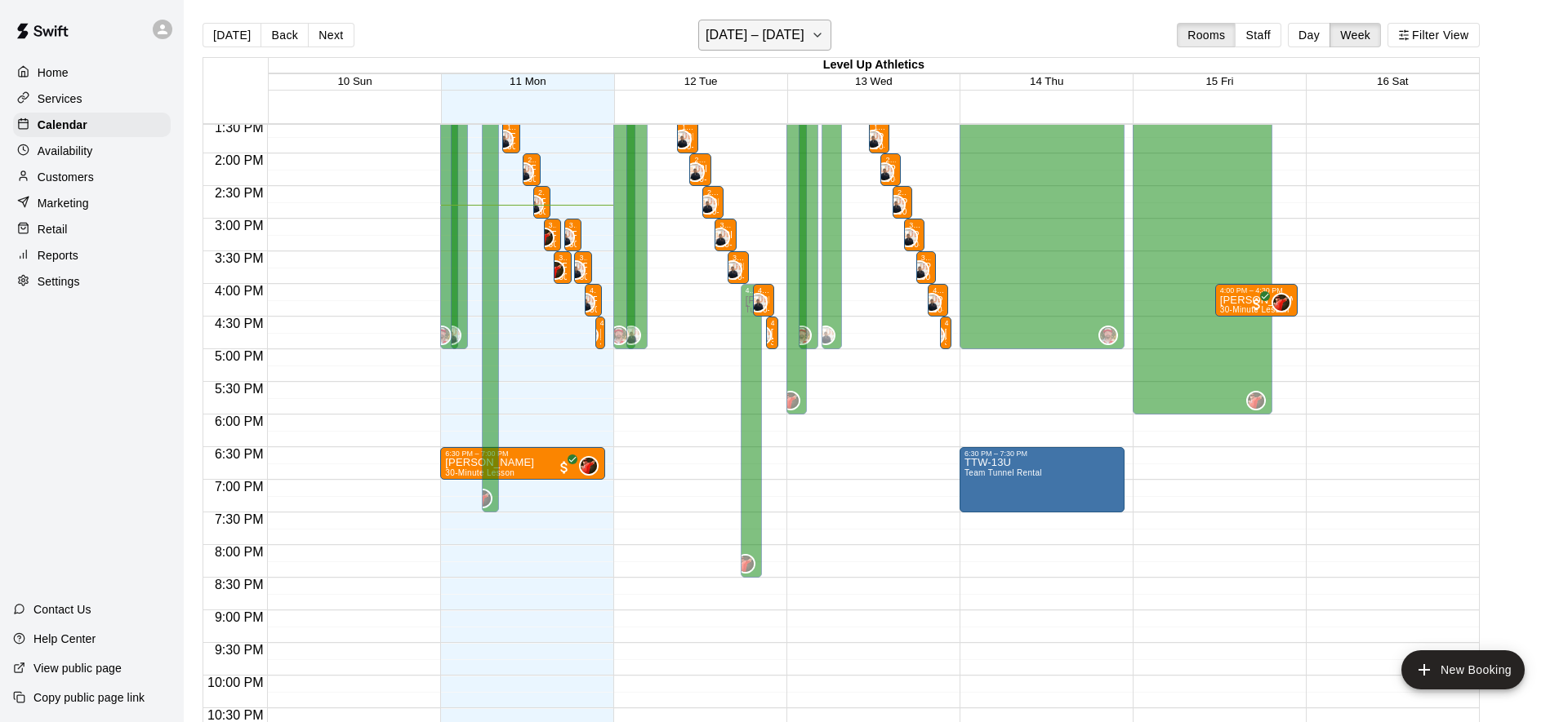
drag, startPoint x: 787, startPoint y: 52, endPoint x: 804, endPoint y: 36, distance: 23.3
click at [787, 52] on div "Today Back Next August 10 – 16 Rooms Staff Day Week Filter View" at bounding box center [841, 37] width 1277 height 37
click at [811, 34] on icon "button" at bounding box center [817, 35] width 13 height 19
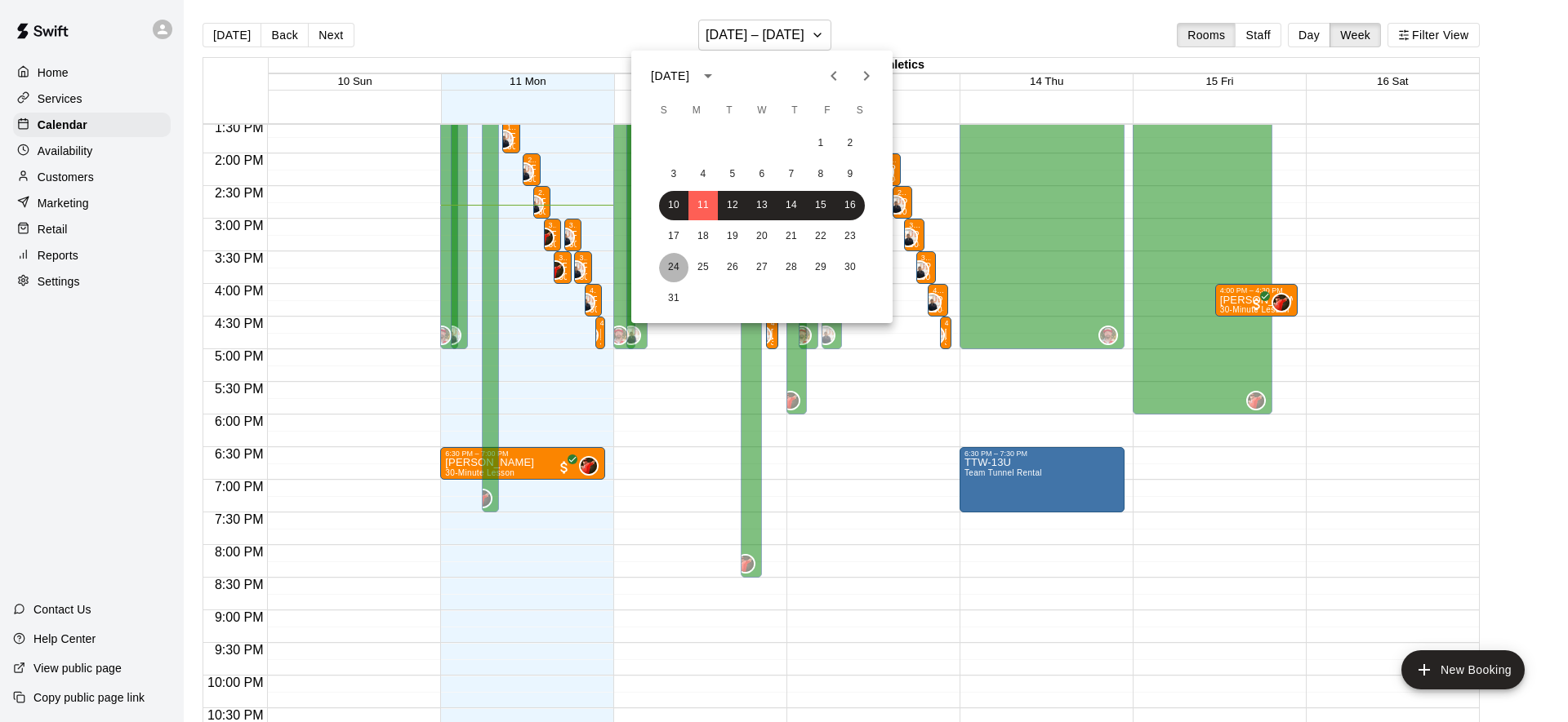
click at [672, 272] on button "24" at bounding box center [673, 268] width 30 height 30
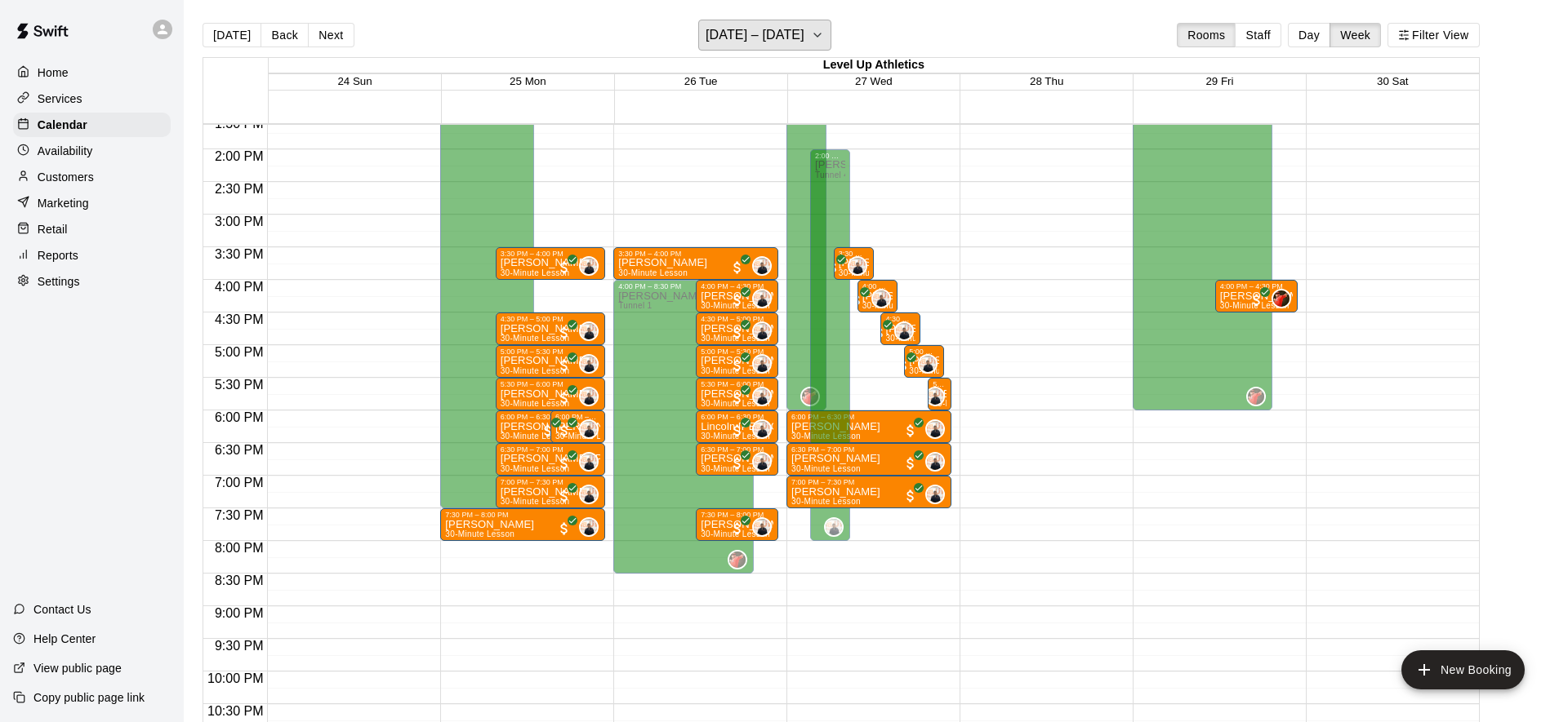
scroll to position [824, 0]
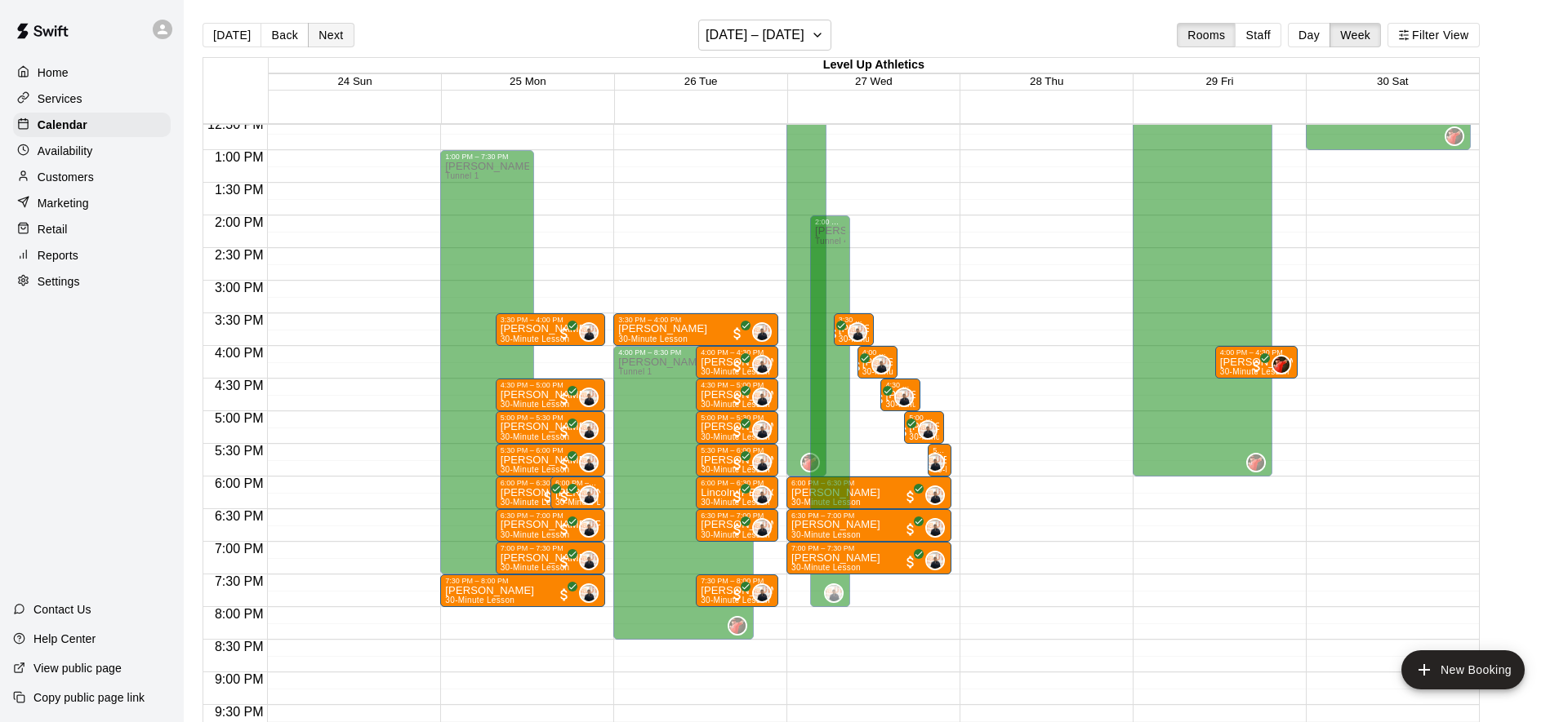
click at [343, 38] on button "Next" at bounding box center [330, 35] width 45 height 24
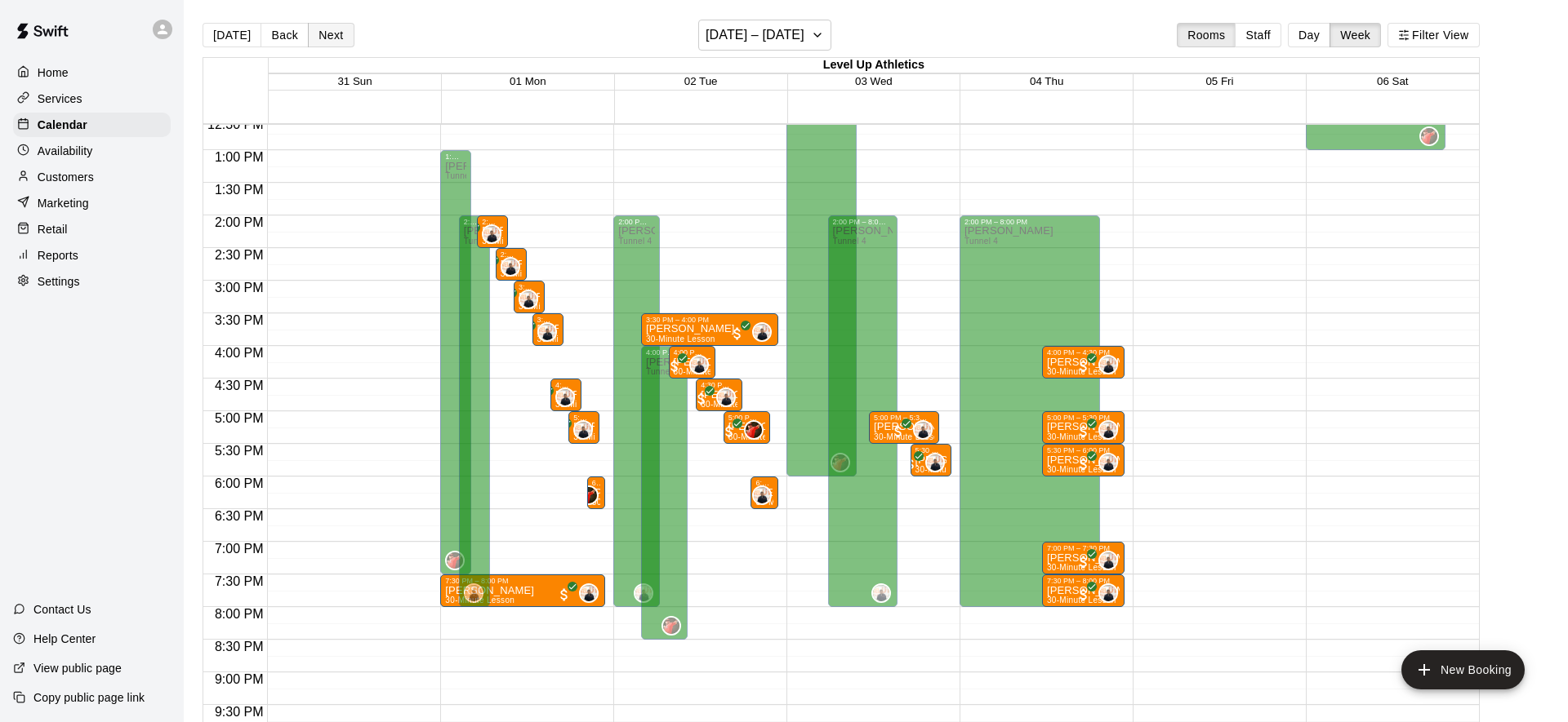
click at [343, 38] on button "Next" at bounding box center [330, 35] width 45 height 24
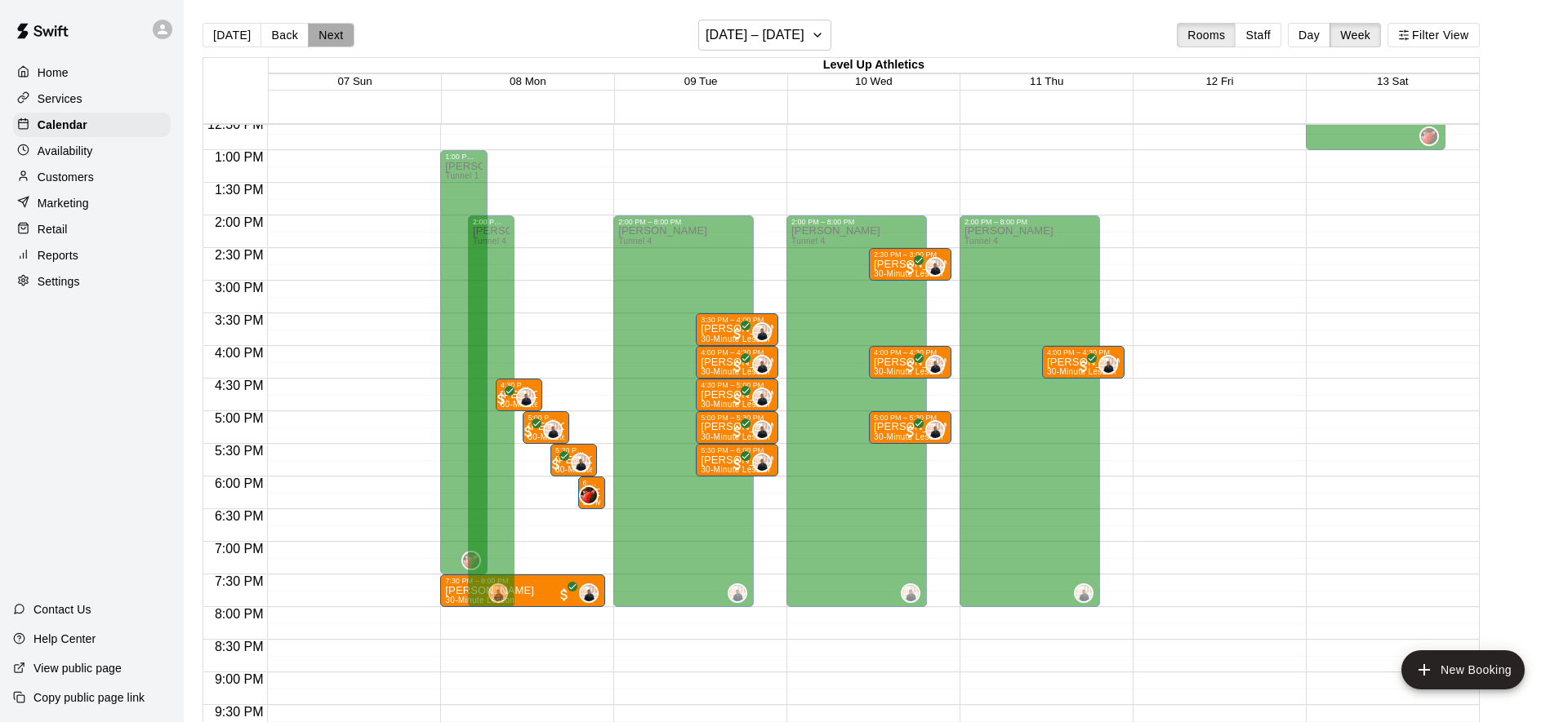
click at [343, 38] on button "Next" at bounding box center [330, 35] width 45 height 24
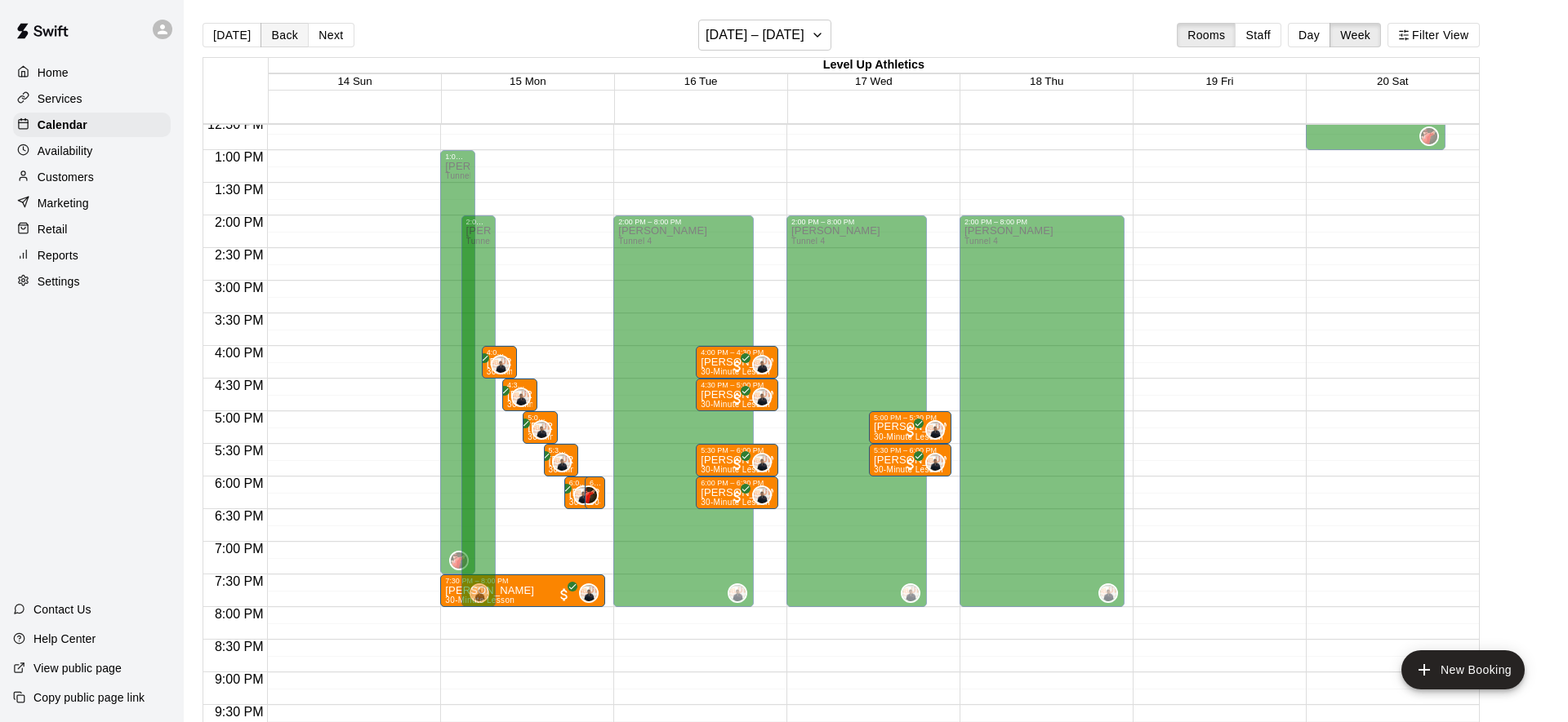
click at [293, 38] on button "Back" at bounding box center [284, 35] width 48 height 24
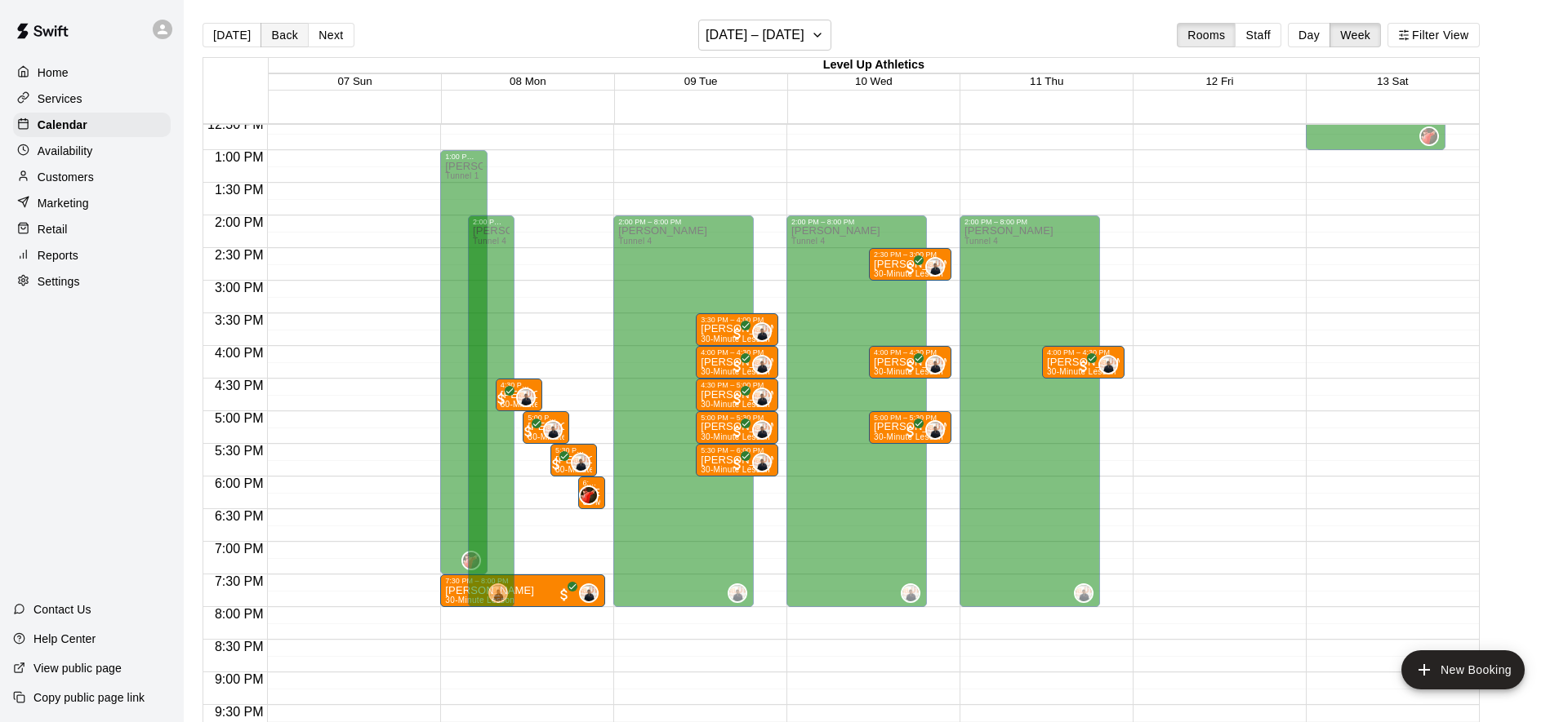
click at [293, 38] on button "Back" at bounding box center [284, 35] width 48 height 24
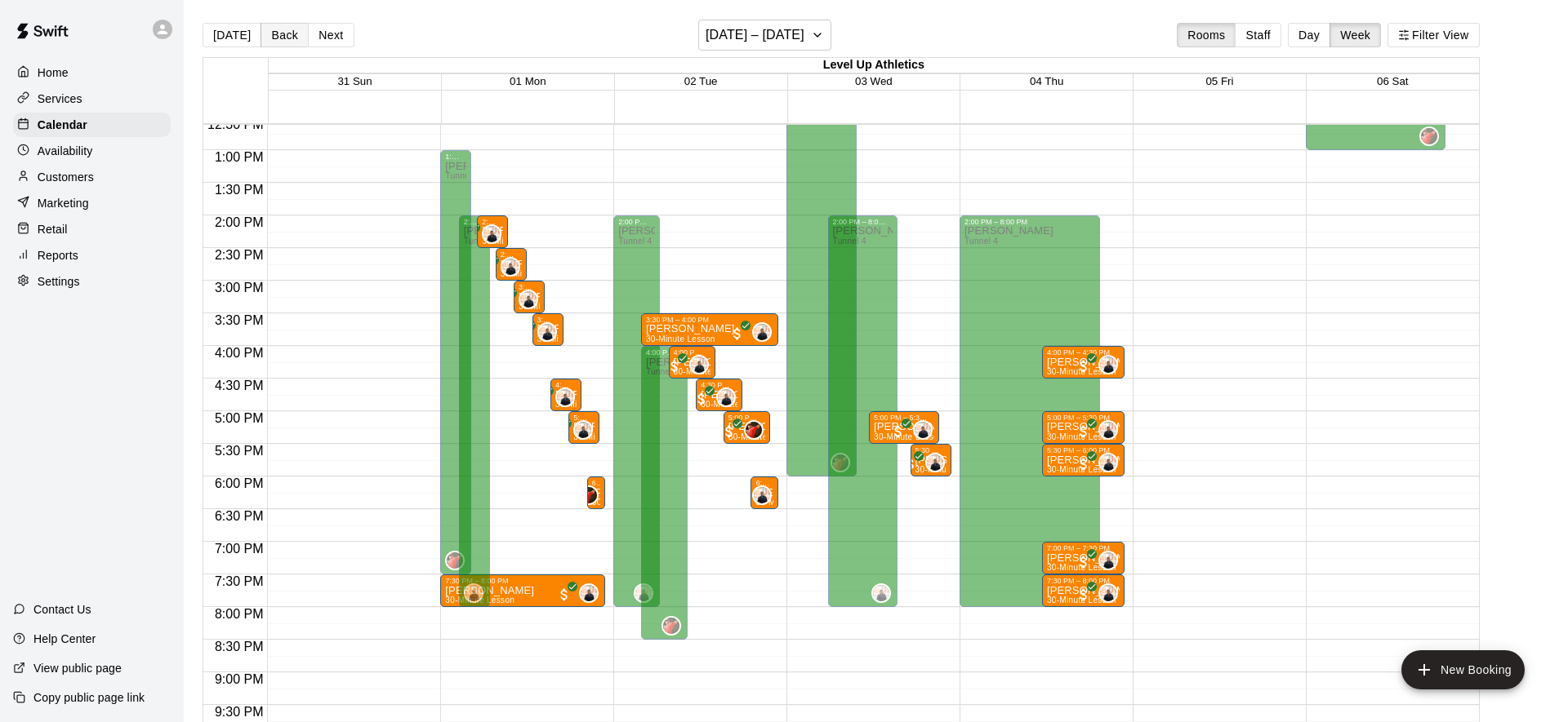
click at [293, 38] on button "Back" at bounding box center [284, 35] width 48 height 24
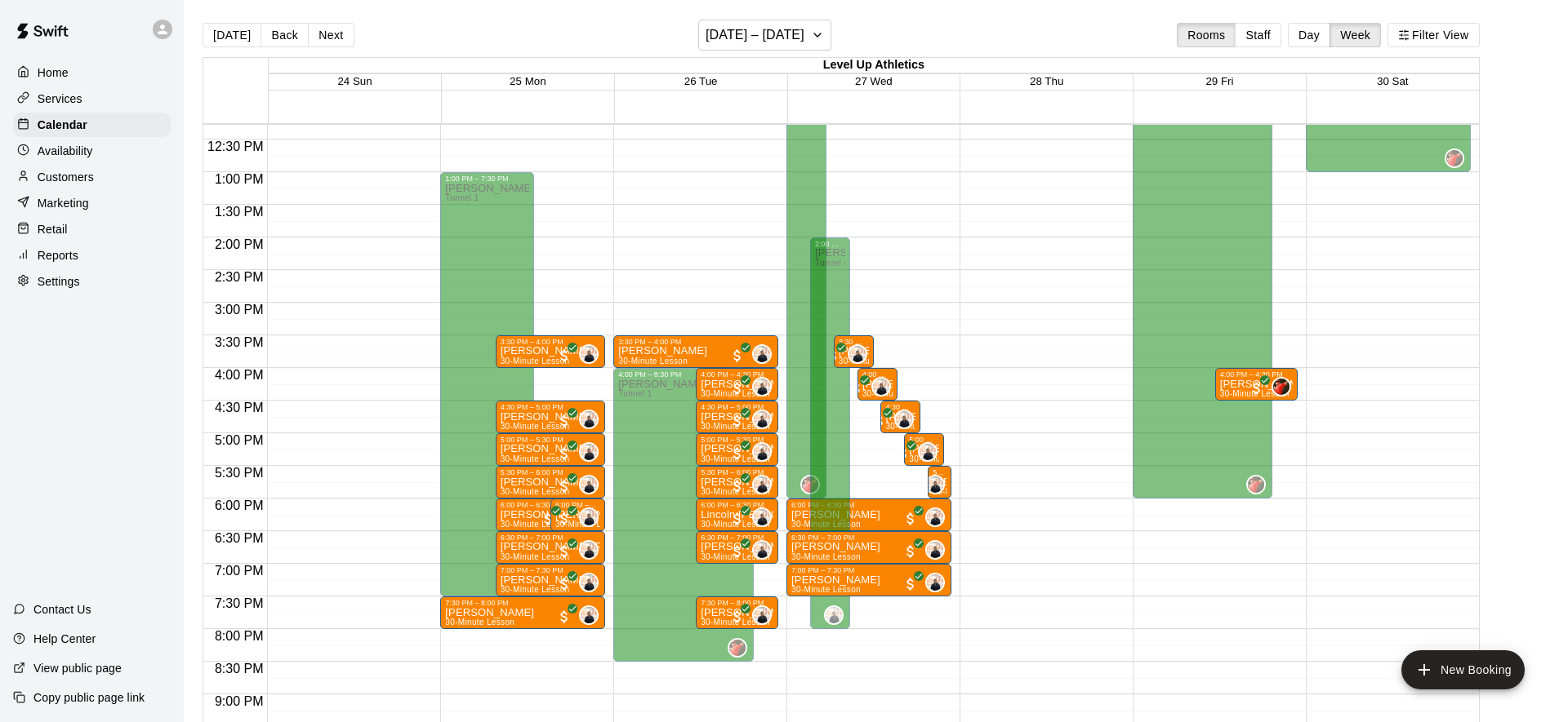
scroll to position [860, 0]
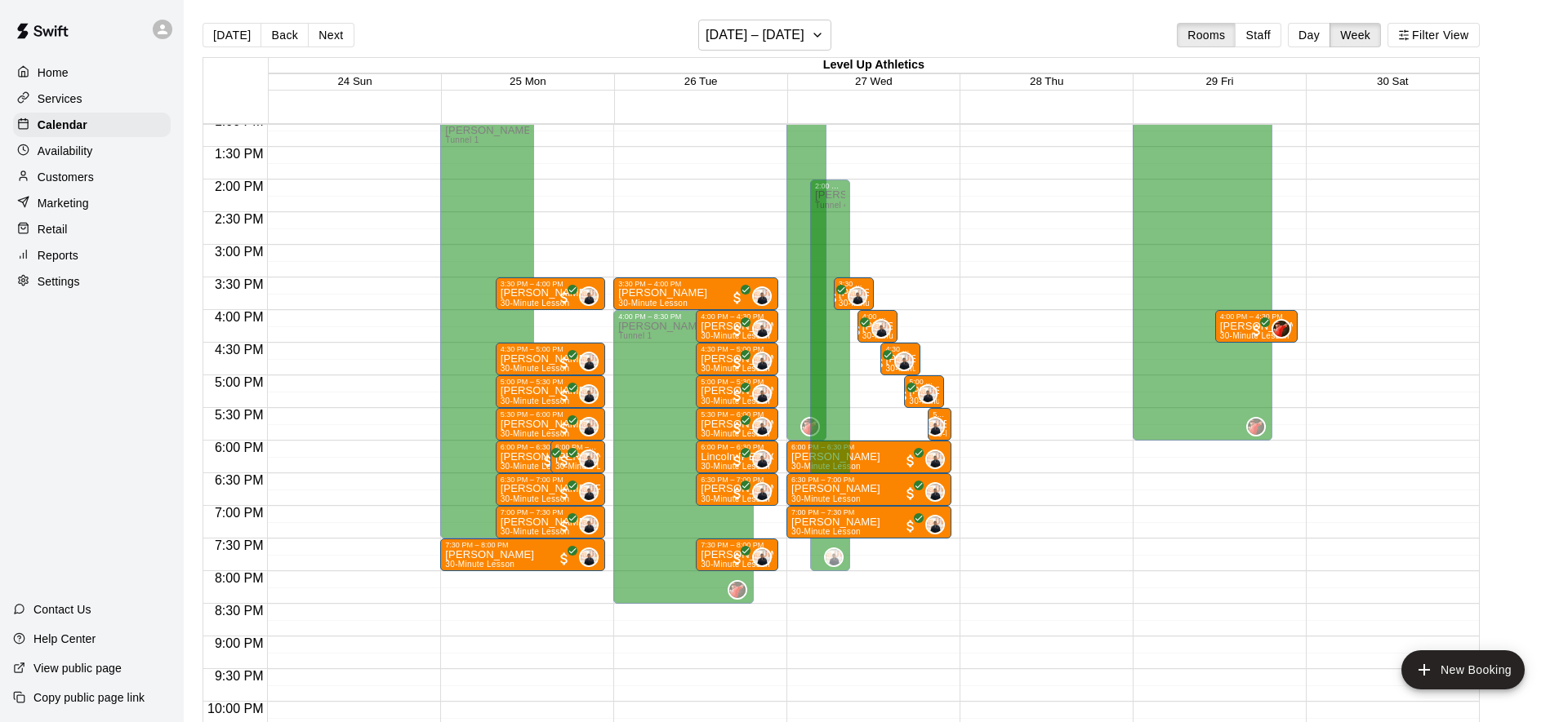
click at [901, 19] on div "[DATE] Back Next [DATE] – [DATE] Rooms Staff Day Week Filter View" at bounding box center [841, 37] width 1277 height 37
